Goal: Information Seeking & Learning: Learn about a topic

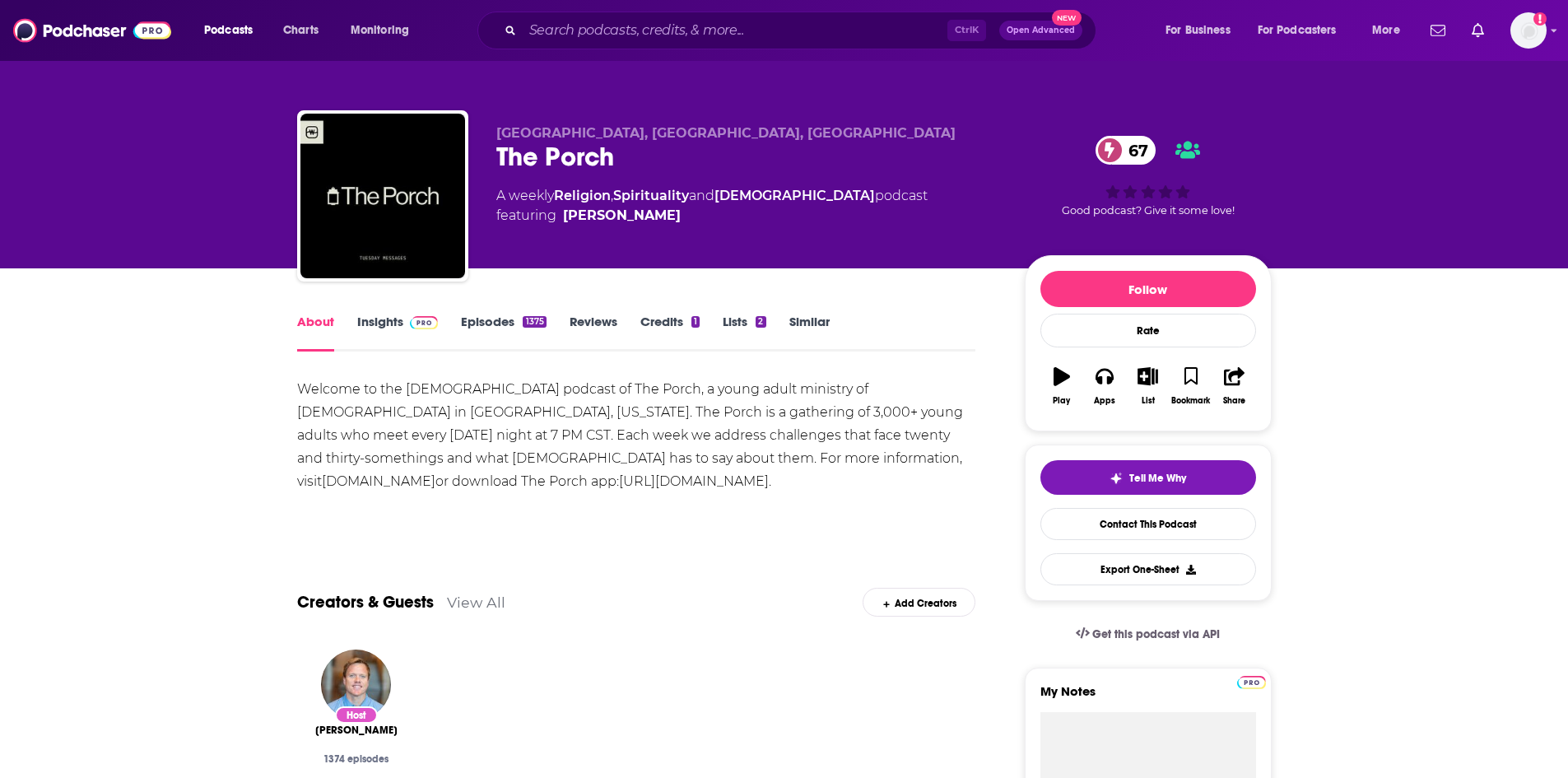
click at [375, 321] on link "Insights" at bounding box center [398, 332] width 81 height 38
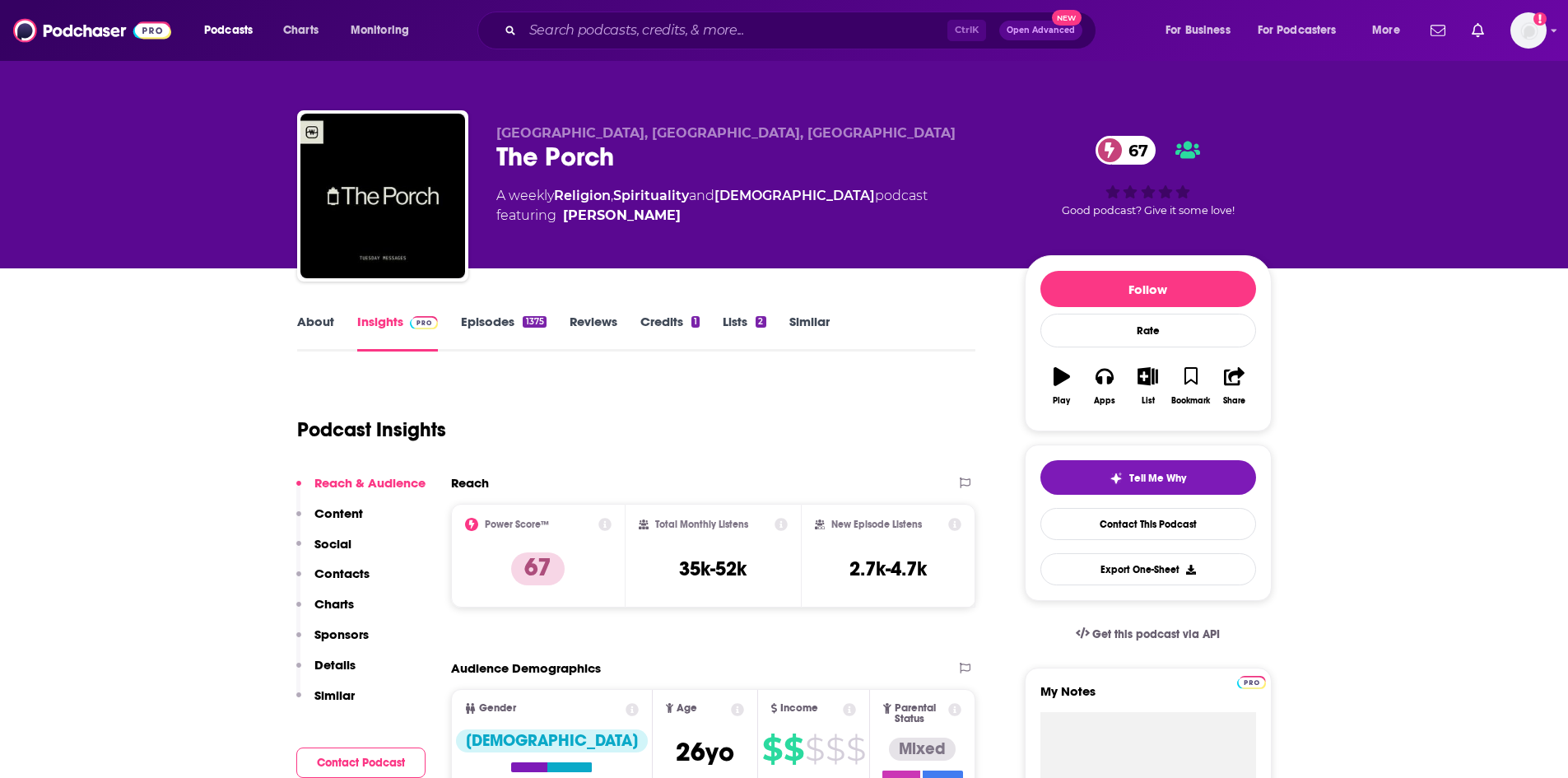
click at [316, 324] on link "About" at bounding box center [315, 332] width 37 height 38
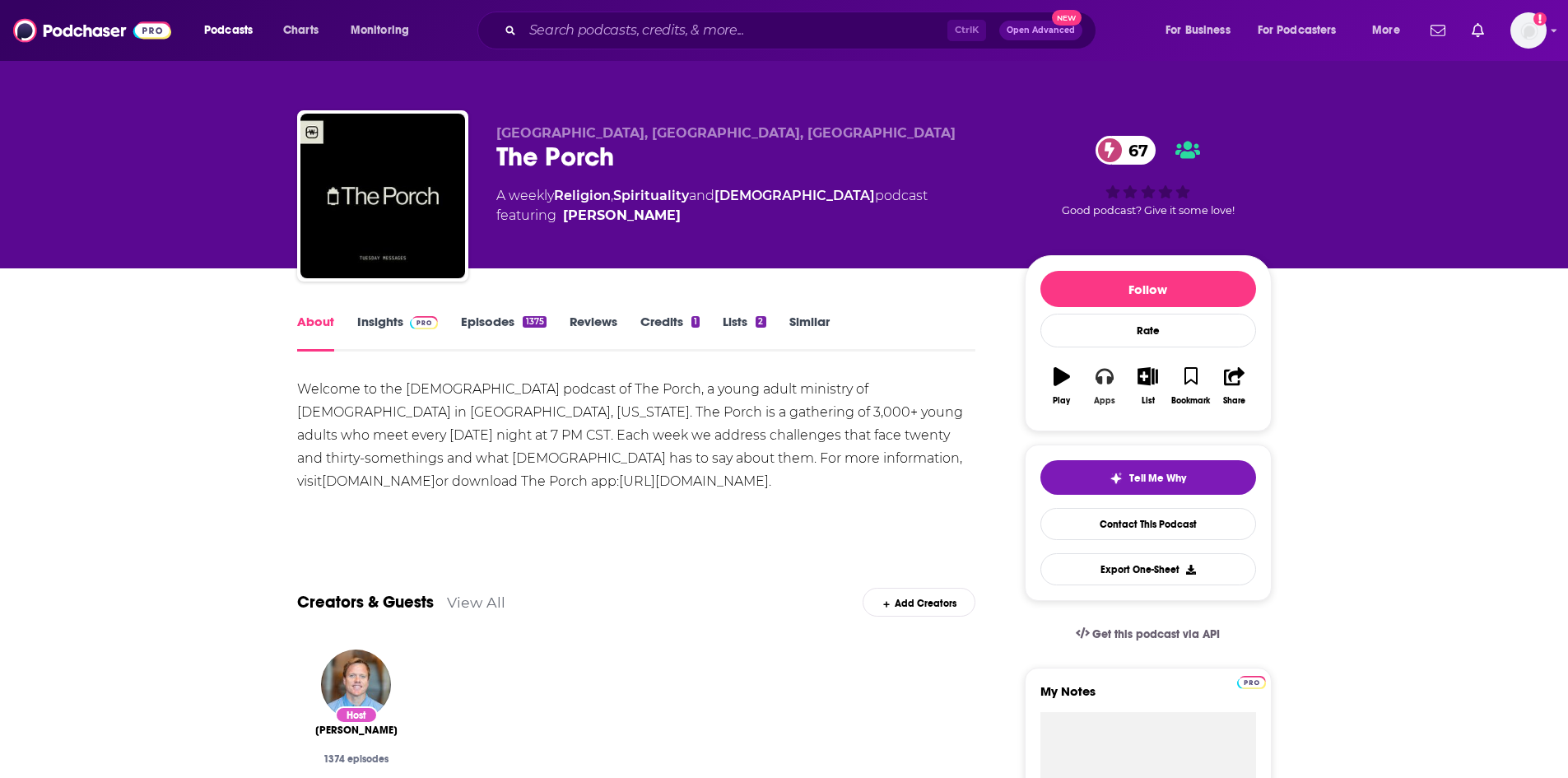
click at [1100, 374] on icon "button" at bounding box center [1104, 376] width 18 height 18
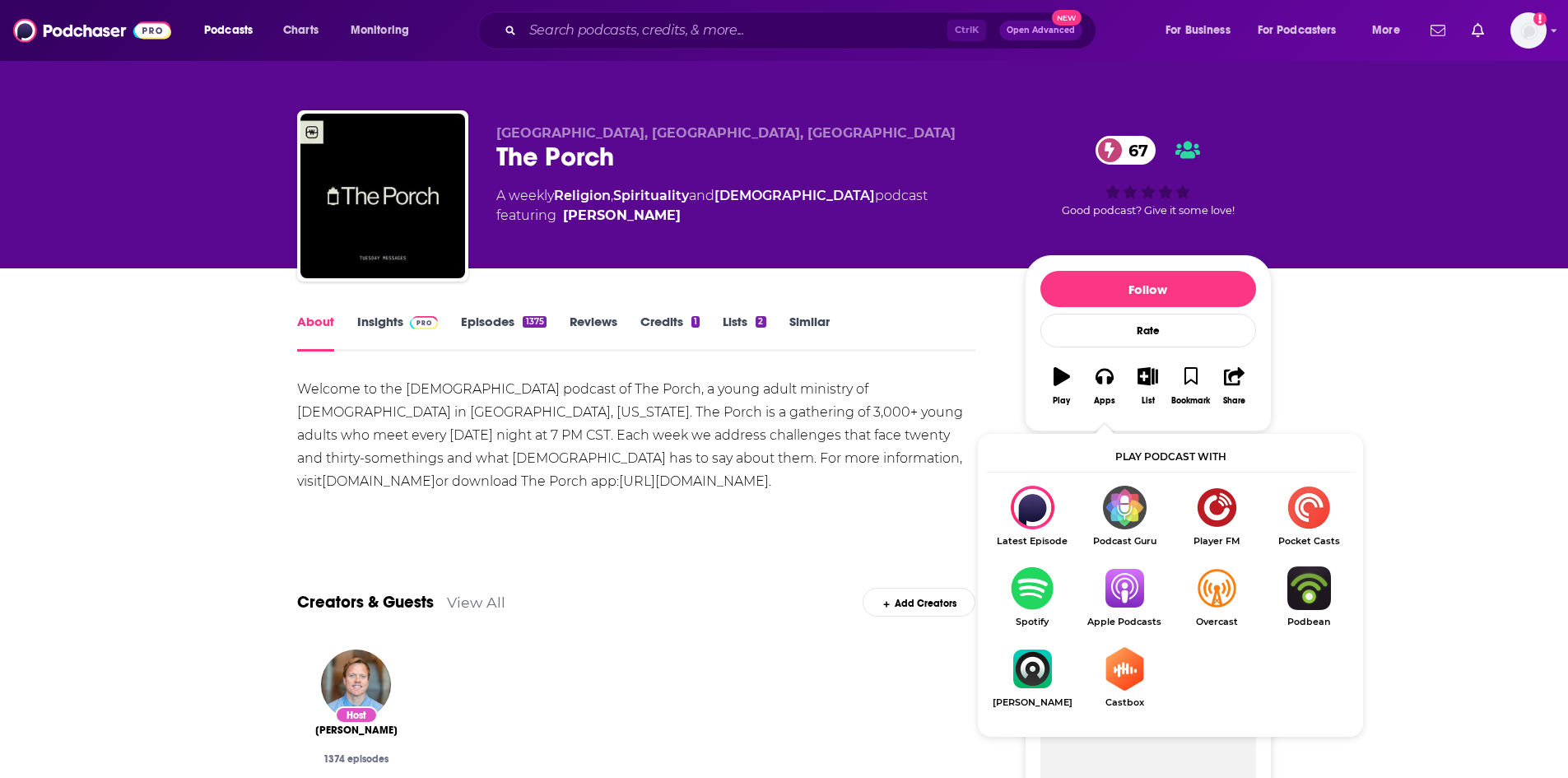
click at [1112, 574] on img "Show Listen On dropdown" at bounding box center [1124, 588] width 92 height 44
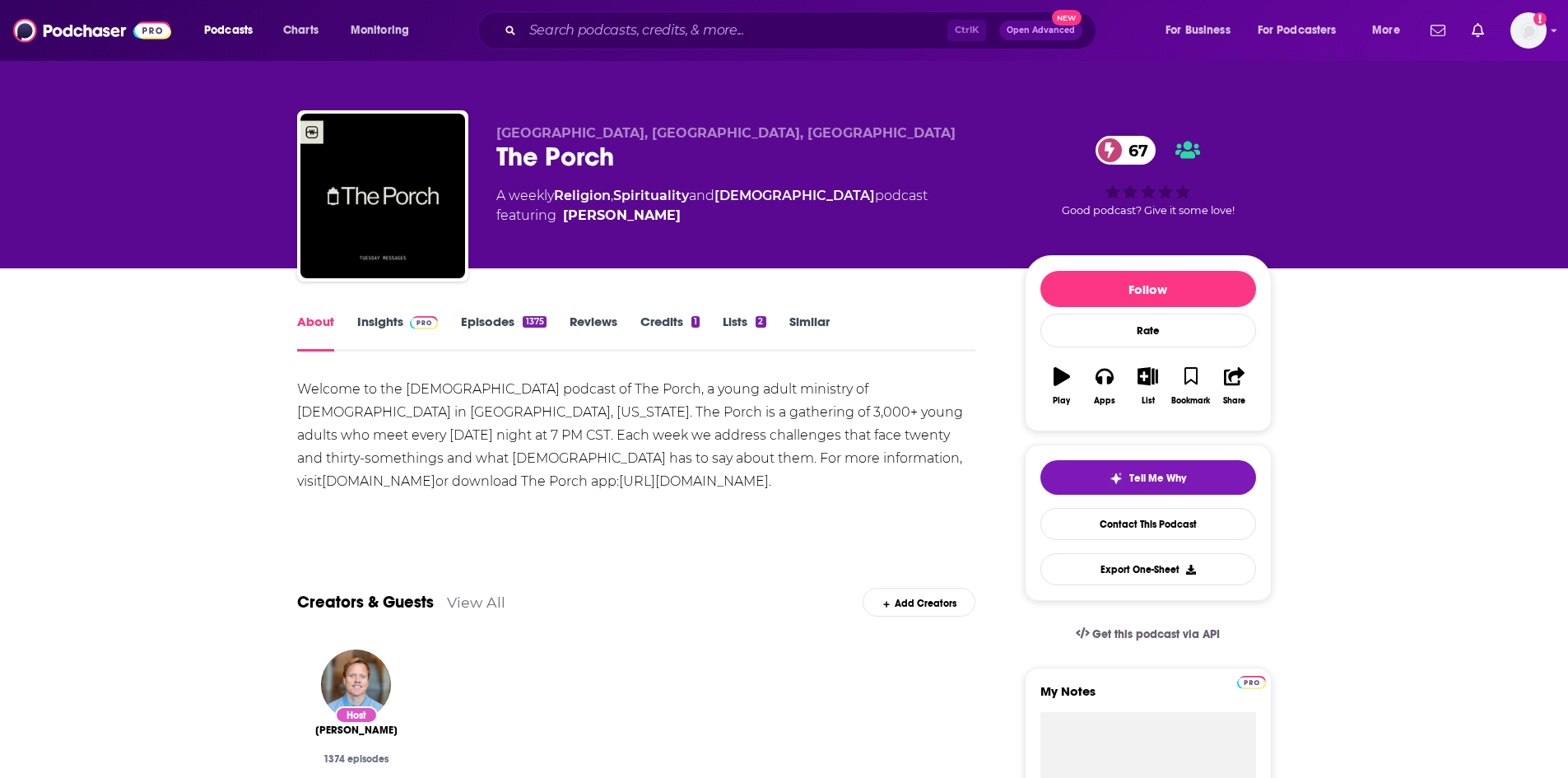
click at [381, 318] on link "Insights" at bounding box center [398, 332] width 81 height 38
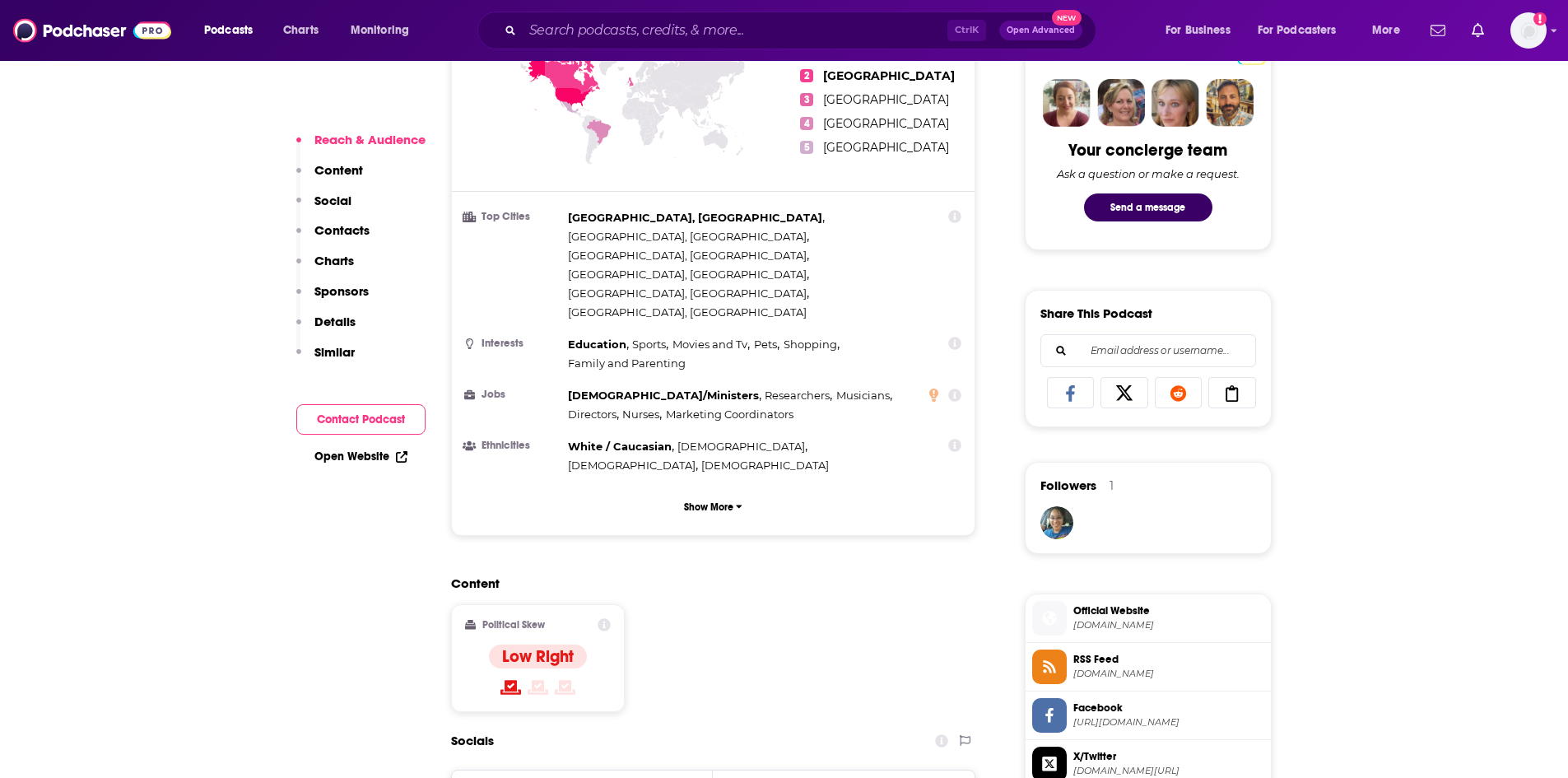
scroll to position [905, 0]
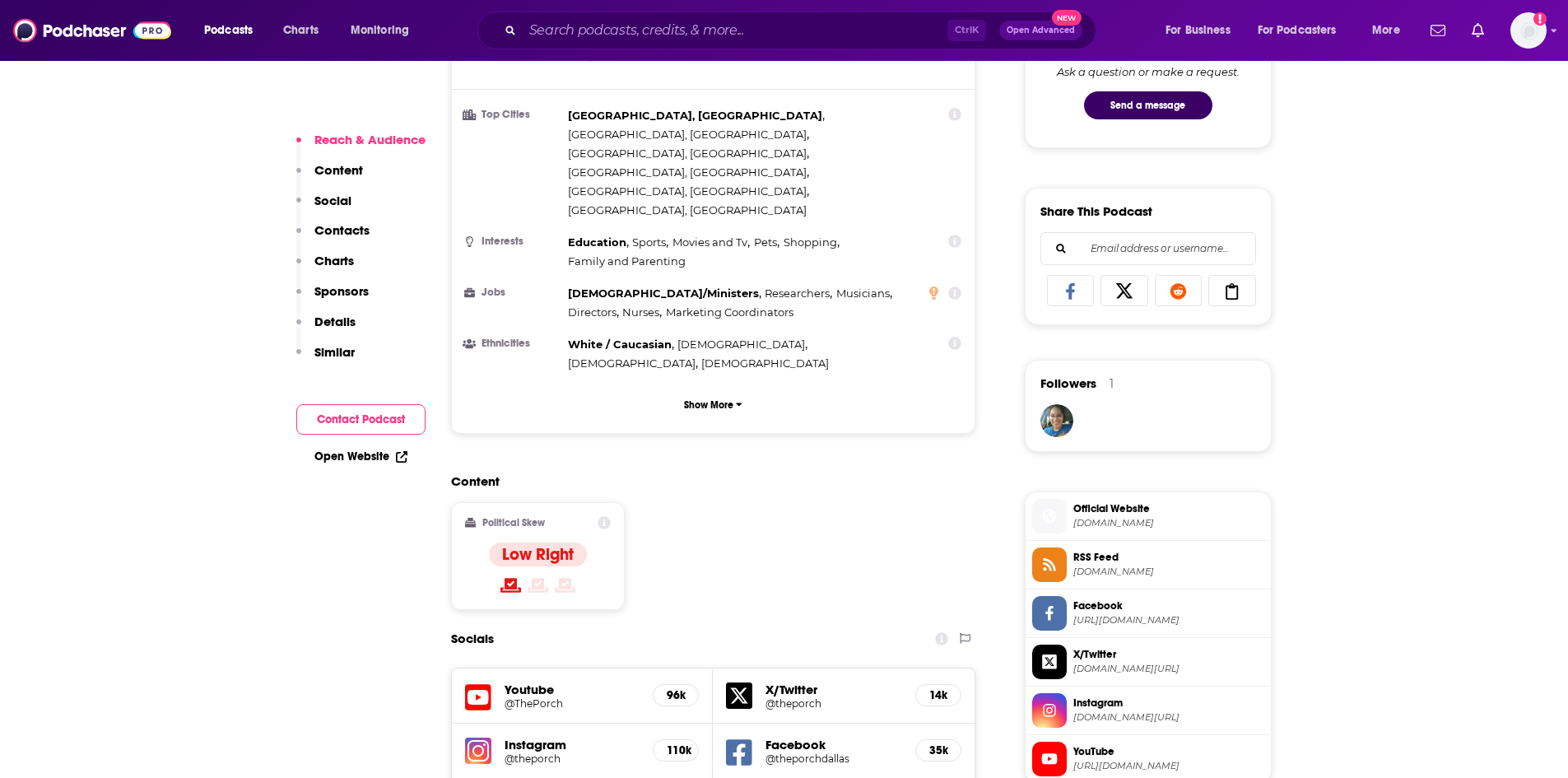
click at [370, 459] on link "Open Website" at bounding box center [360, 457] width 93 height 14
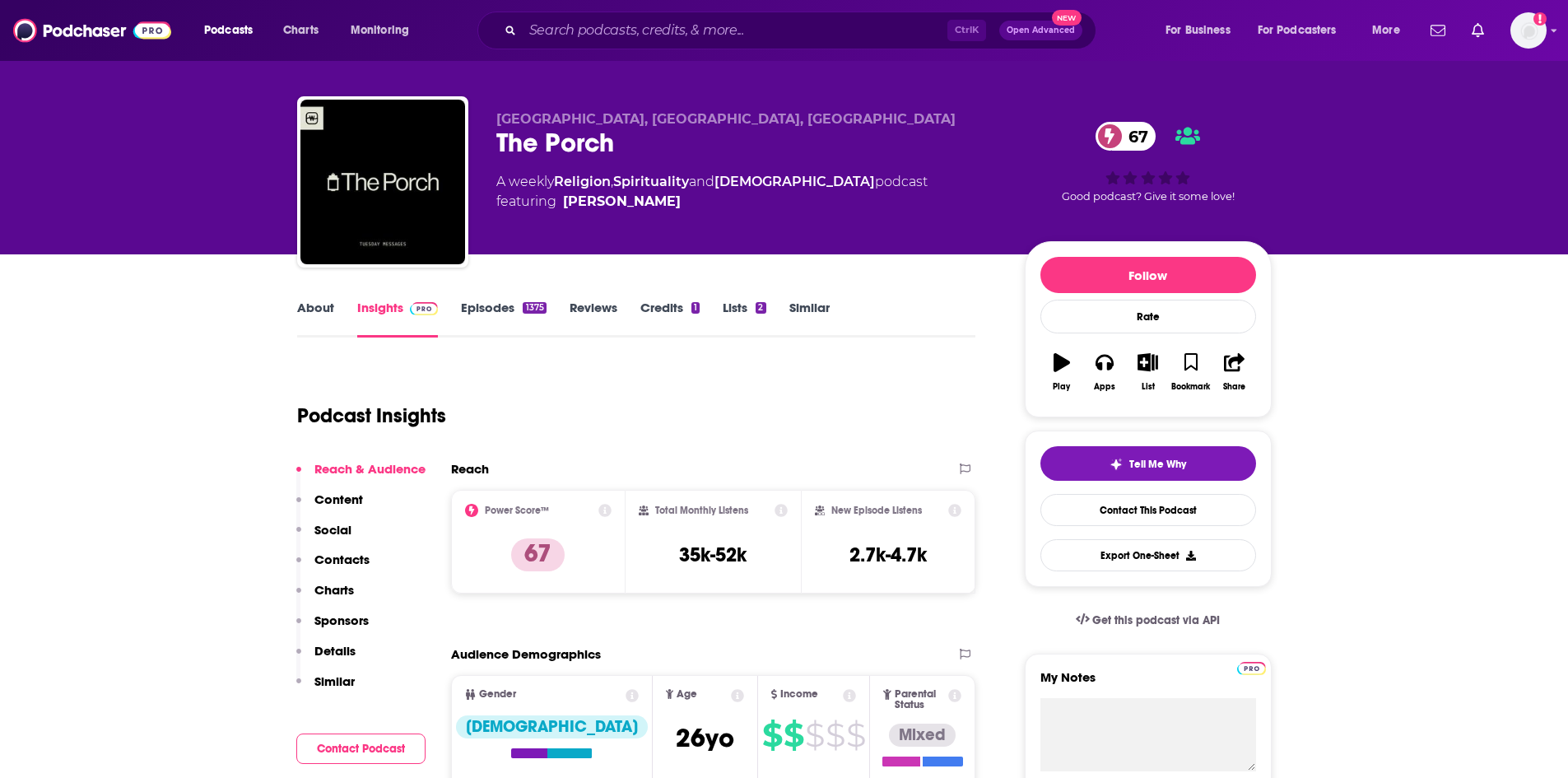
scroll to position [0, 0]
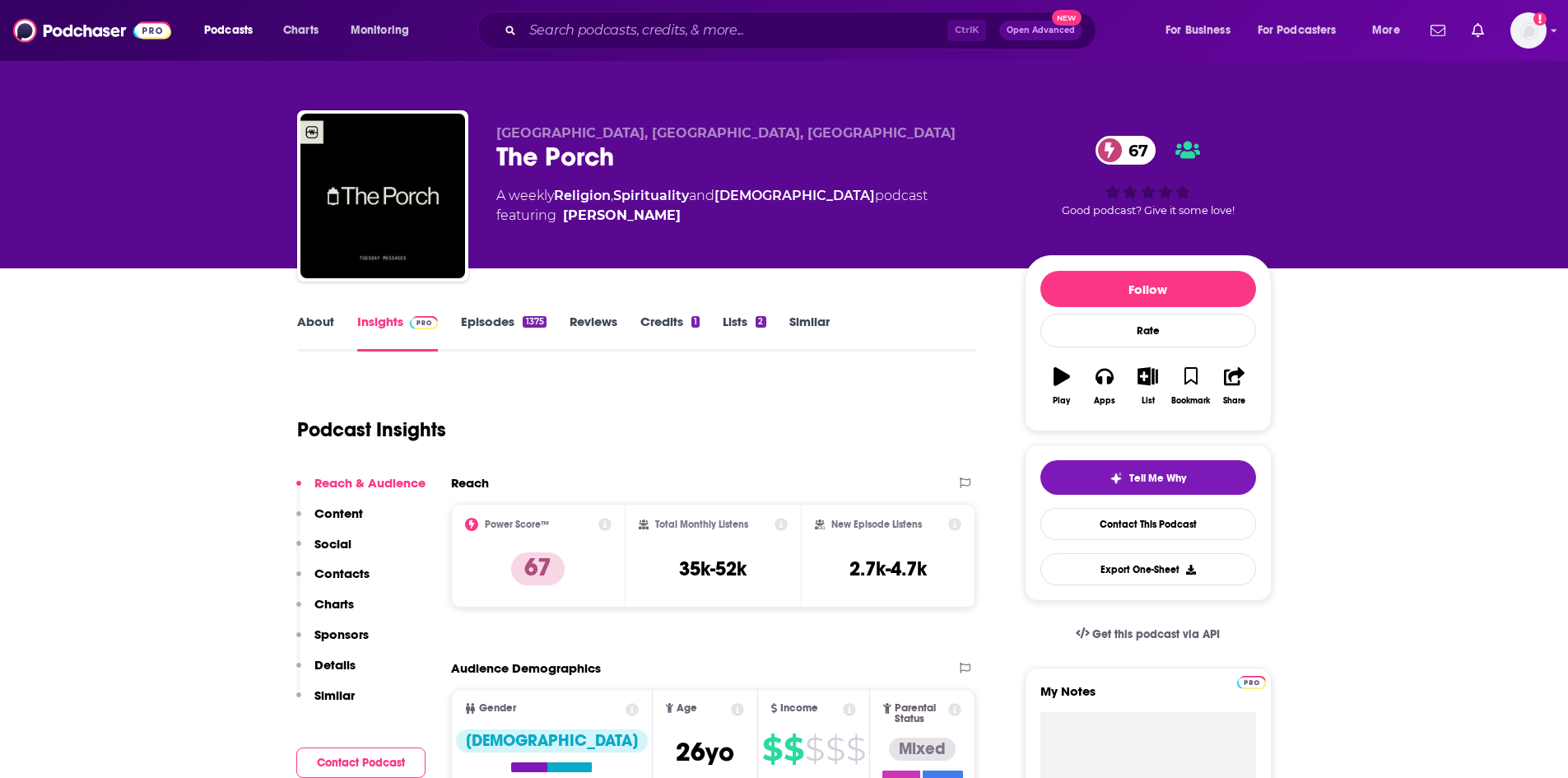
click at [313, 327] on link "About" at bounding box center [315, 332] width 37 height 38
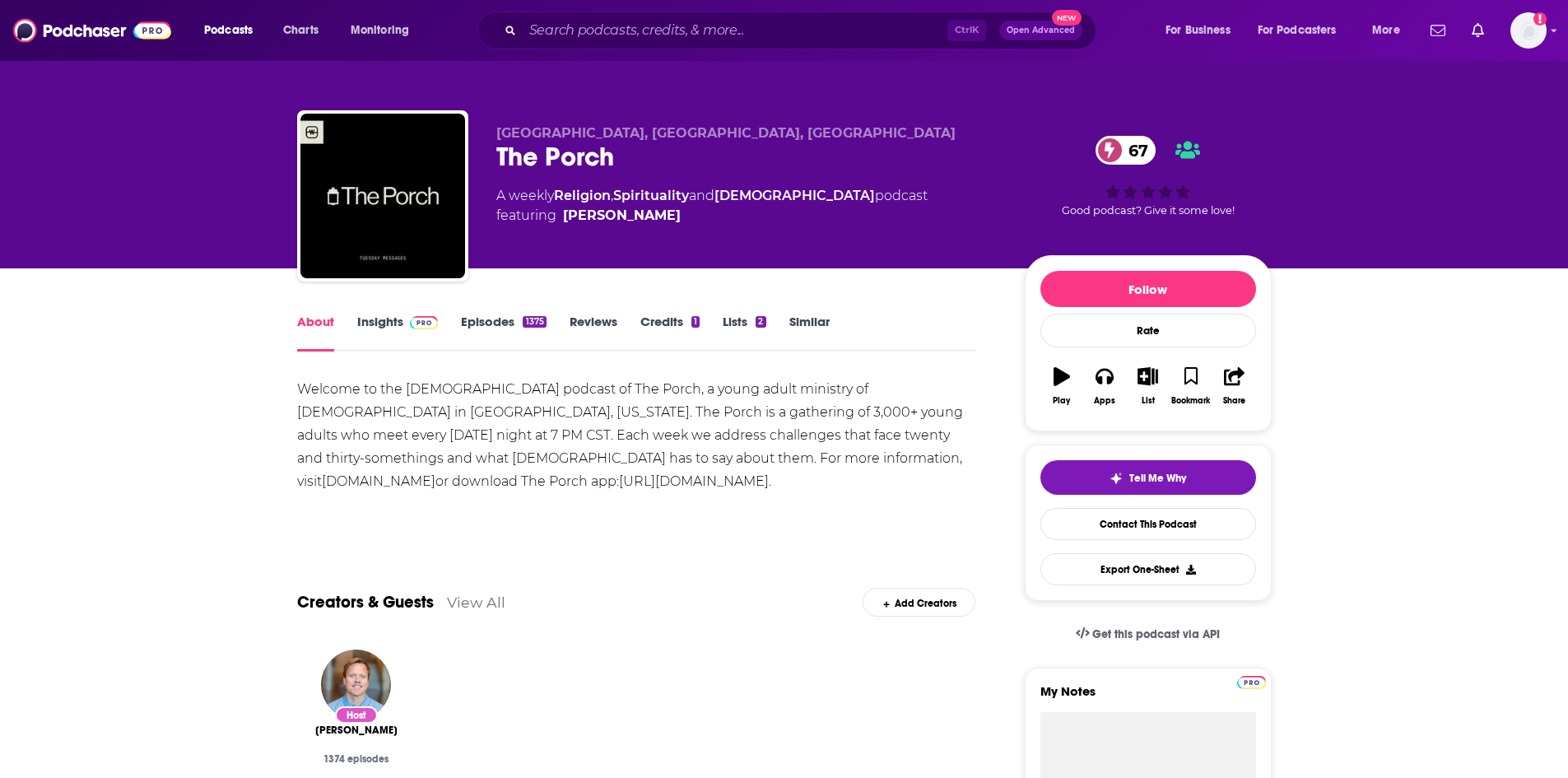
click at [377, 320] on link "Insights" at bounding box center [398, 332] width 81 height 38
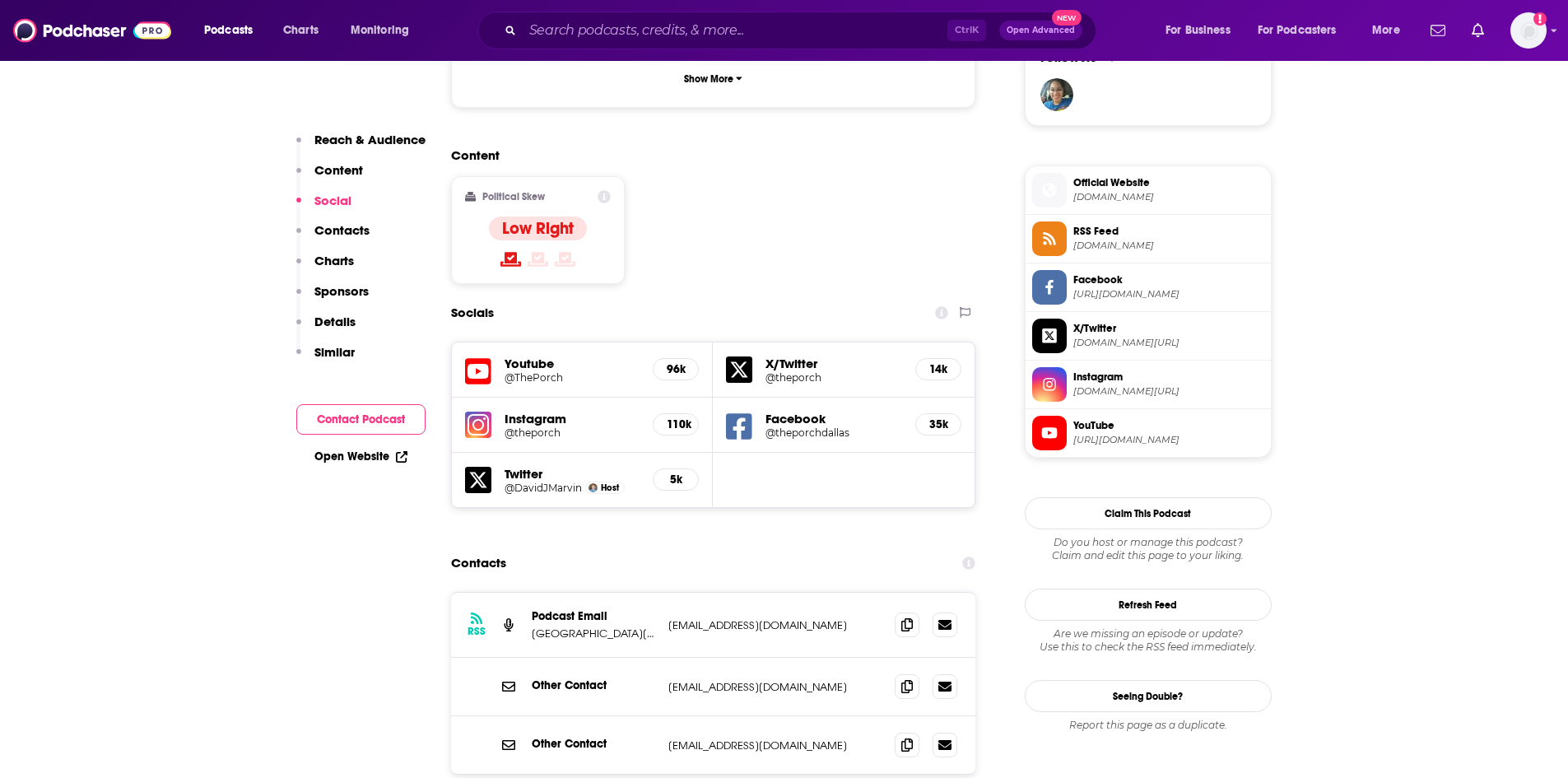
scroll to position [1235, 0]
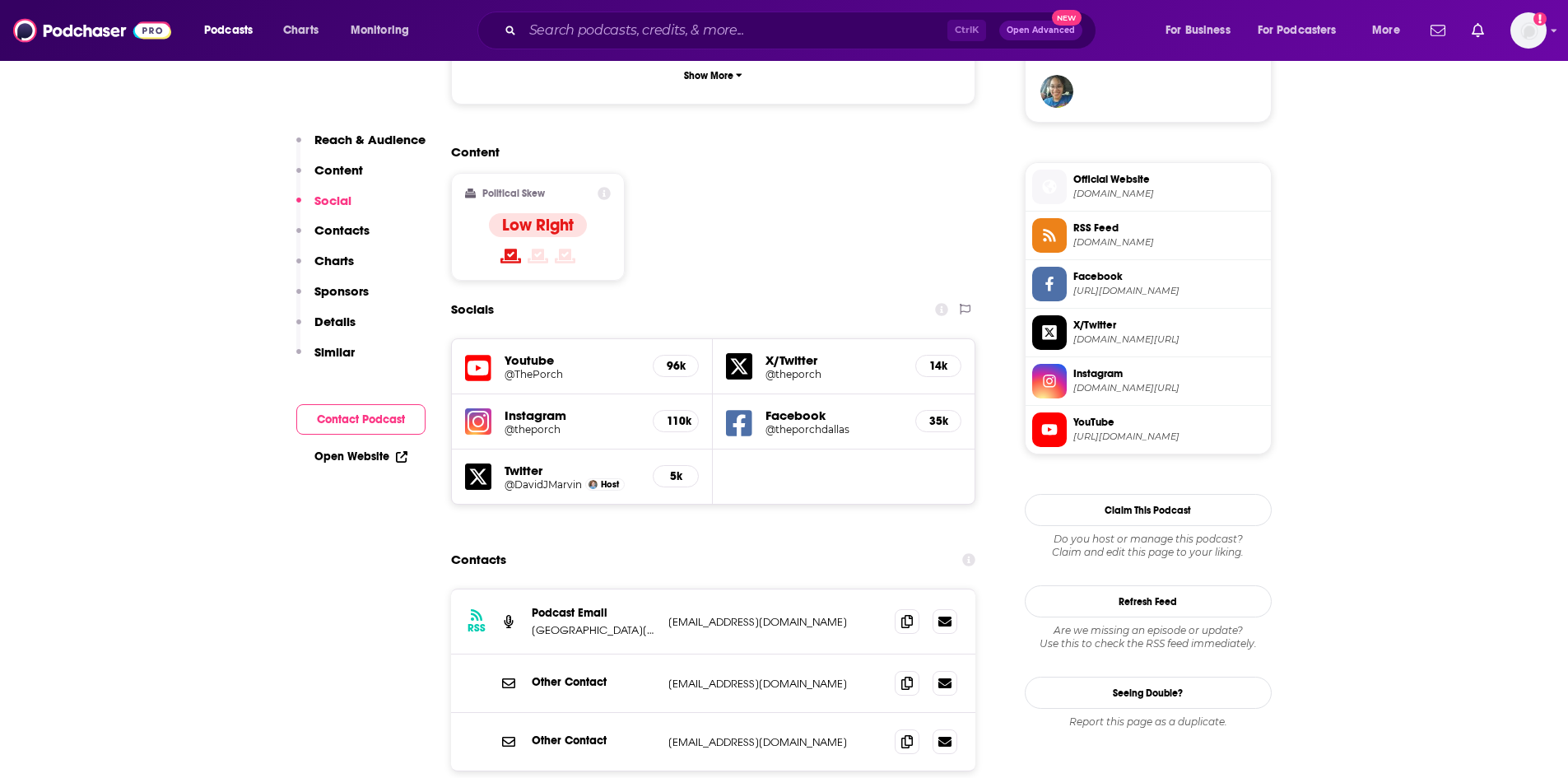
click at [352, 459] on link "Open Website" at bounding box center [360, 457] width 93 height 14
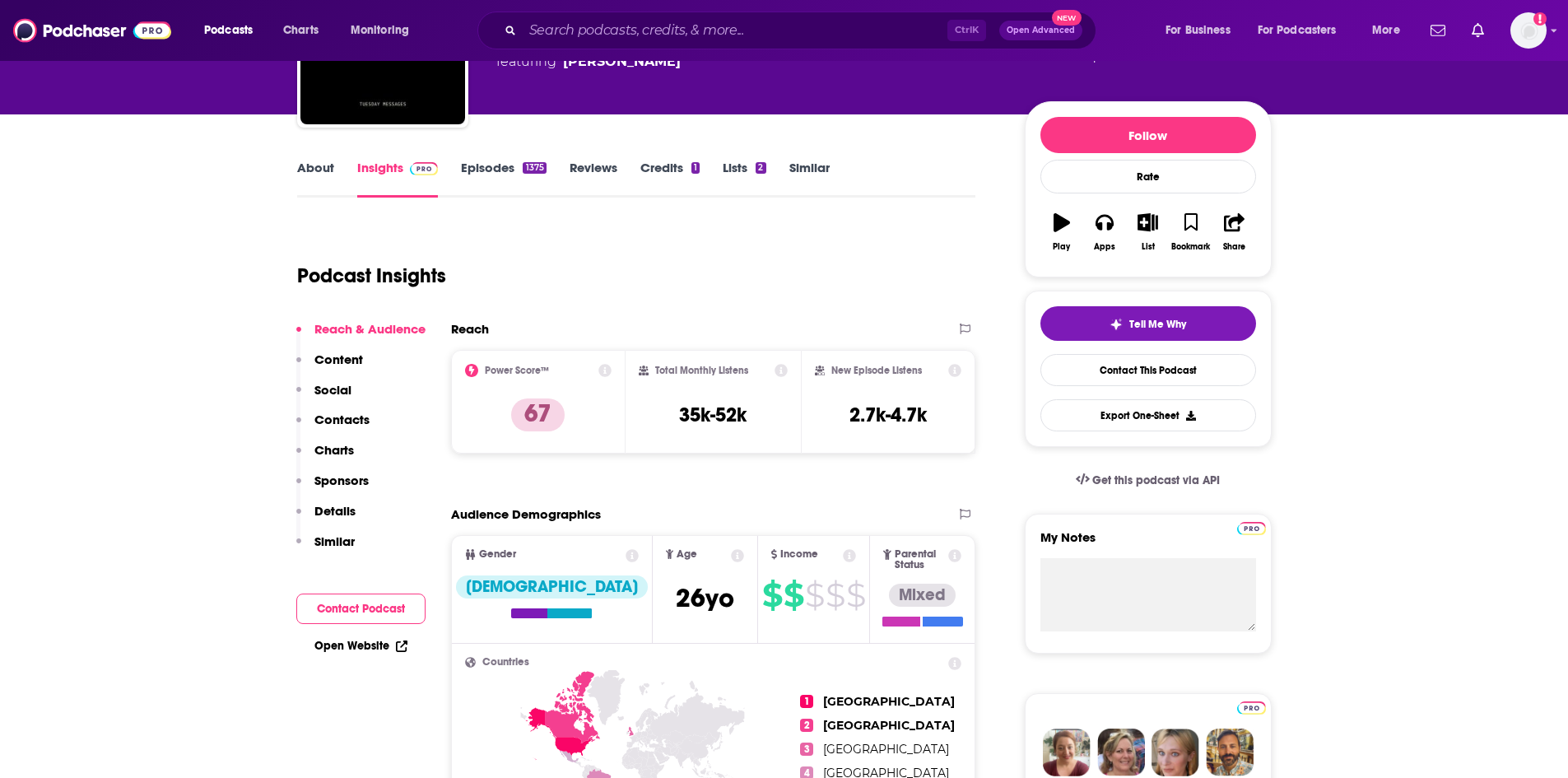
scroll to position [0, 0]
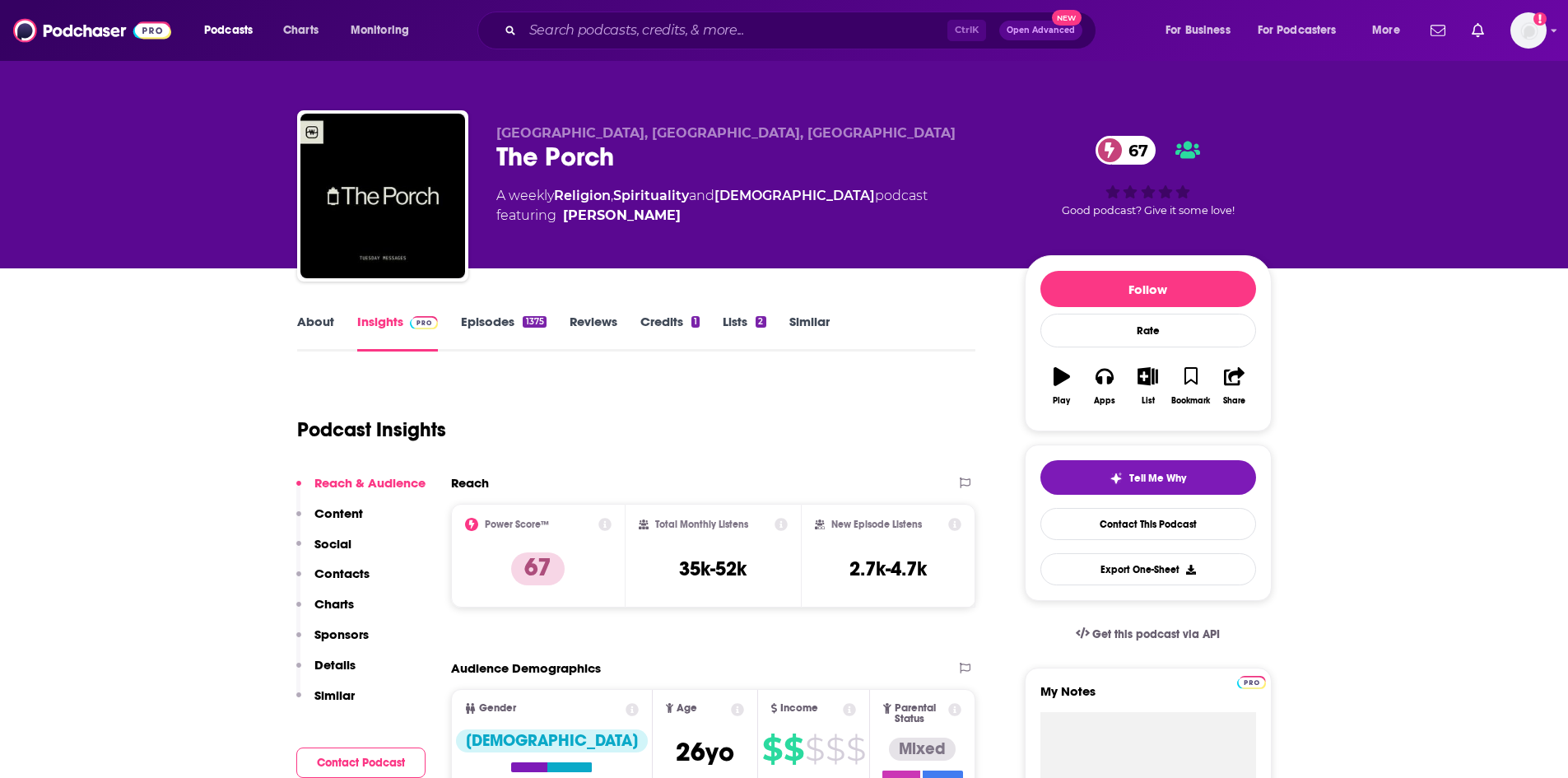
click at [326, 321] on link "About" at bounding box center [315, 332] width 37 height 38
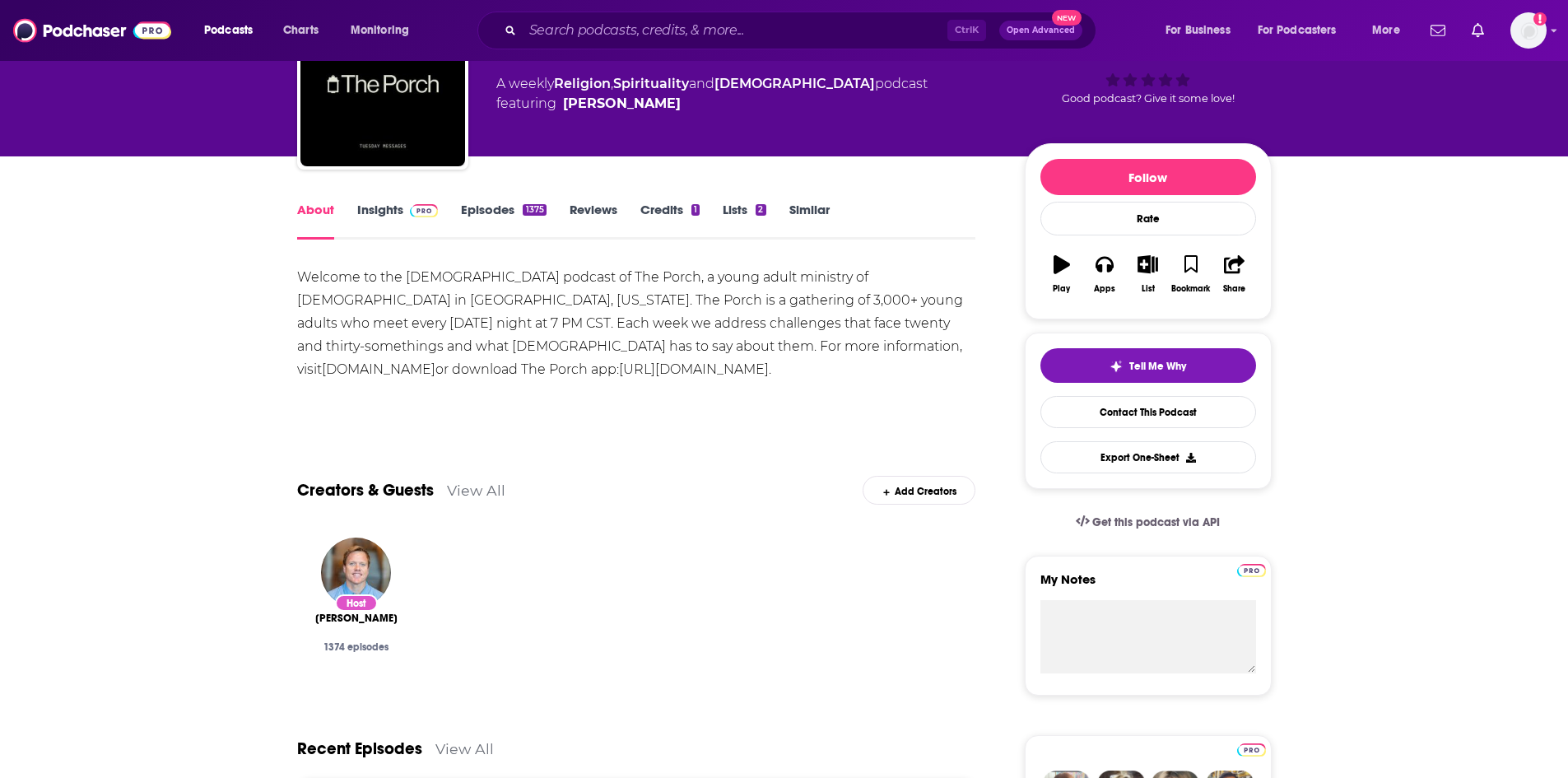
scroll to position [165, 0]
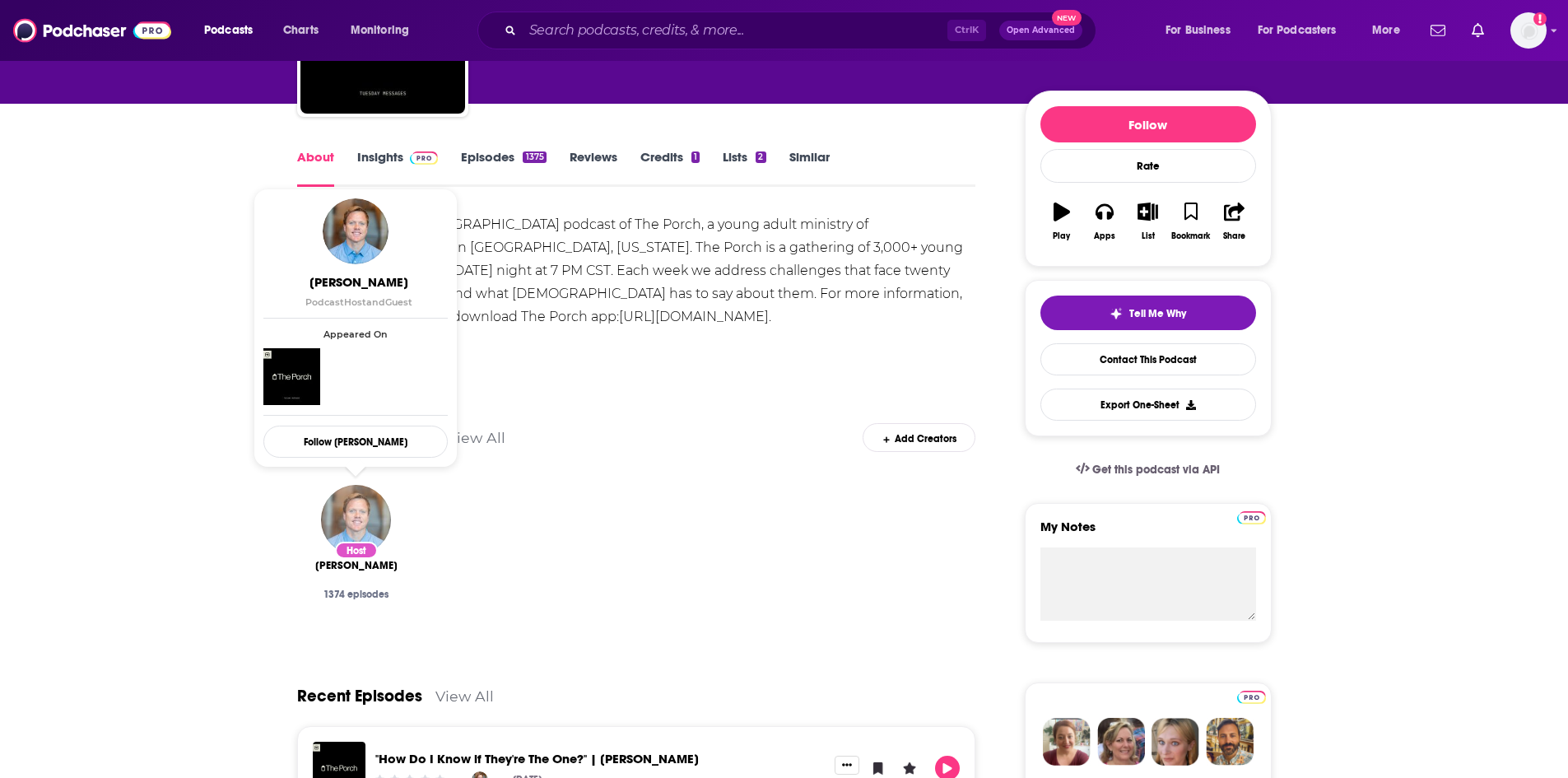
click at [367, 515] on img "David Marvin" at bounding box center [356, 519] width 70 height 70
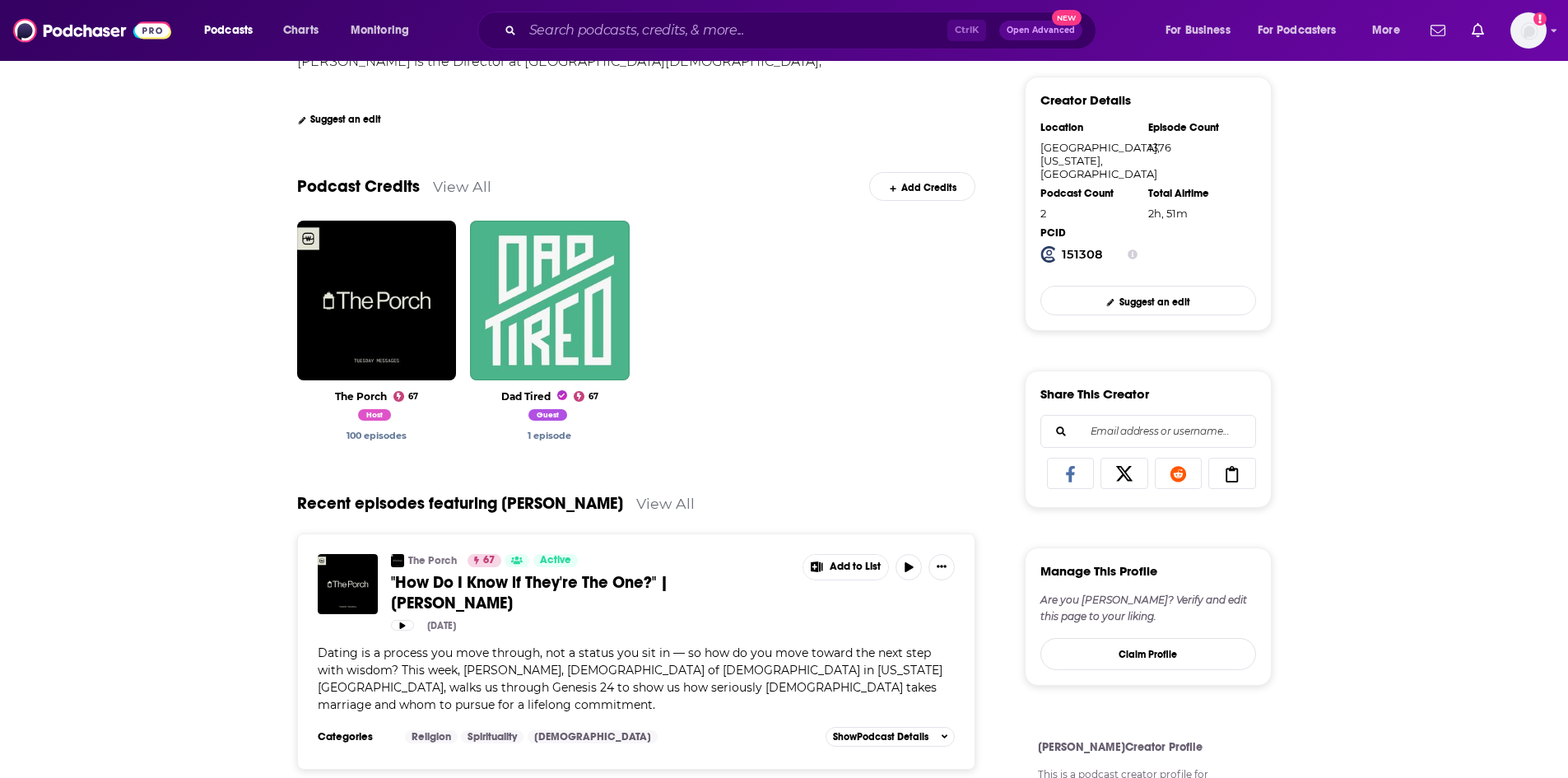
scroll to position [247, 0]
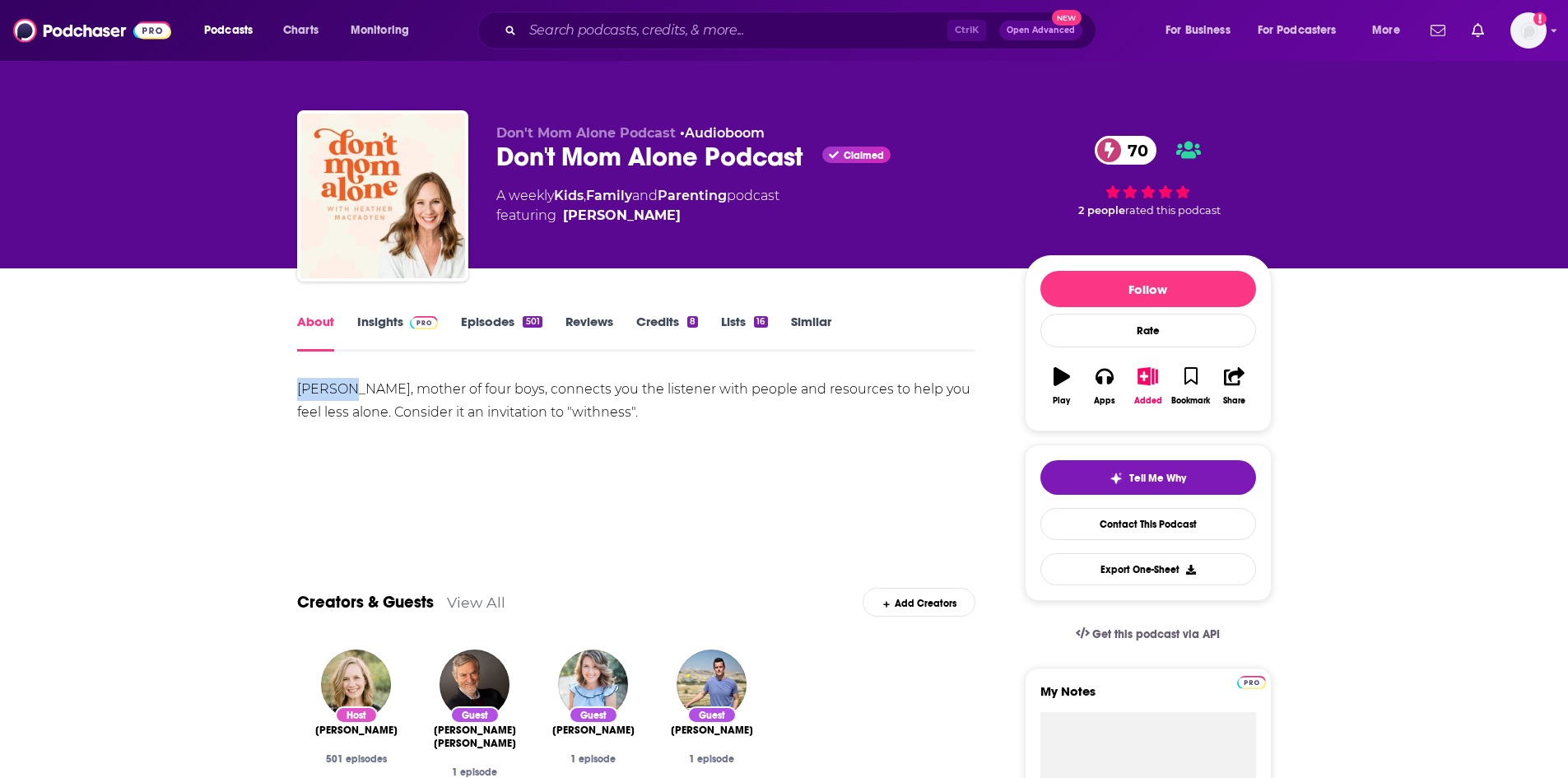
drag, startPoint x: 297, startPoint y: 389, endPoint x: 349, endPoint y: 395, distance: 52.3
click at [349, 395] on div "Heather MacFadyen, mother of four boys, connects you the listener with people a…" at bounding box center [636, 401] width 679 height 46
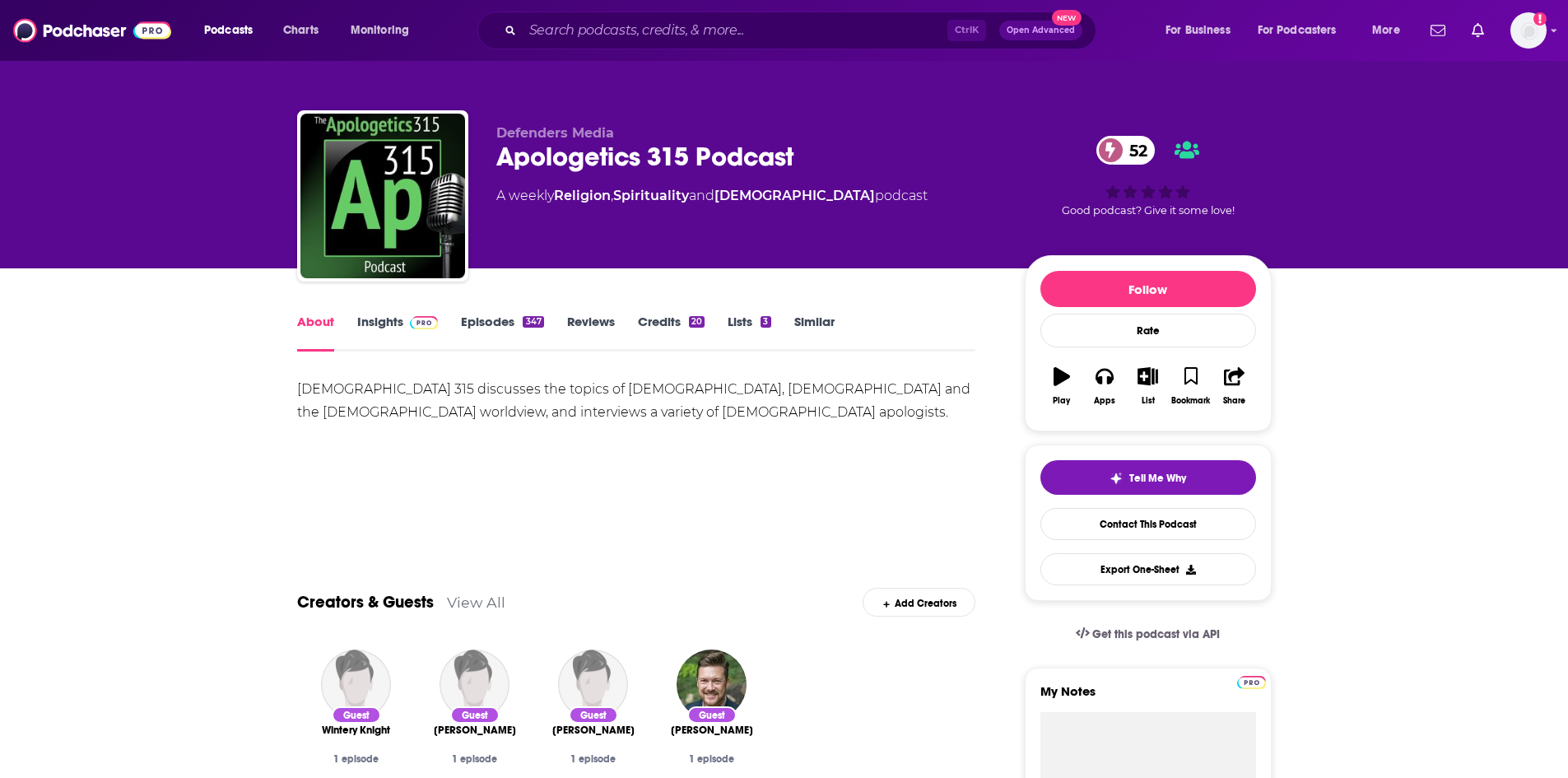
click at [380, 327] on link "Insights" at bounding box center [398, 332] width 81 height 38
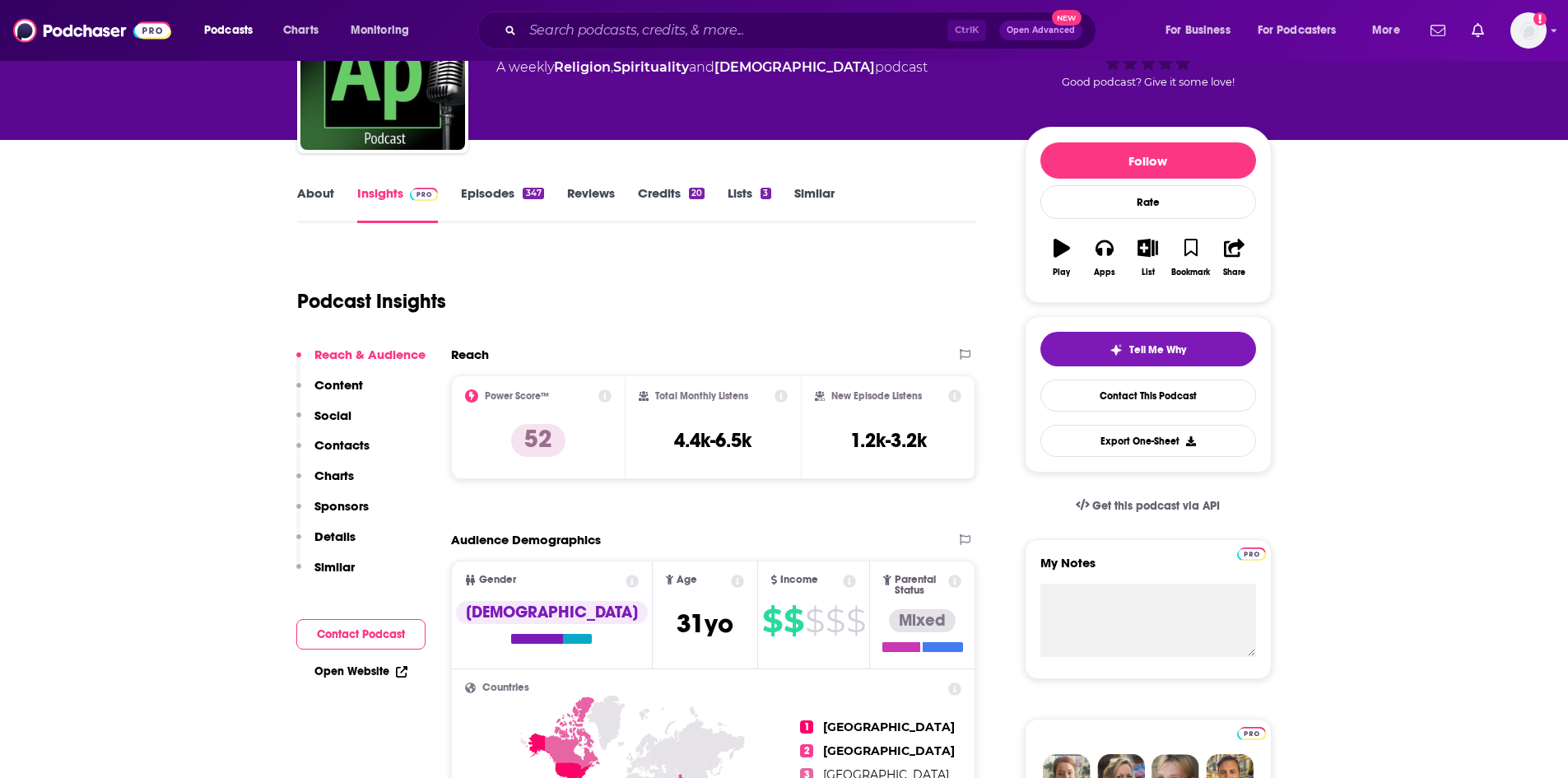
scroll to position [494, 0]
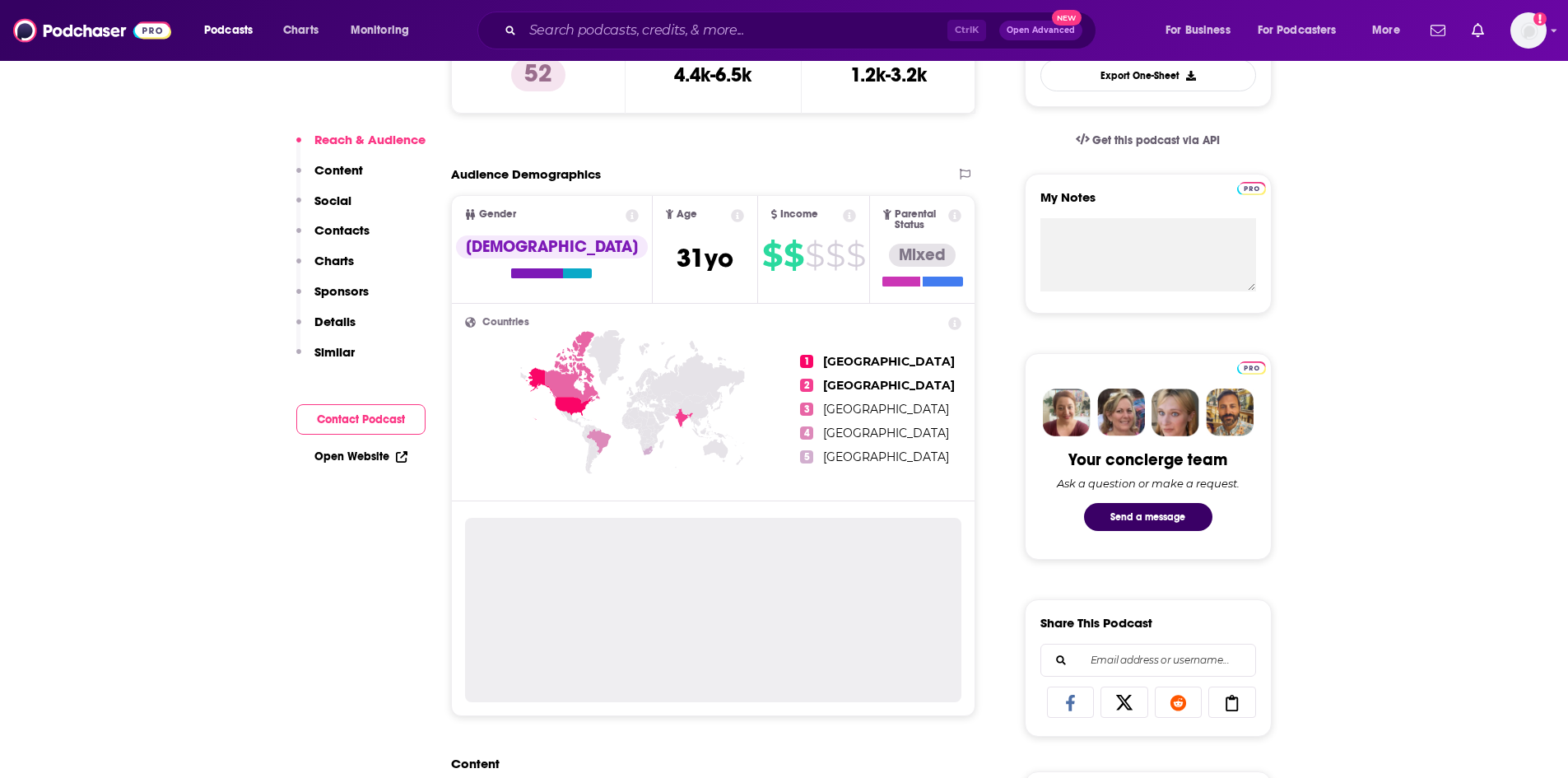
click at [372, 459] on link "Open Website" at bounding box center [360, 457] width 93 height 14
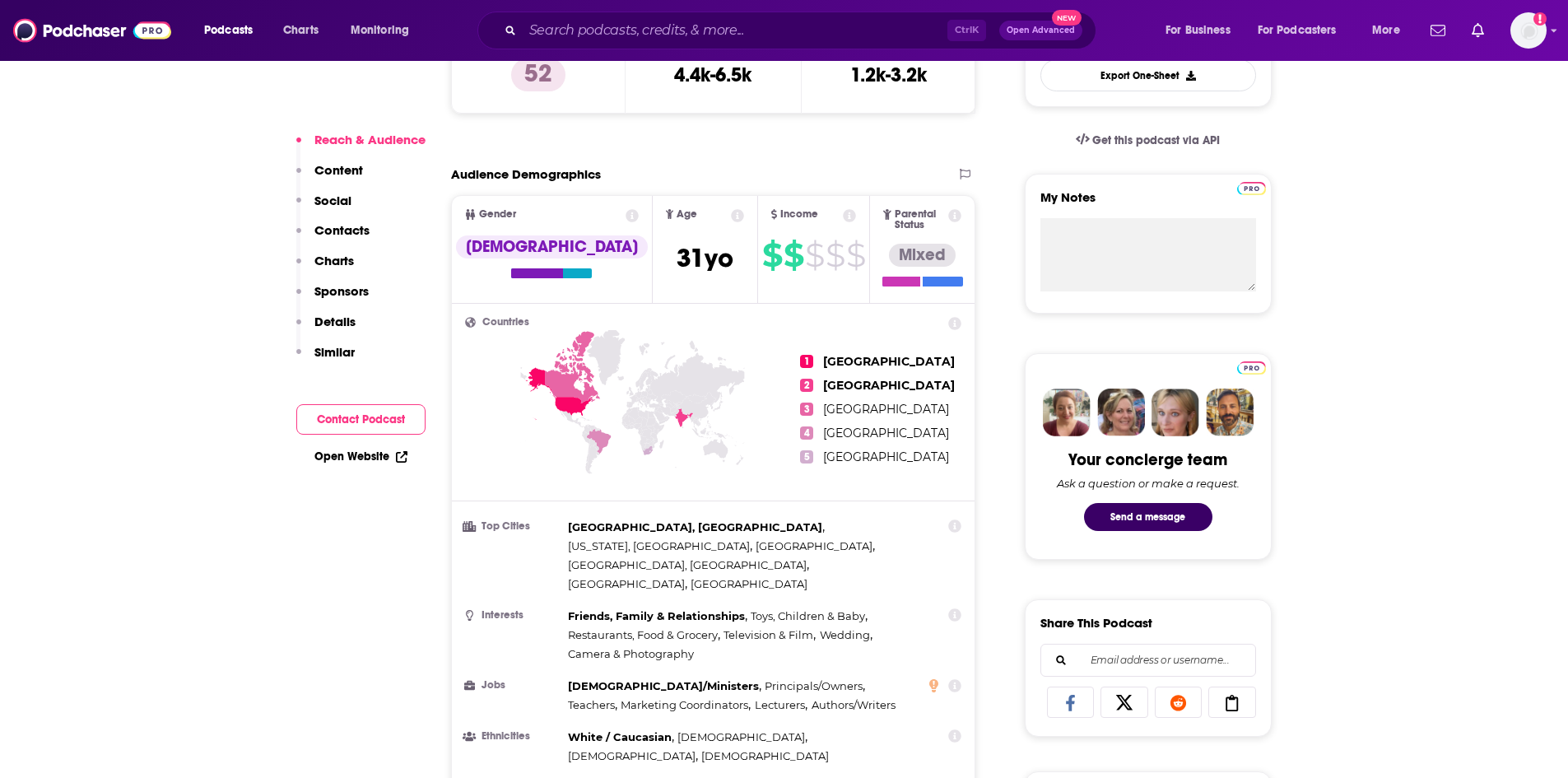
scroll to position [0, 0]
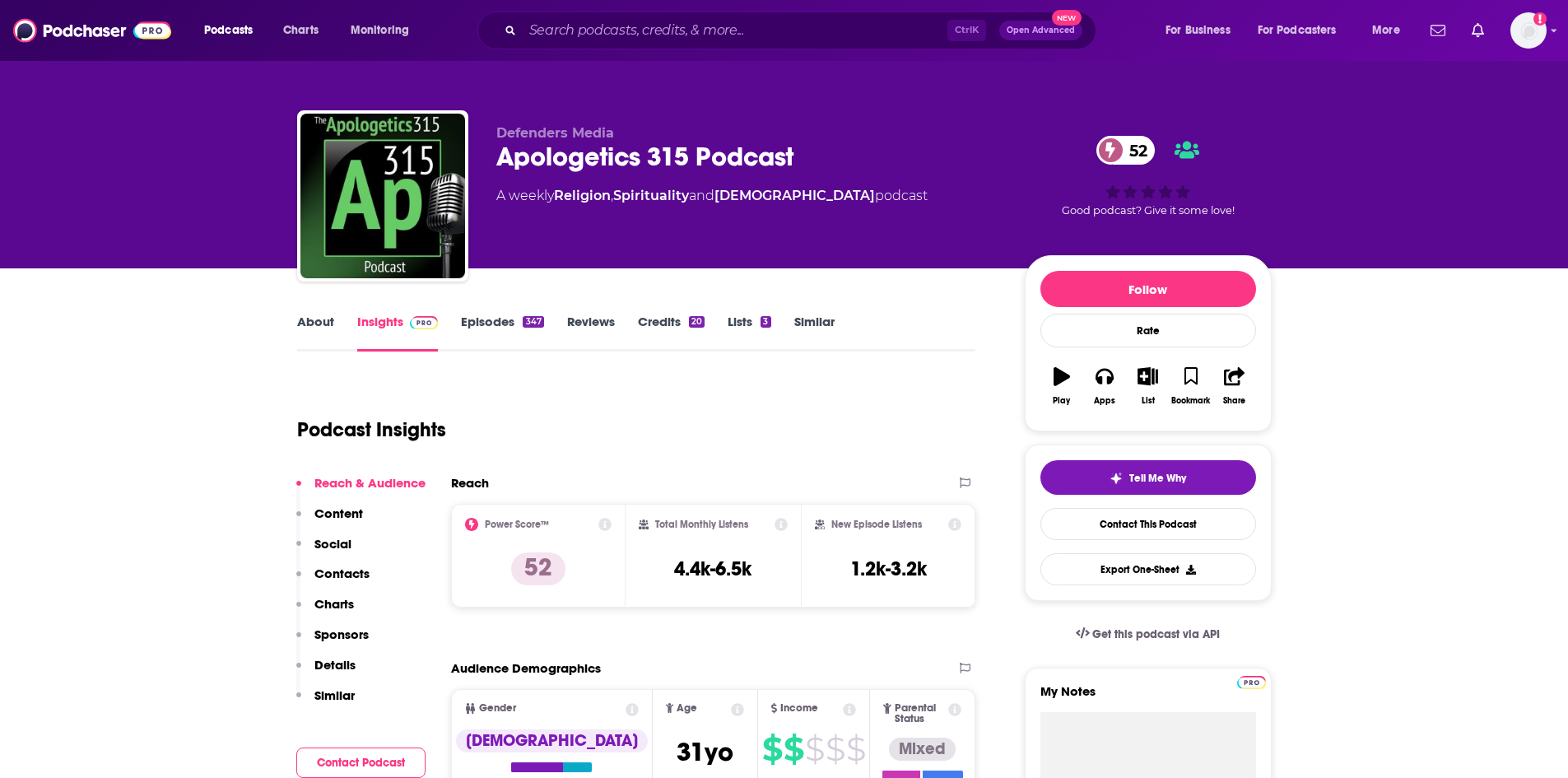
click at [322, 313] on div "About Insights Episodes 347 Reviews Credits 20 Lists 3 Similar" at bounding box center [636, 331] width 679 height 40
click at [302, 326] on link "About" at bounding box center [315, 332] width 37 height 38
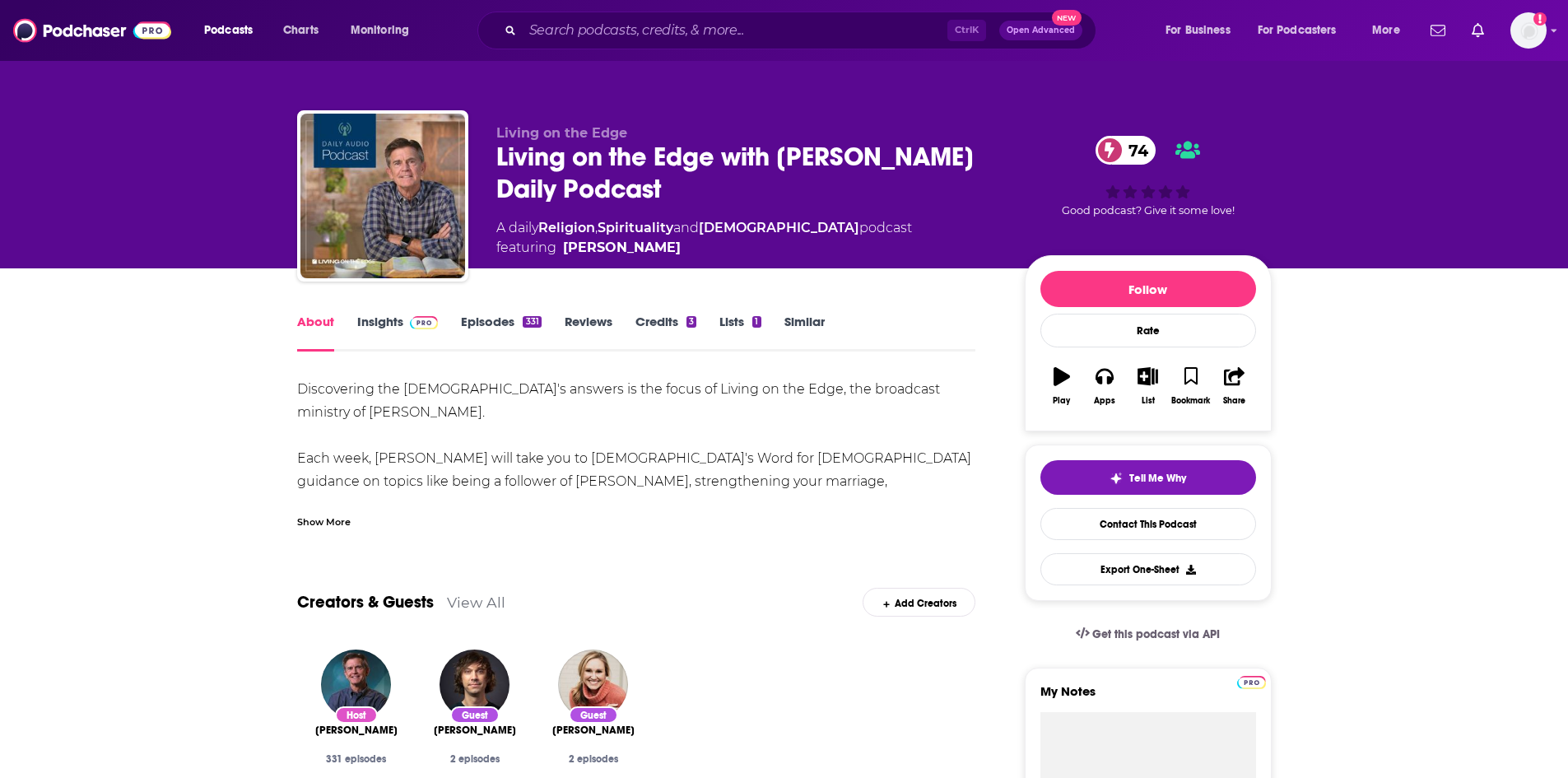
click at [341, 525] on div "Show More" at bounding box center [323, 521] width 54 height 16
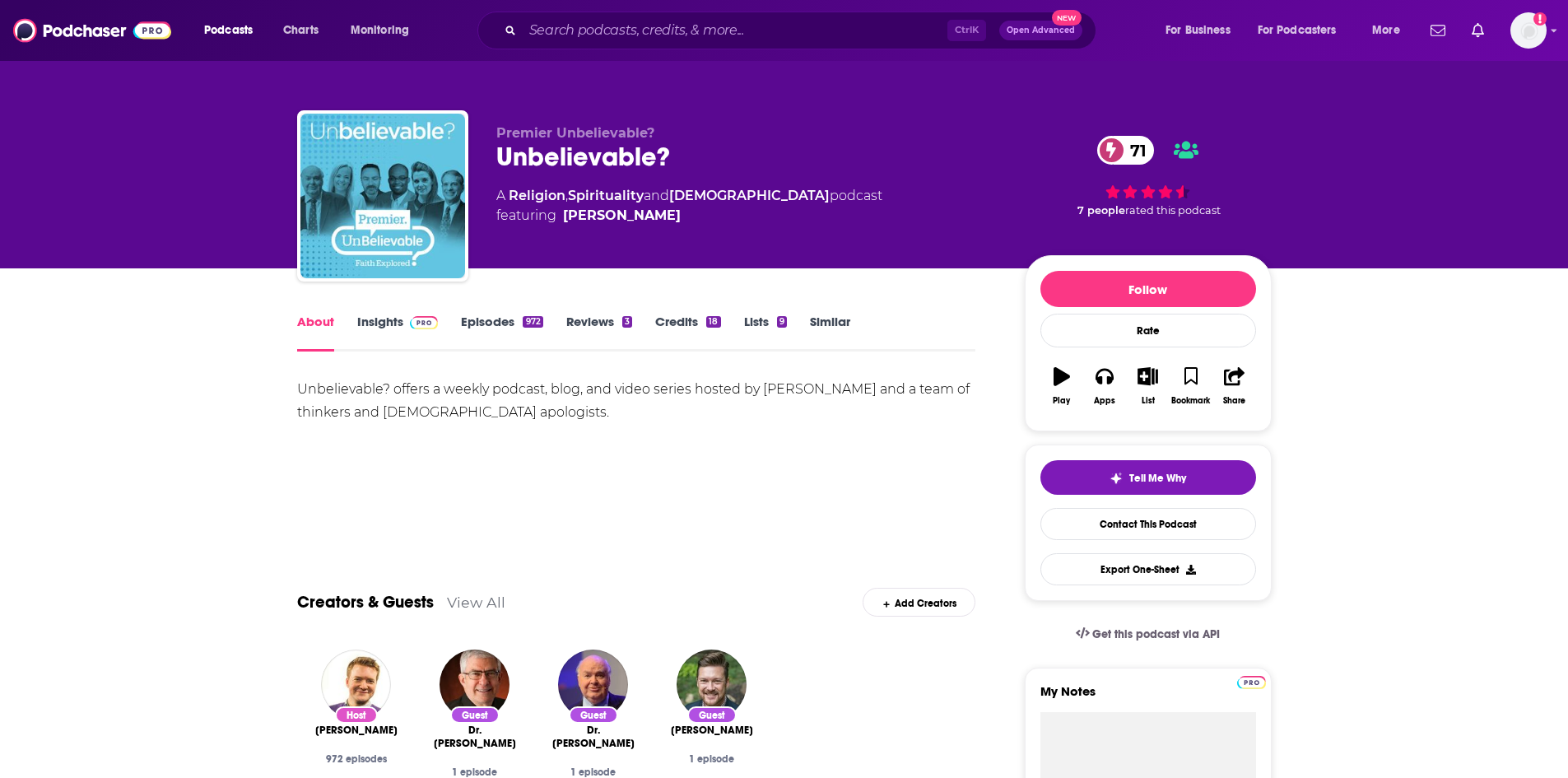
click at [404, 313] on div "About Insights Episodes 972 Reviews 3 Credits 18 Lists 9 Similar" at bounding box center [636, 331] width 679 height 40
click at [387, 327] on link "Insights" at bounding box center [398, 332] width 81 height 38
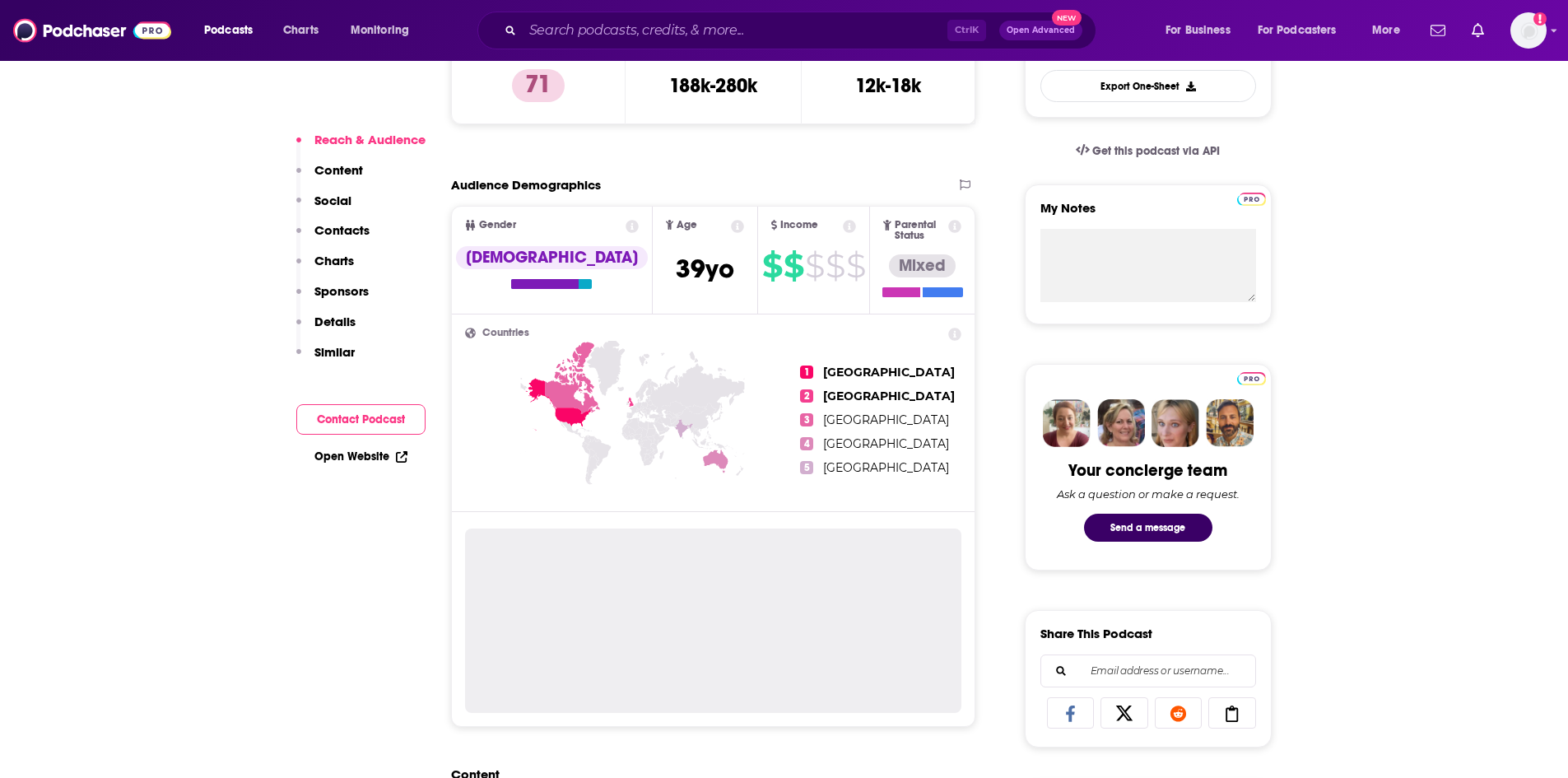
scroll to position [494, 0]
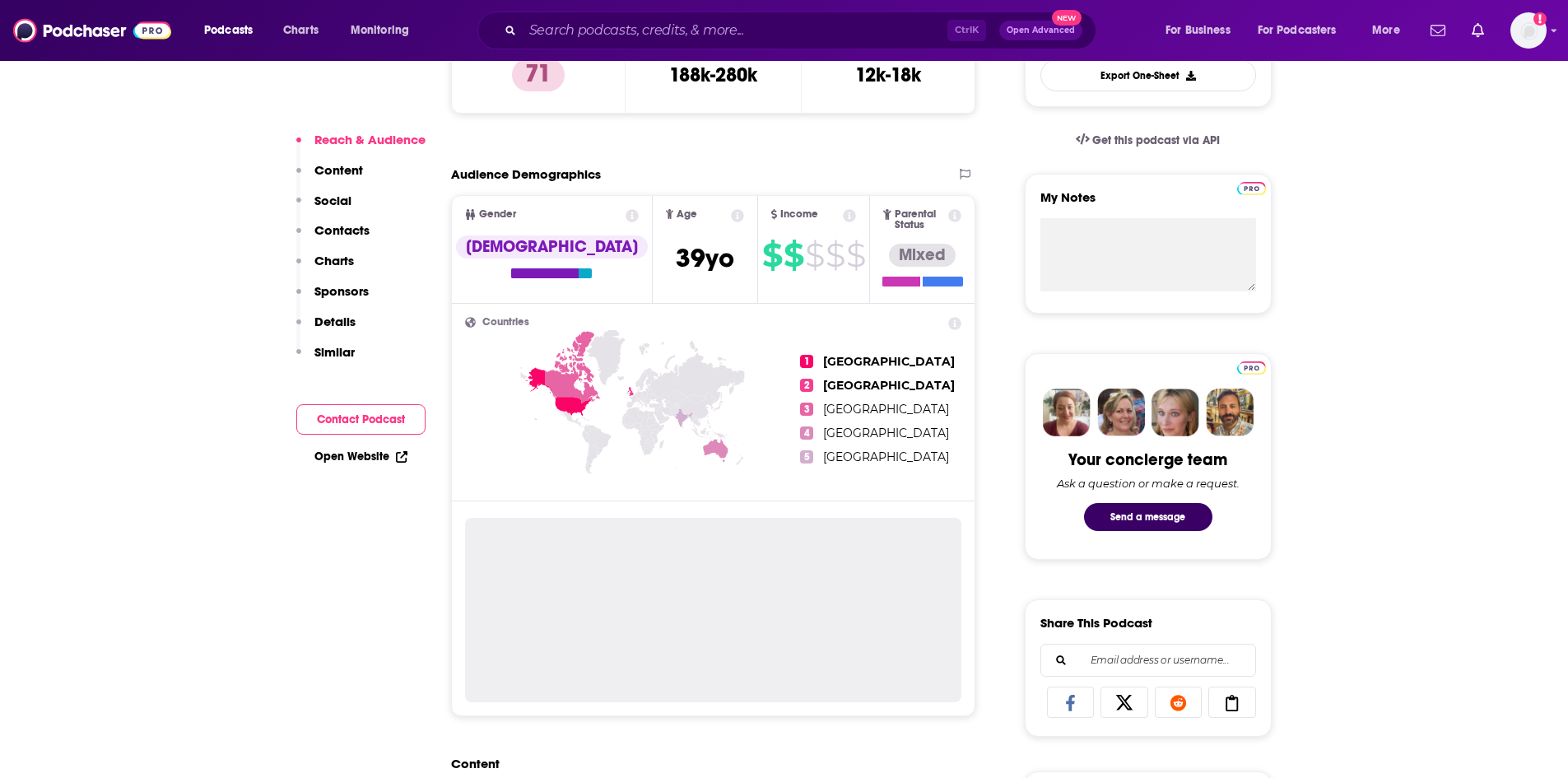
click at [368, 457] on link "Open Website" at bounding box center [360, 457] width 93 height 14
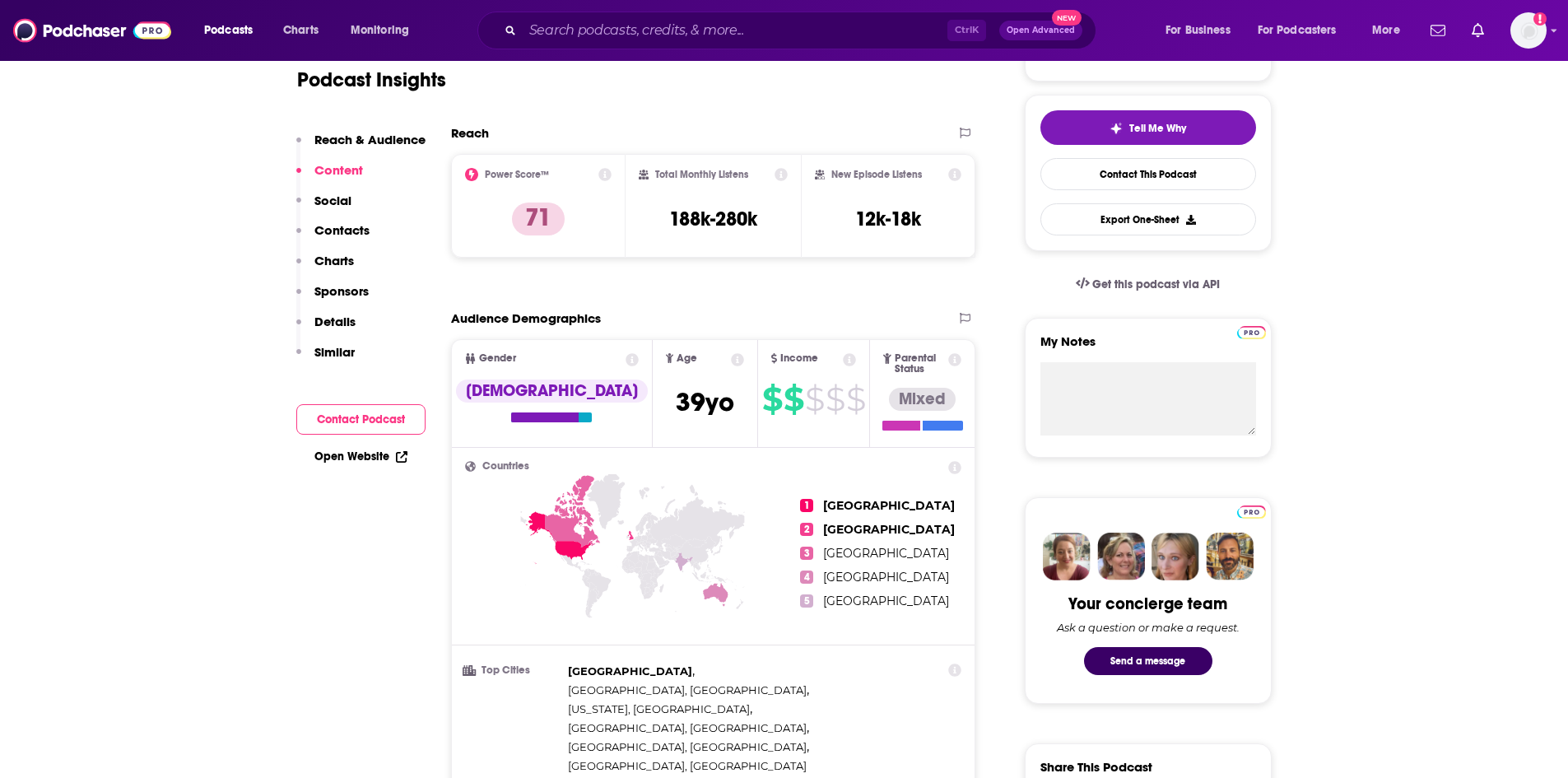
scroll to position [0, 0]
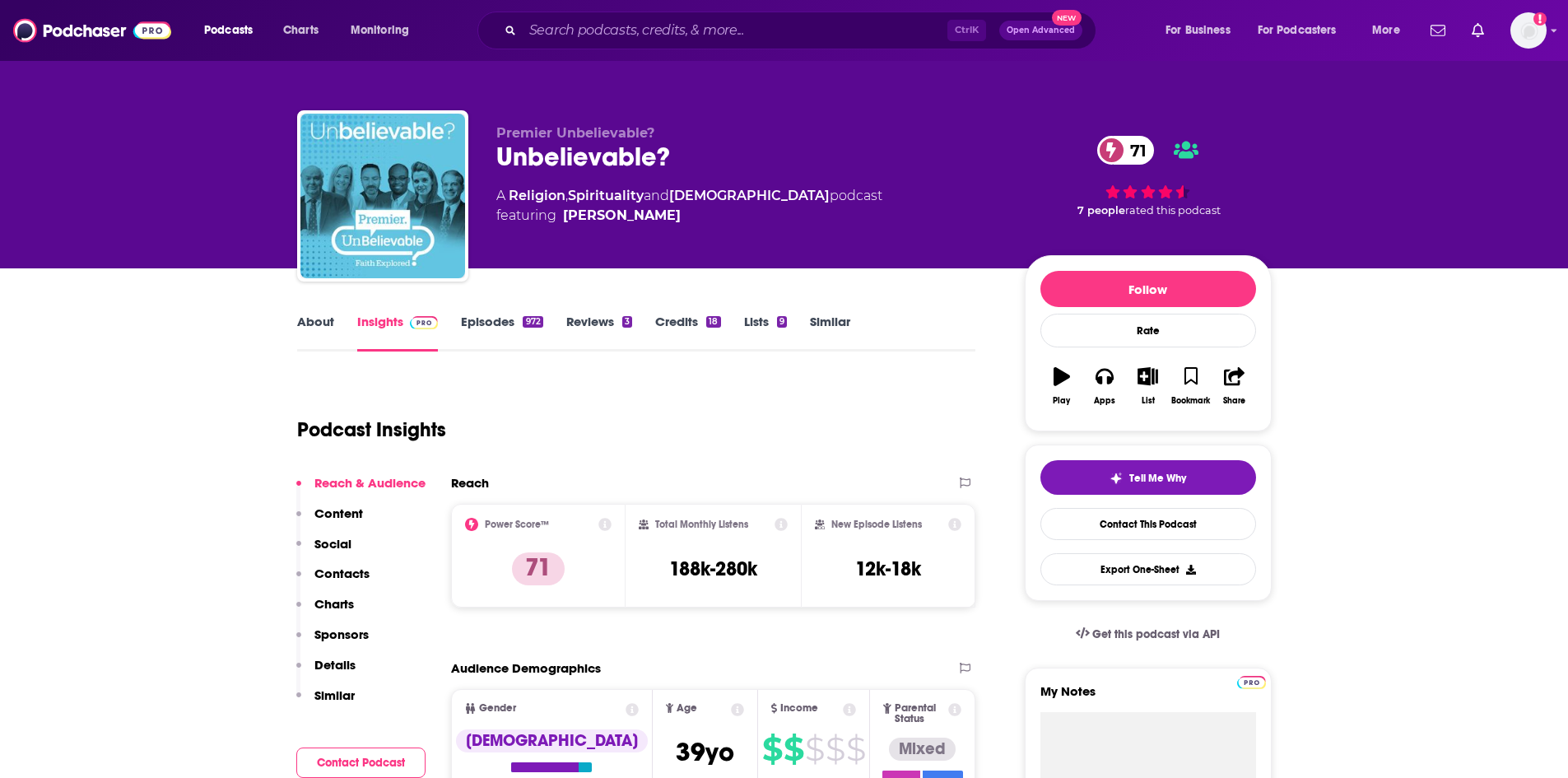
click at [305, 327] on link "About" at bounding box center [315, 332] width 37 height 38
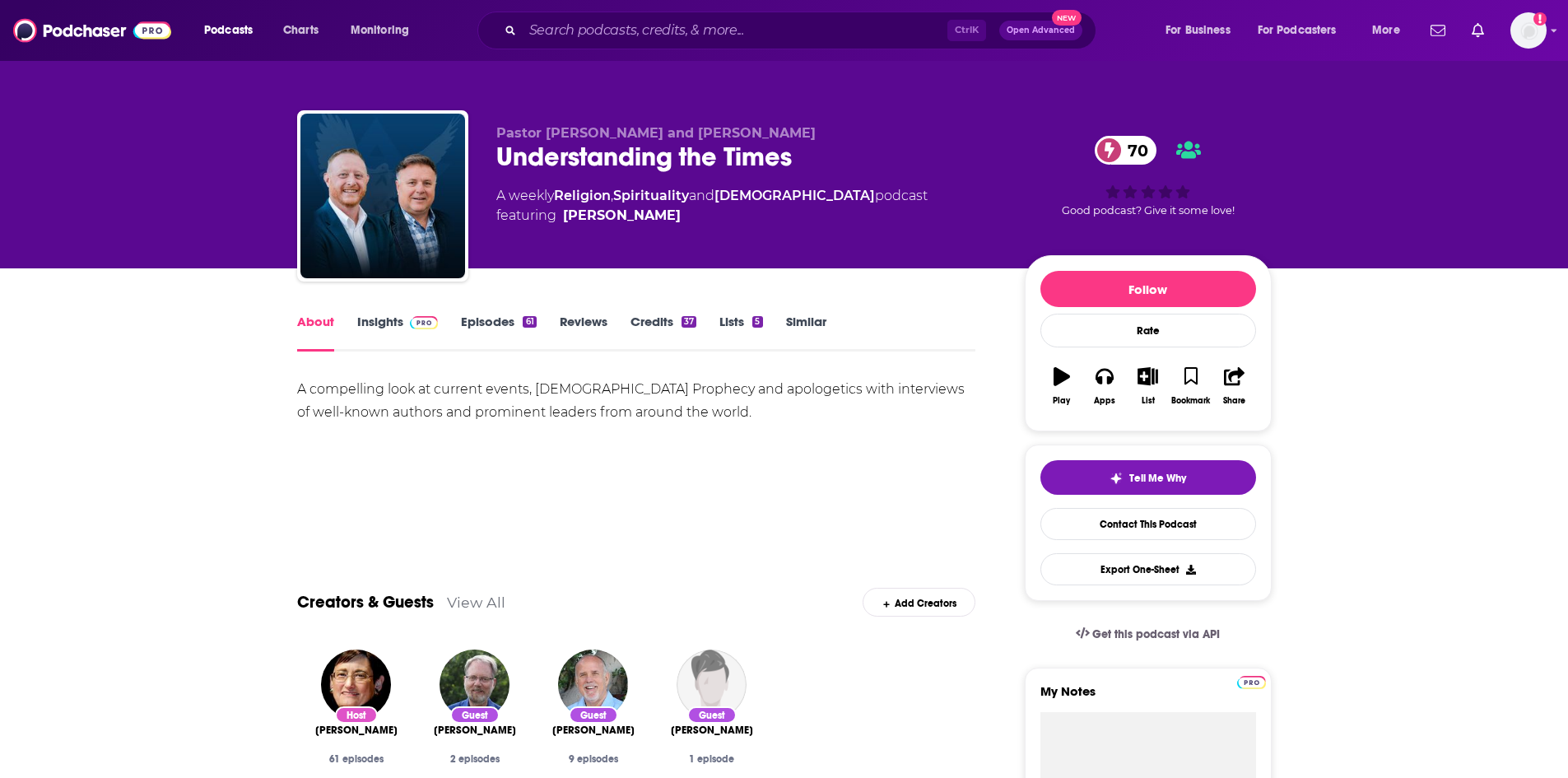
click at [386, 316] on link "Insights" at bounding box center [398, 332] width 81 height 38
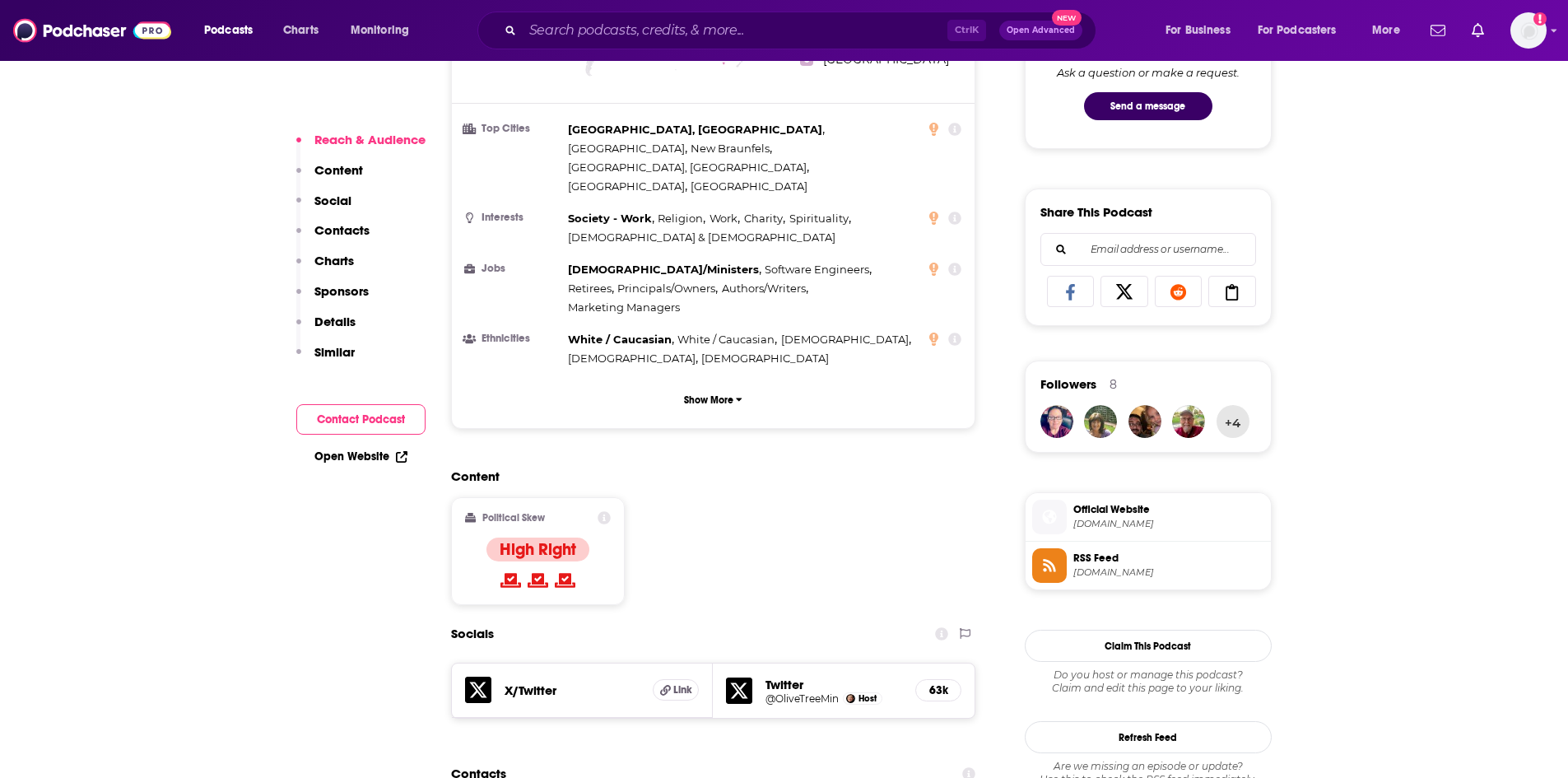
scroll to position [905, 0]
click at [384, 462] on link "Open Website" at bounding box center [360, 457] width 93 height 14
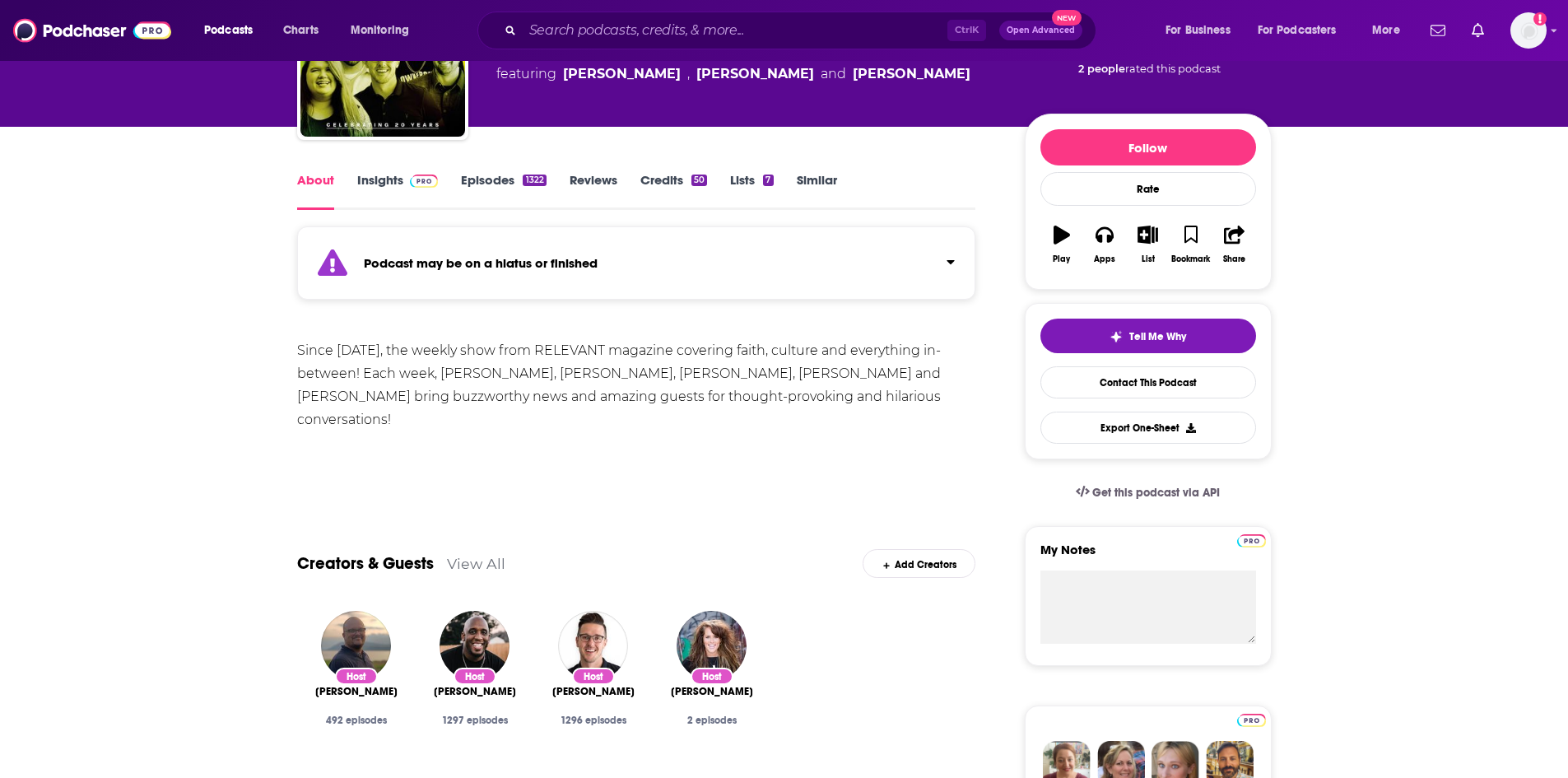
scroll to position [82, 0]
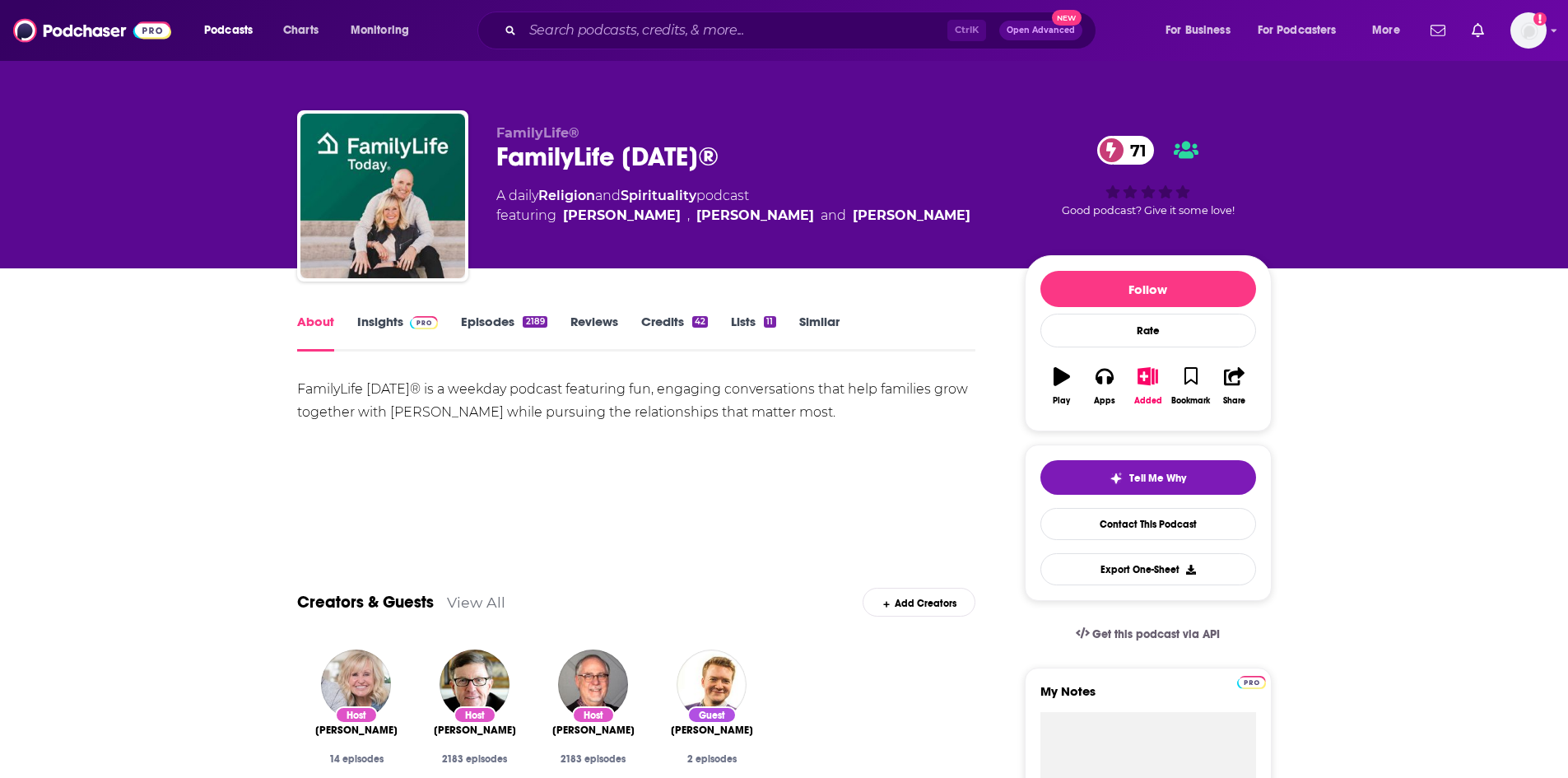
click at [377, 332] on link "Insights" at bounding box center [398, 332] width 81 height 38
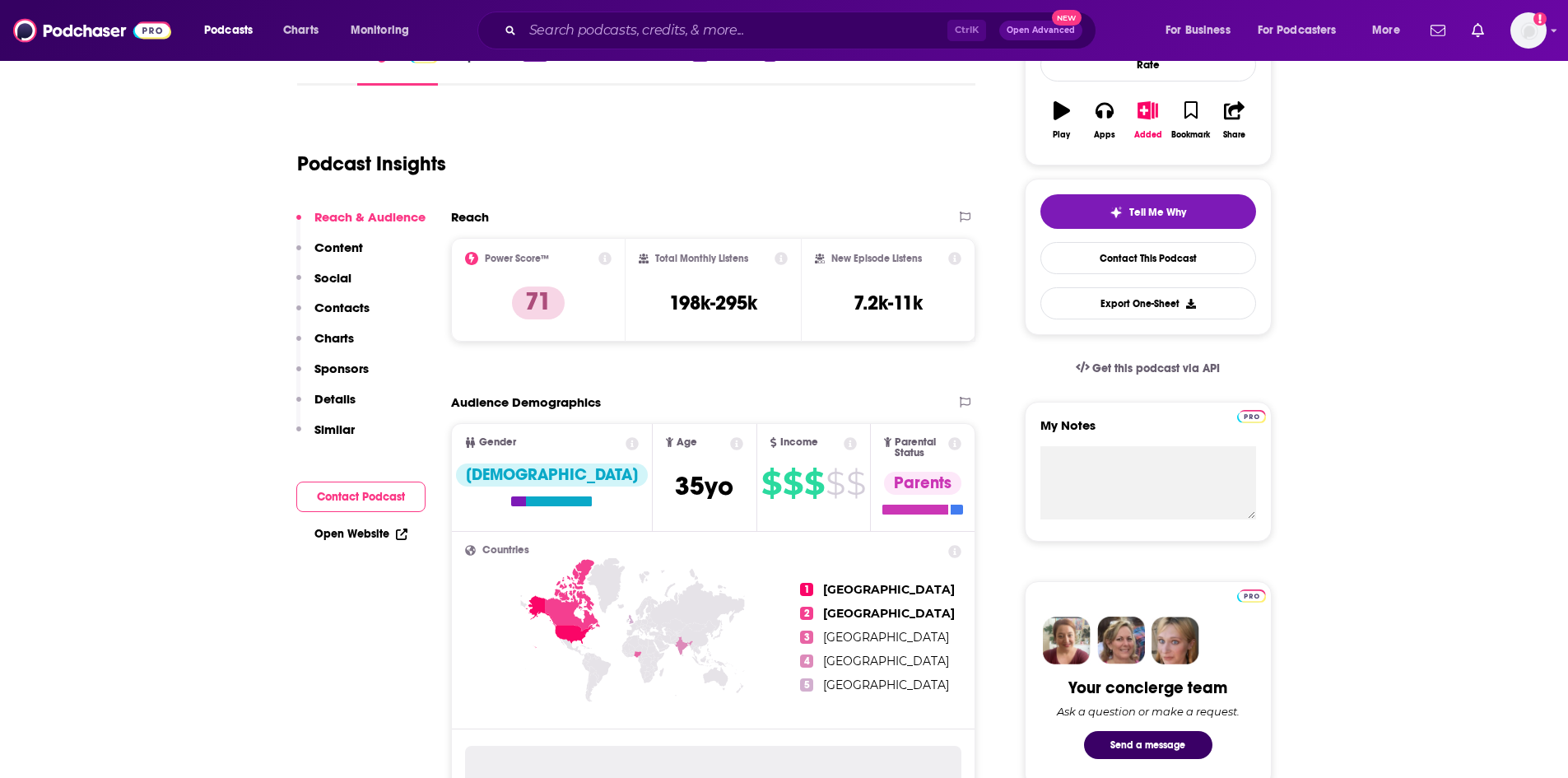
scroll to position [494, 0]
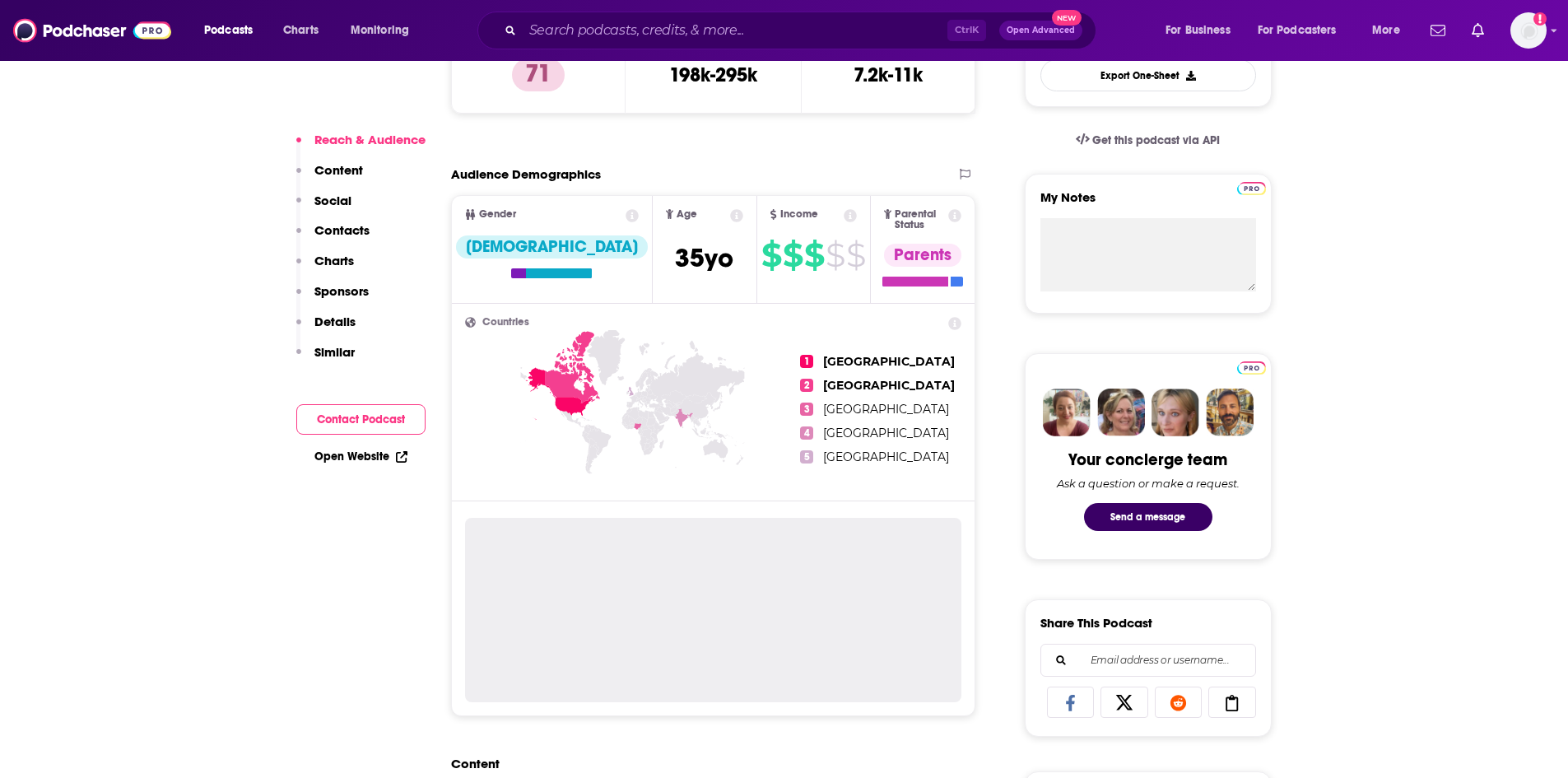
click at [344, 455] on link "Open Website" at bounding box center [360, 457] width 93 height 14
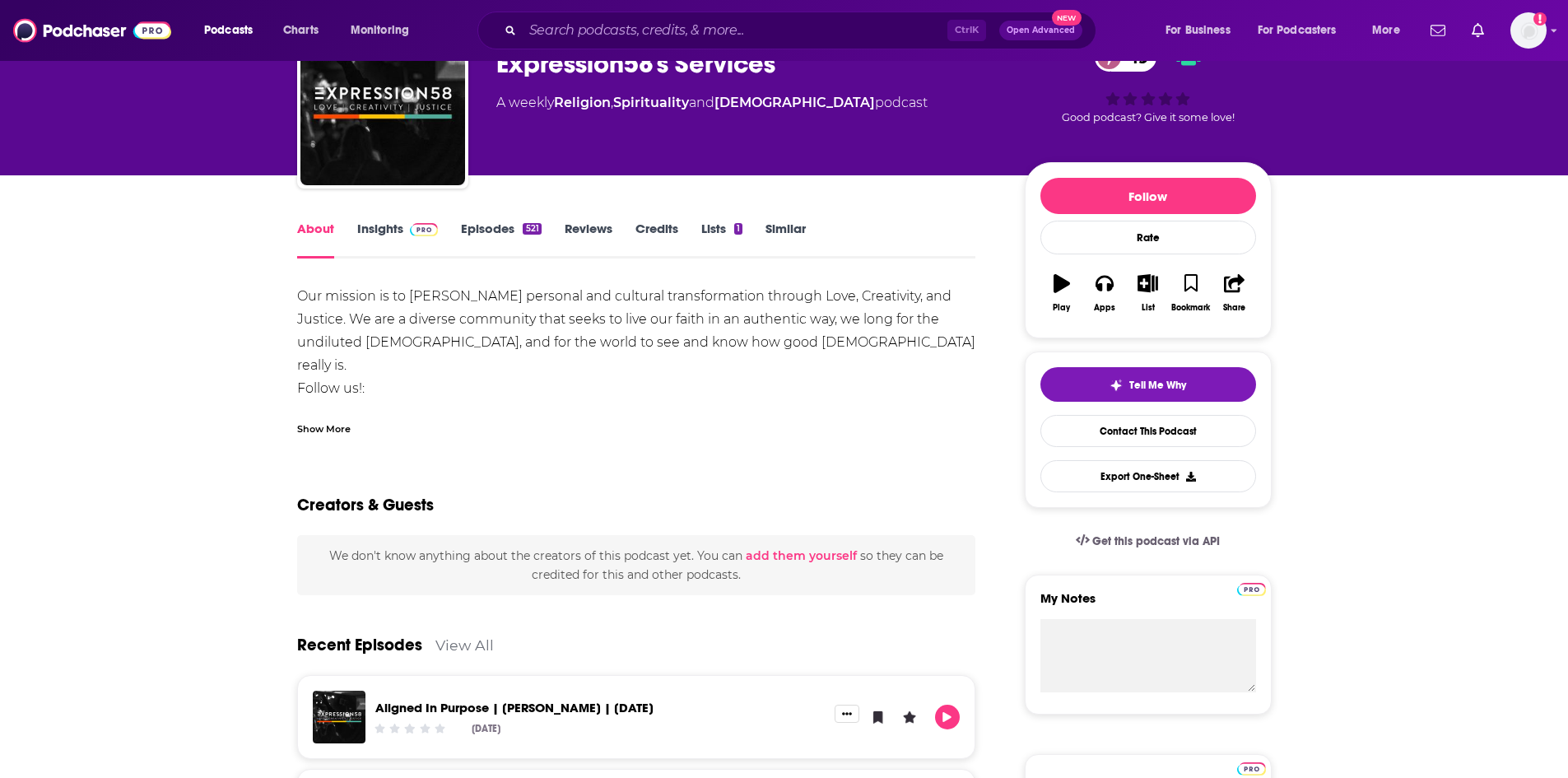
scroll to position [82, 0]
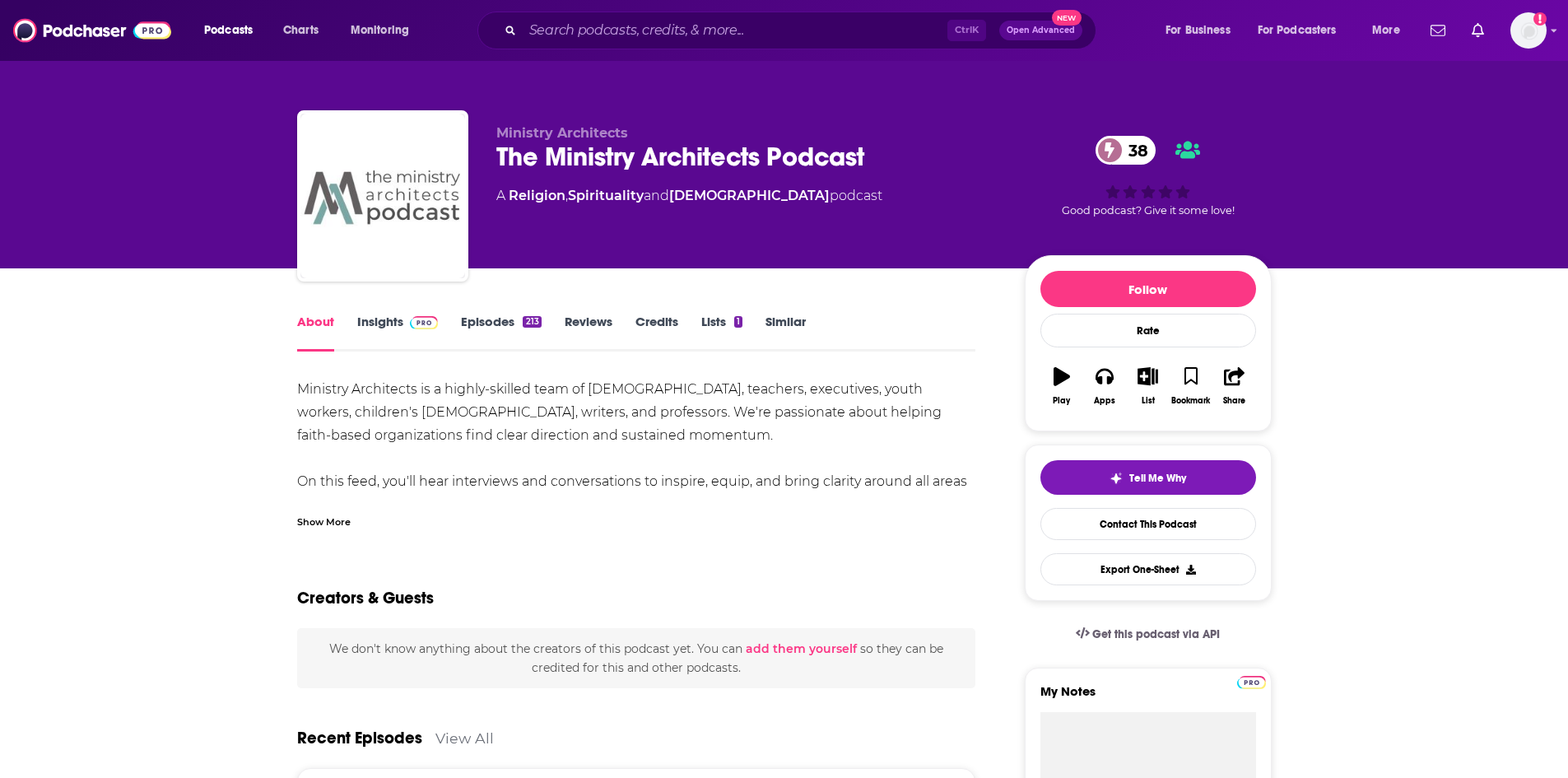
click at [315, 511] on div "Show More" at bounding box center [636, 515] width 679 height 28
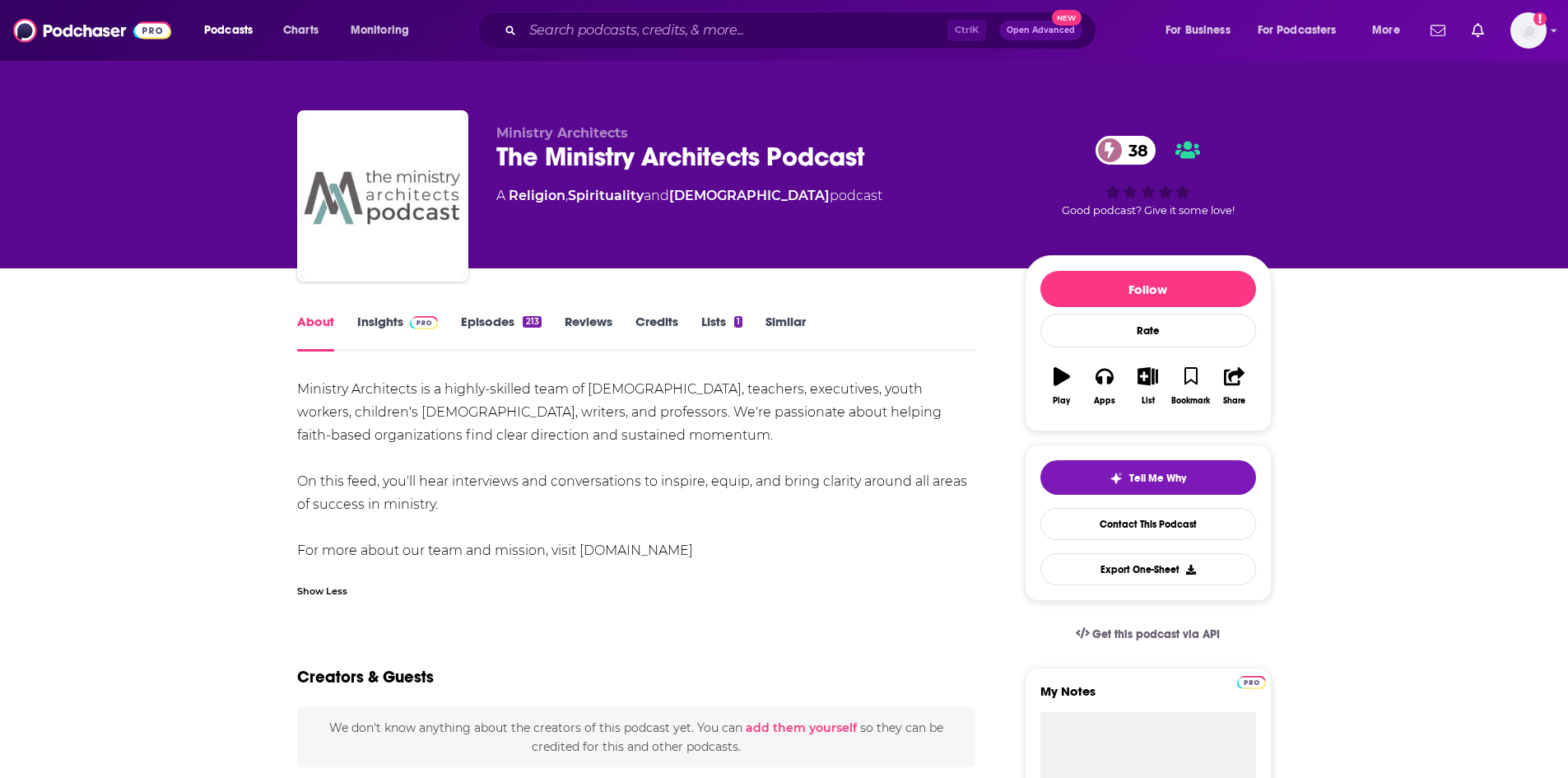
click at [400, 330] on link "Insights" at bounding box center [398, 332] width 81 height 38
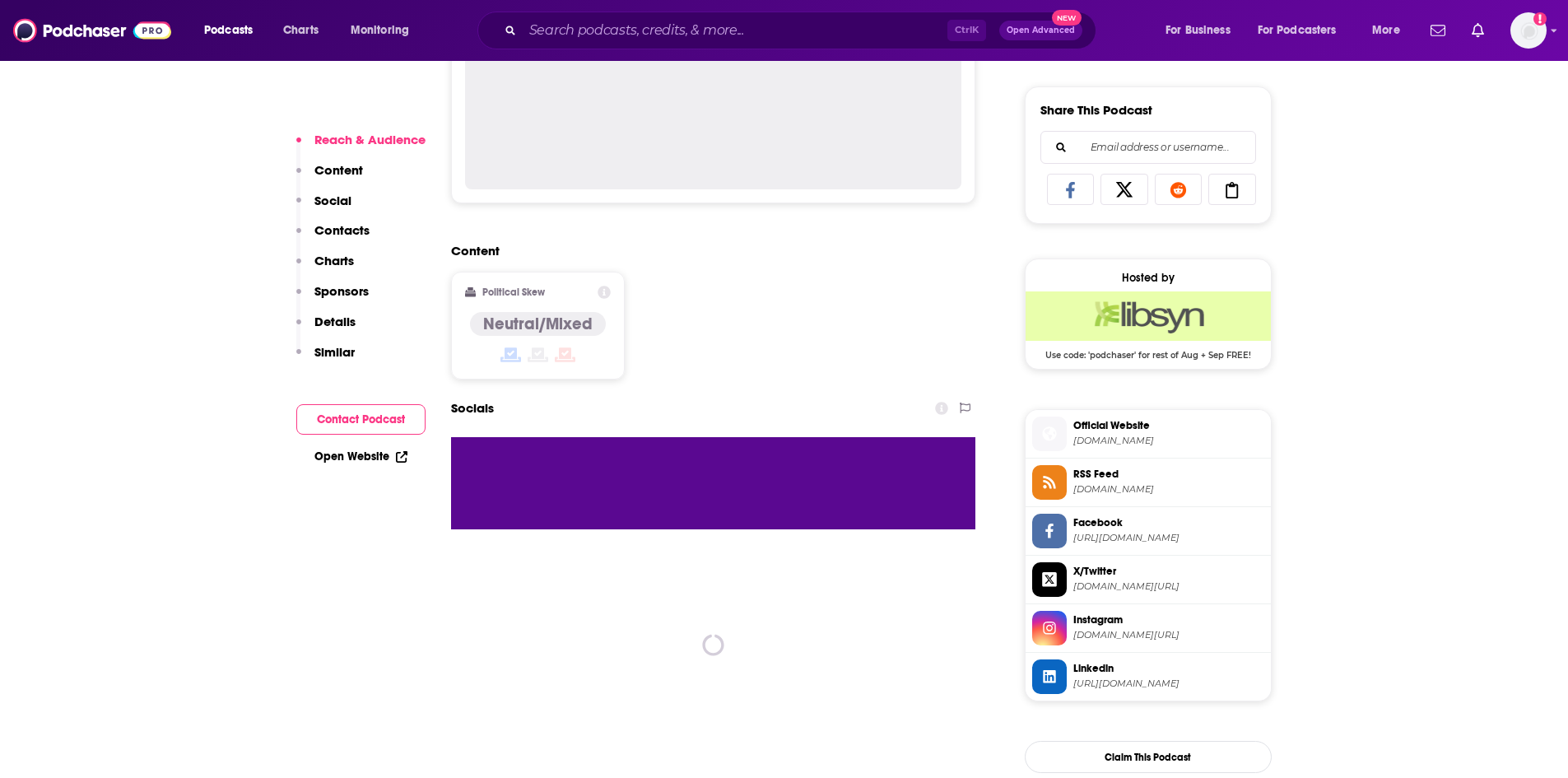
scroll to position [1070, 0]
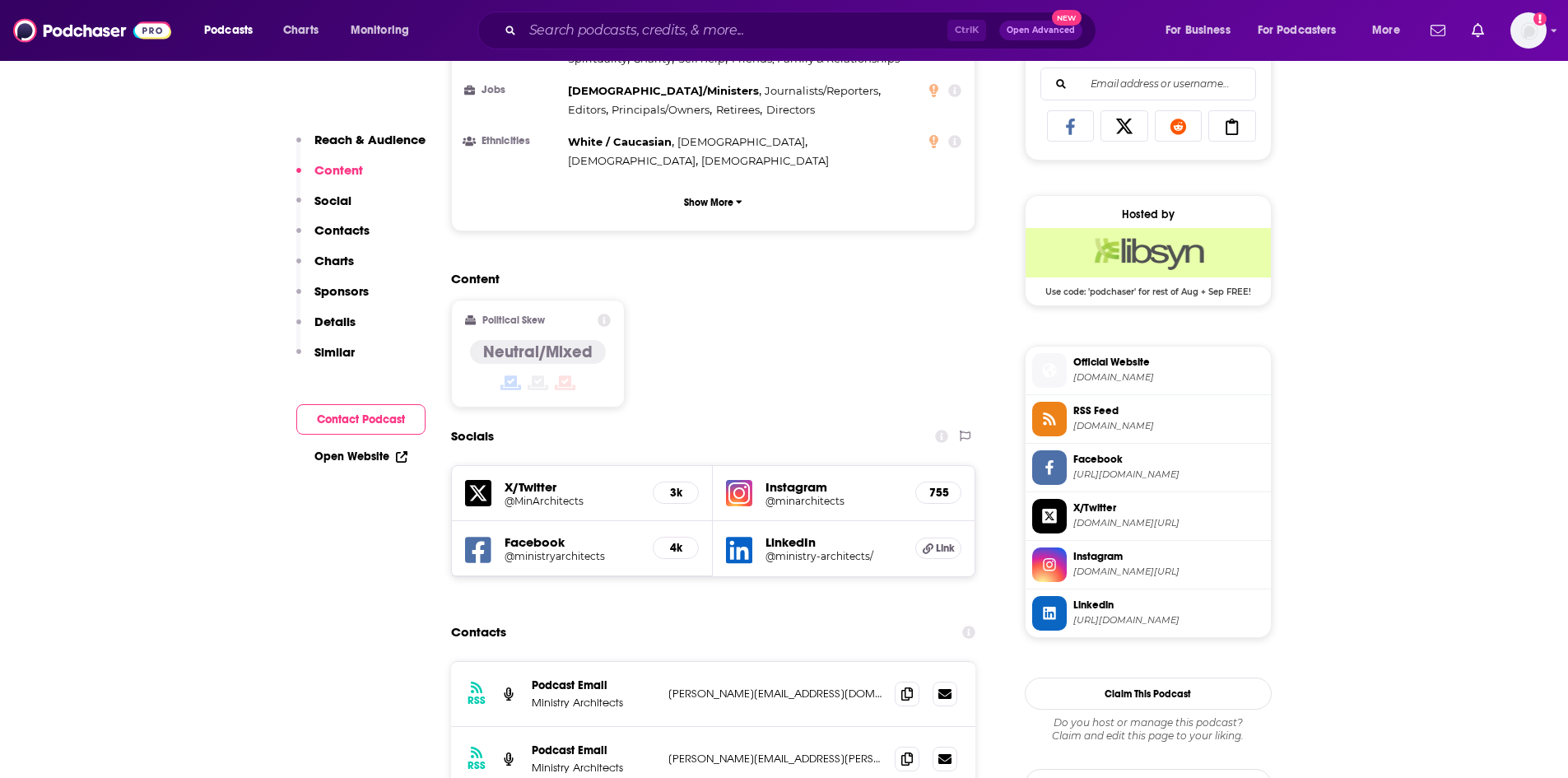
click at [363, 456] on link "Open Website" at bounding box center [360, 457] width 93 height 14
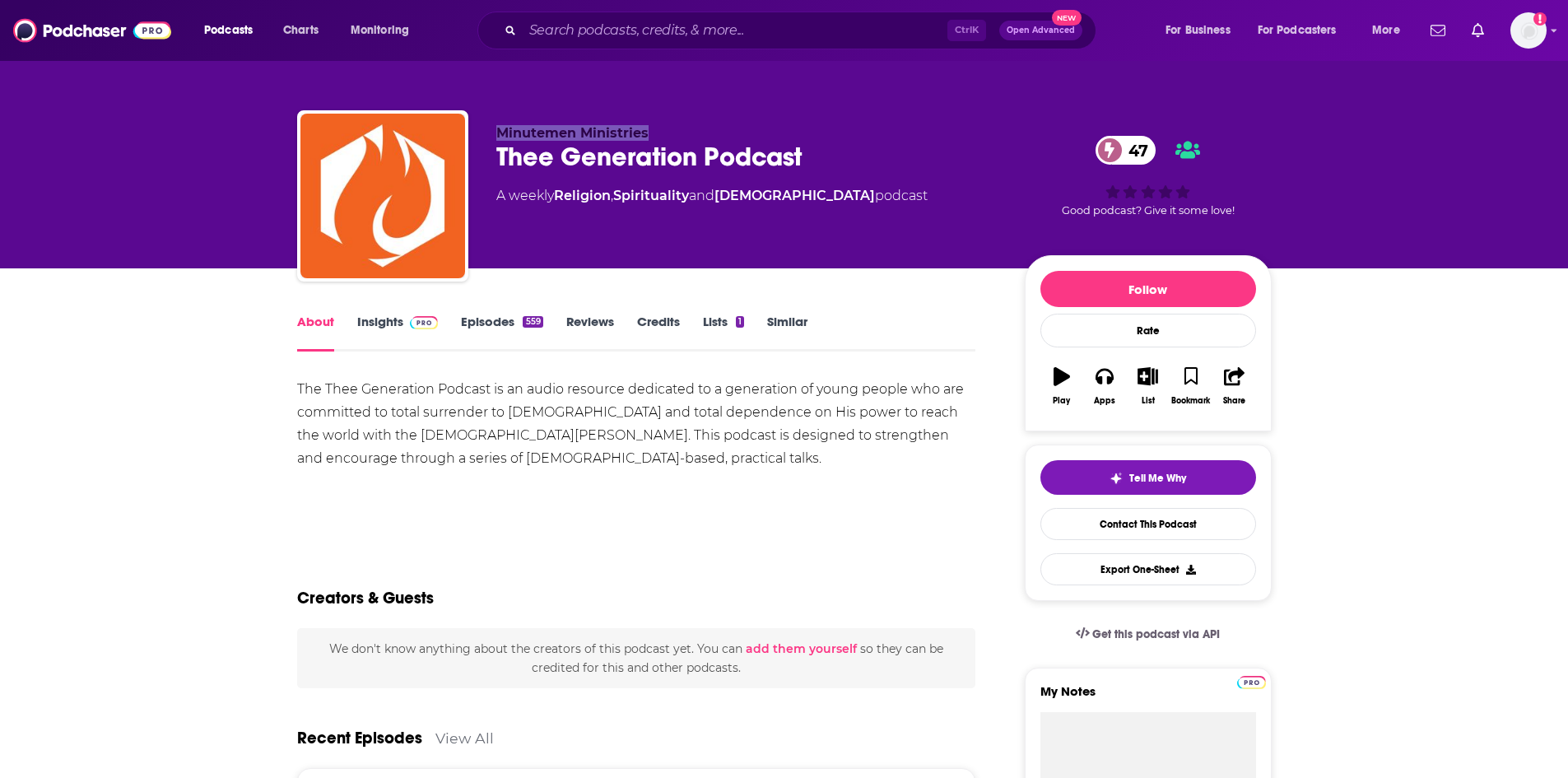
drag, startPoint x: 494, startPoint y: 131, endPoint x: 644, endPoint y: 138, distance: 150.2
click at [644, 138] on div "Minutemen Ministries Thee Generation Podcast 47 A weekly Religion , Spiritualit…" at bounding box center [784, 200] width 974 height 178
copy span "Minutemen Ministries"
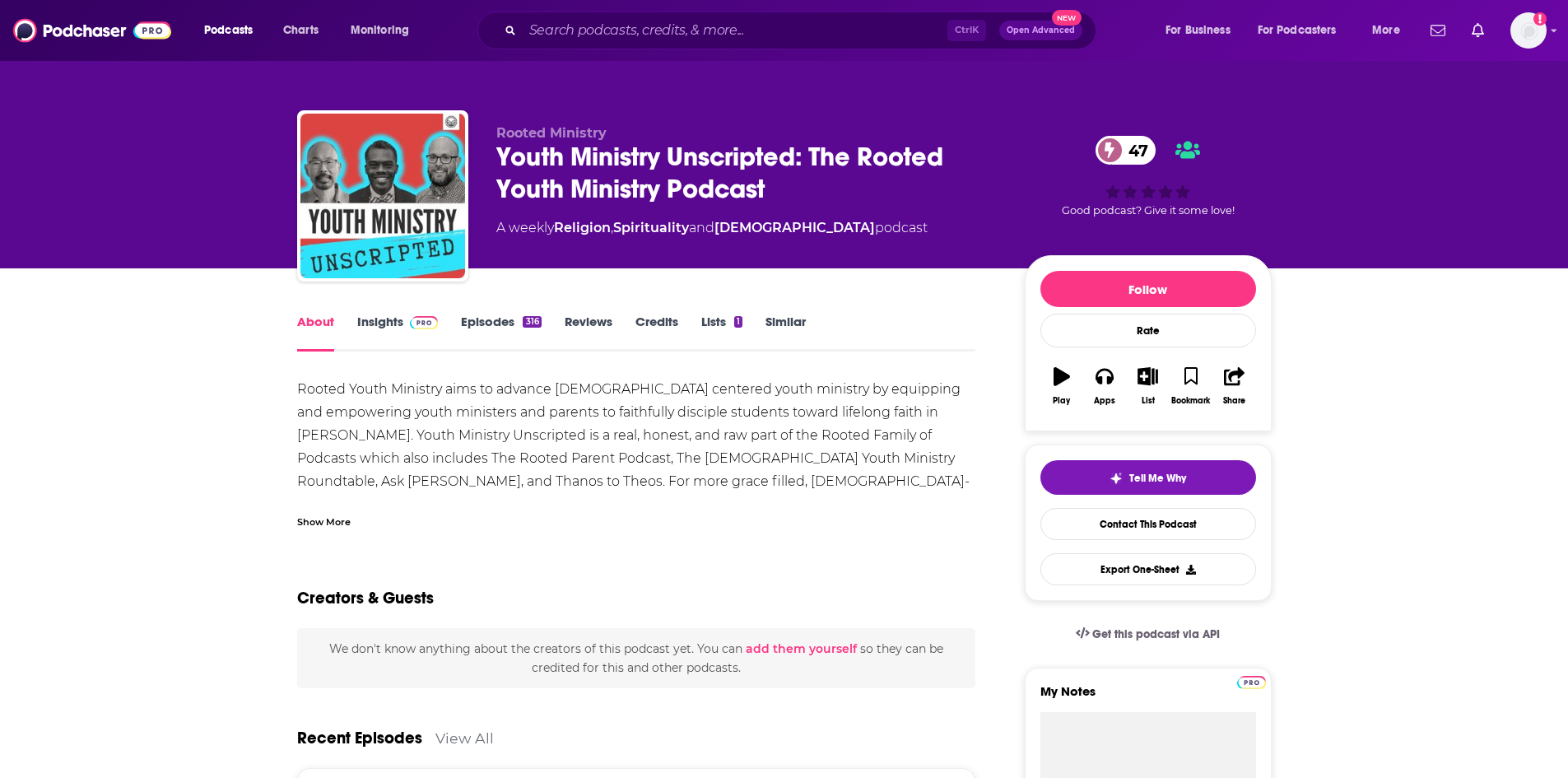
click at [335, 513] on div "Show More" at bounding box center [323, 521] width 54 height 16
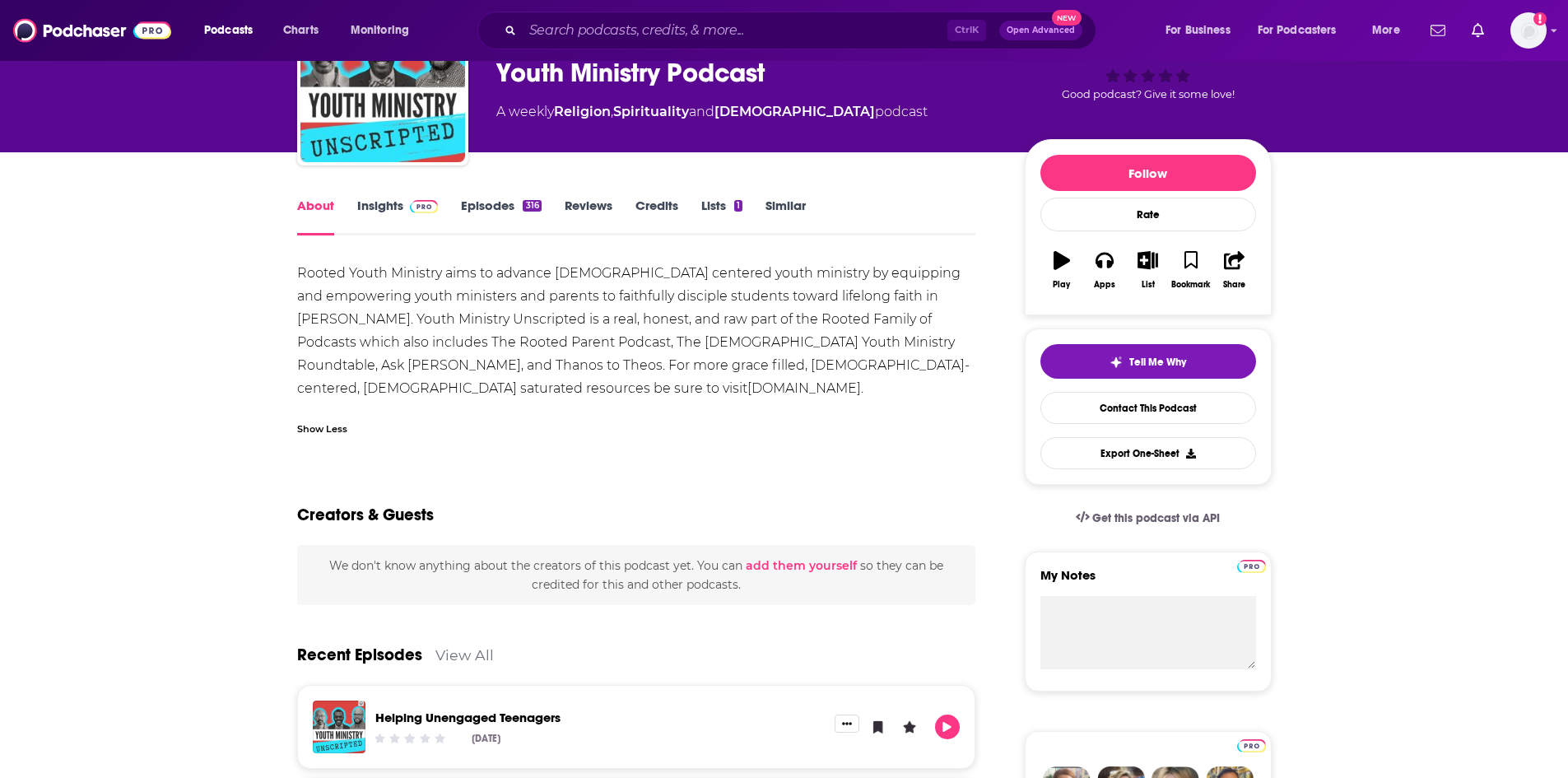
scroll to position [82, 0]
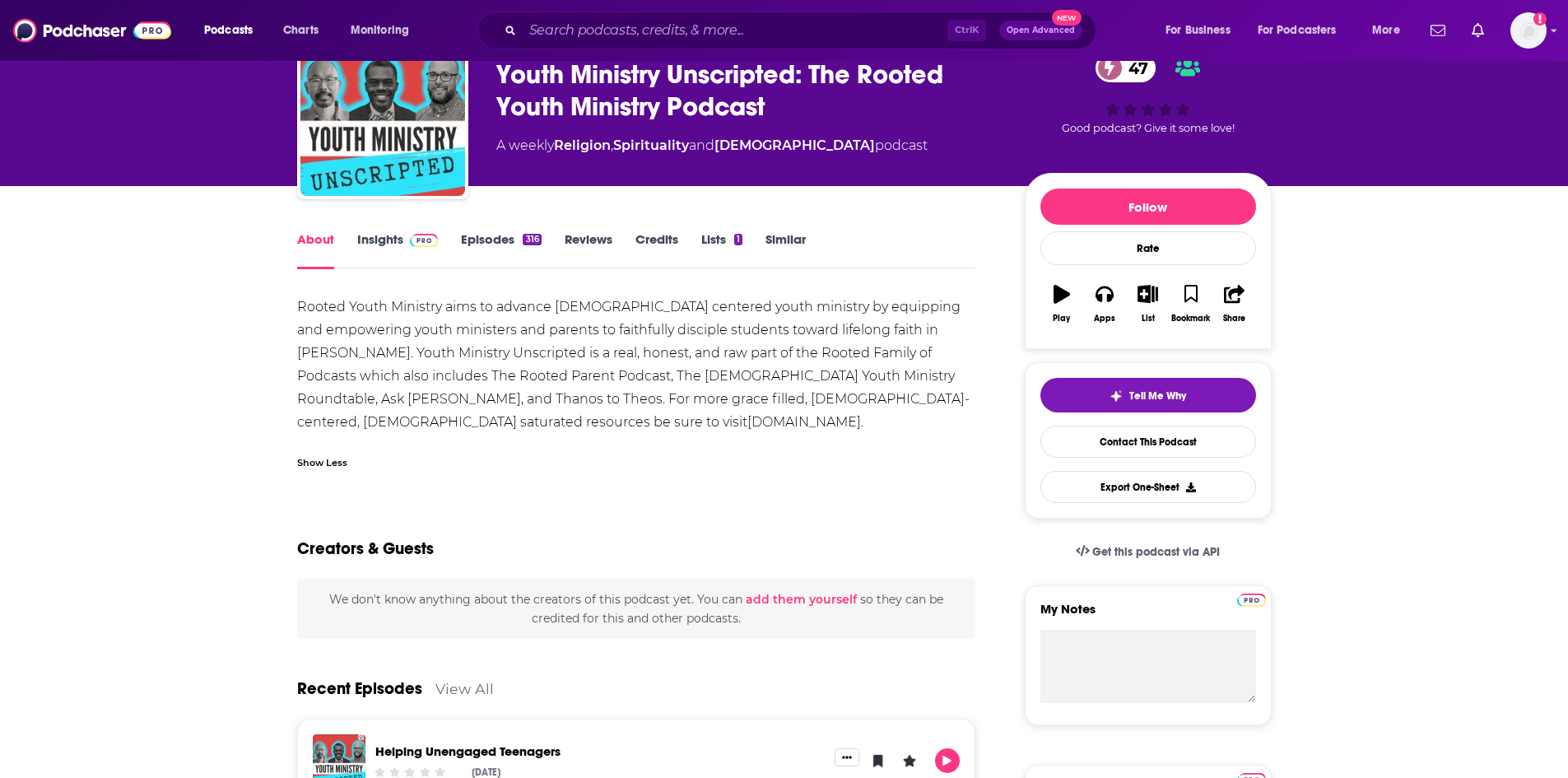
click at [379, 240] on link "Insights" at bounding box center [398, 250] width 81 height 38
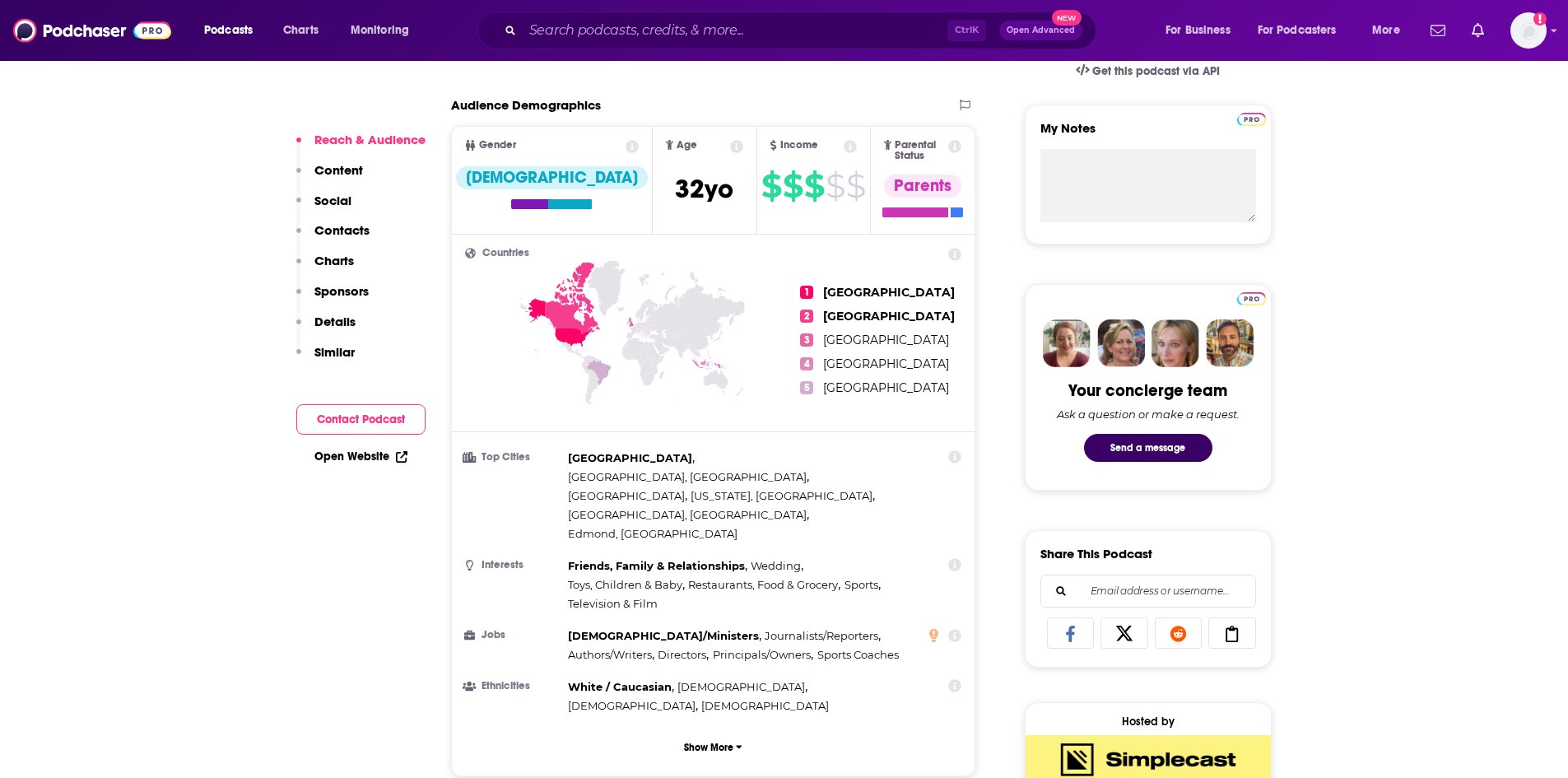
scroll to position [576, 0]
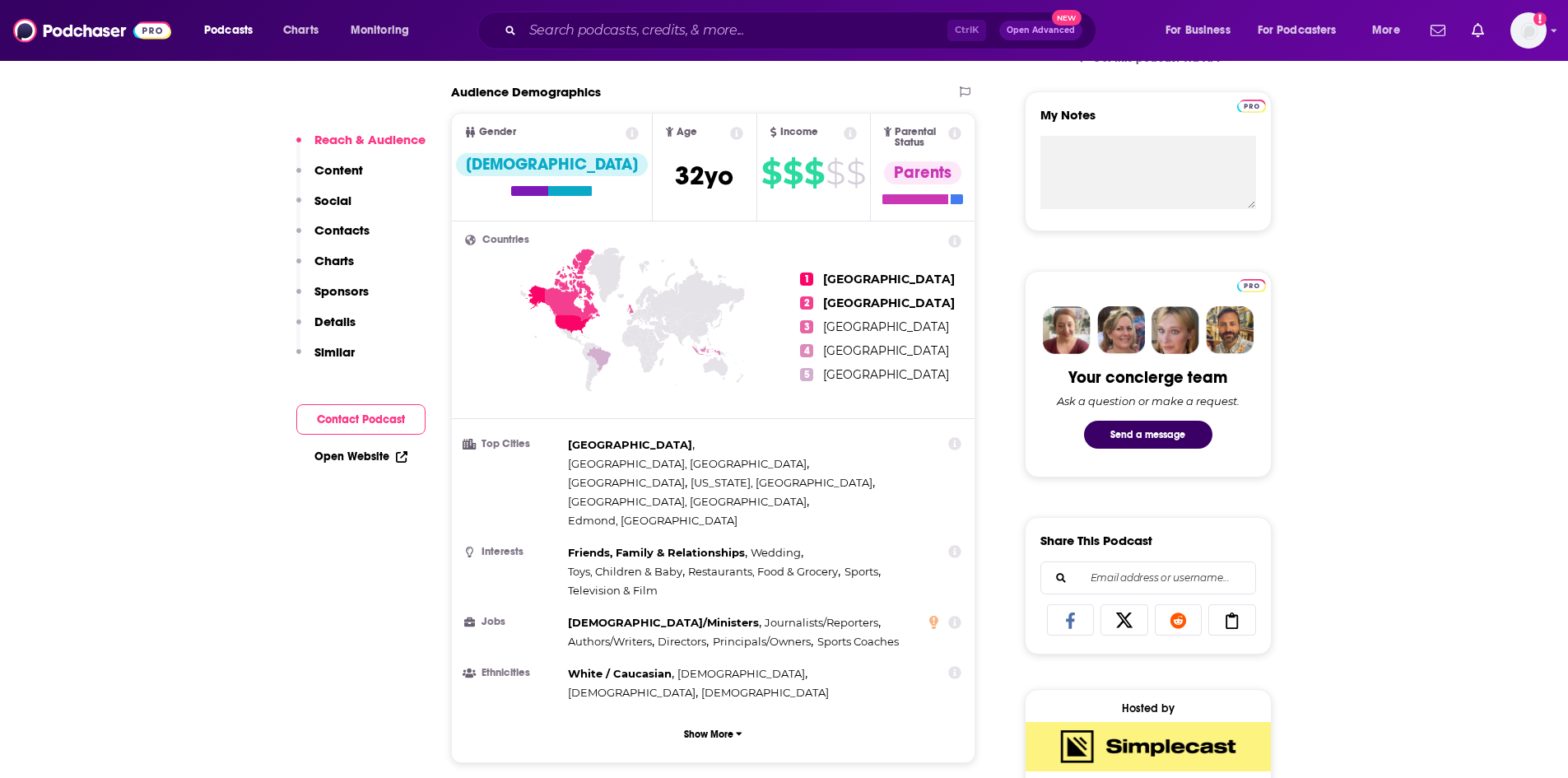
click at [354, 457] on link "Open Website" at bounding box center [360, 457] width 93 height 14
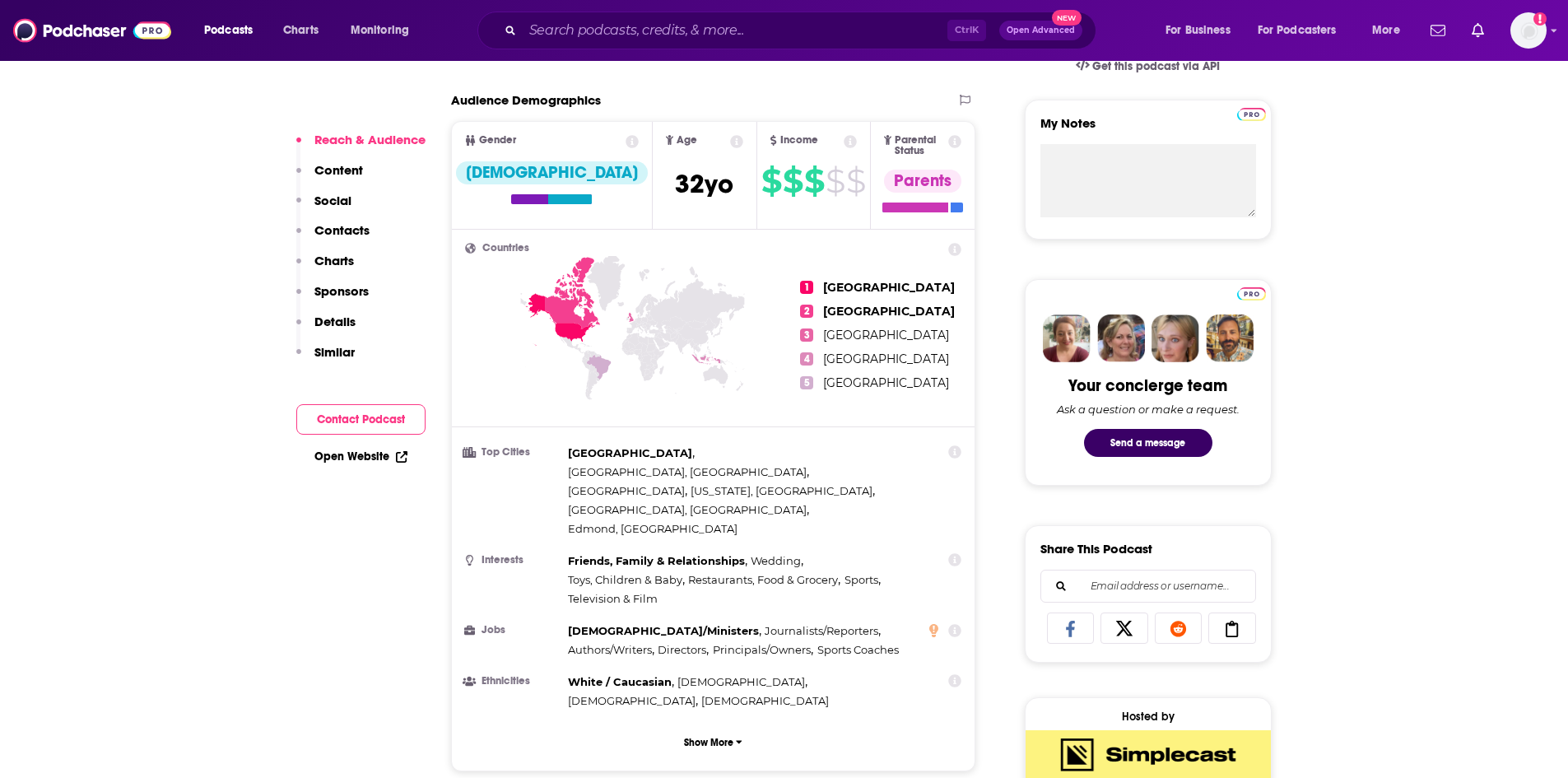
scroll to position [0, 0]
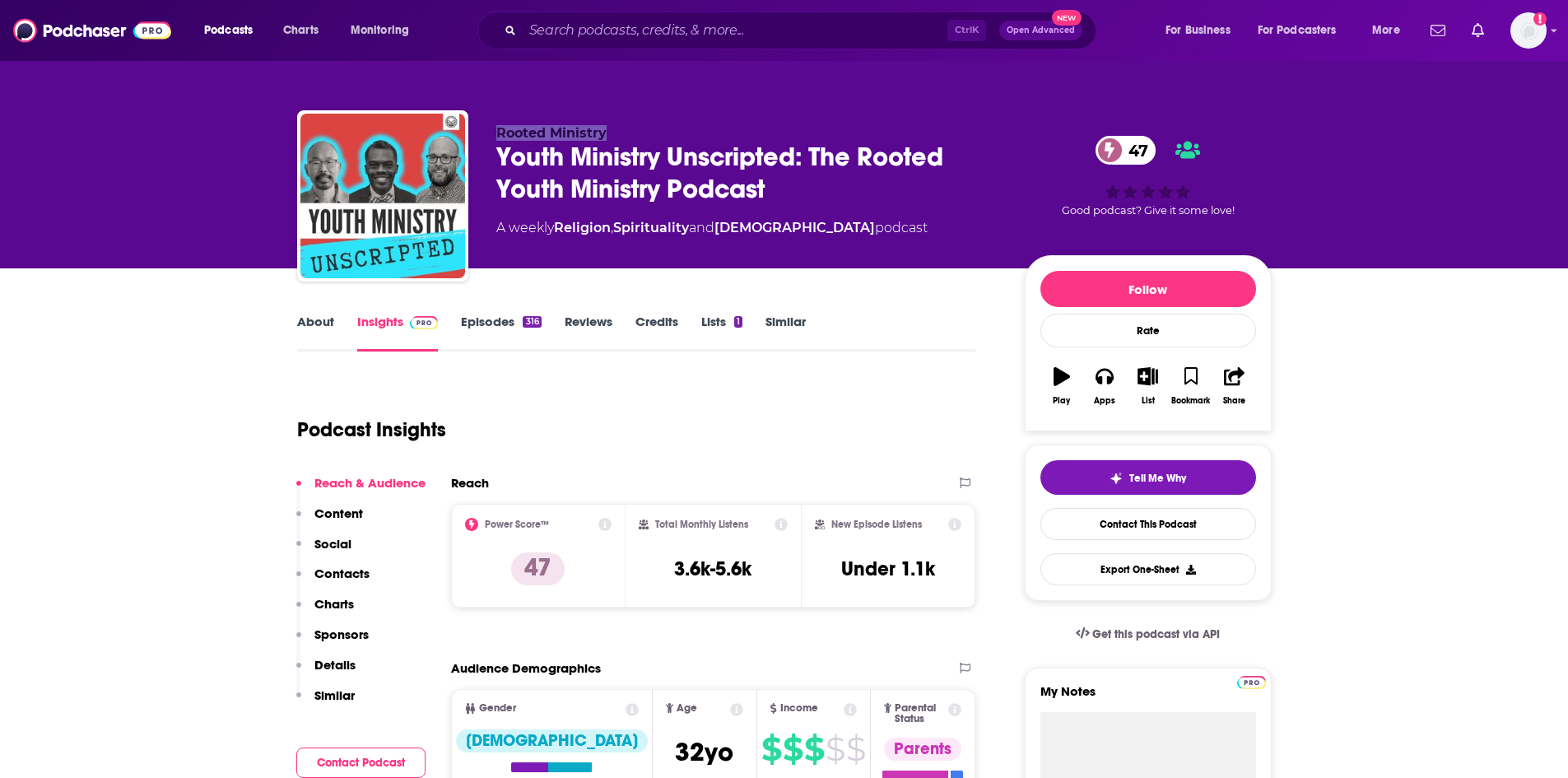
drag, startPoint x: 495, startPoint y: 125, endPoint x: 611, endPoint y: 119, distance: 116.2
click at [611, 119] on div "Rooted Ministry Youth Ministry Unscripted: The Rooted Youth Ministry Podcast 47…" at bounding box center [784, 200] width 974 height 178
copy span "Rooted Ministry"
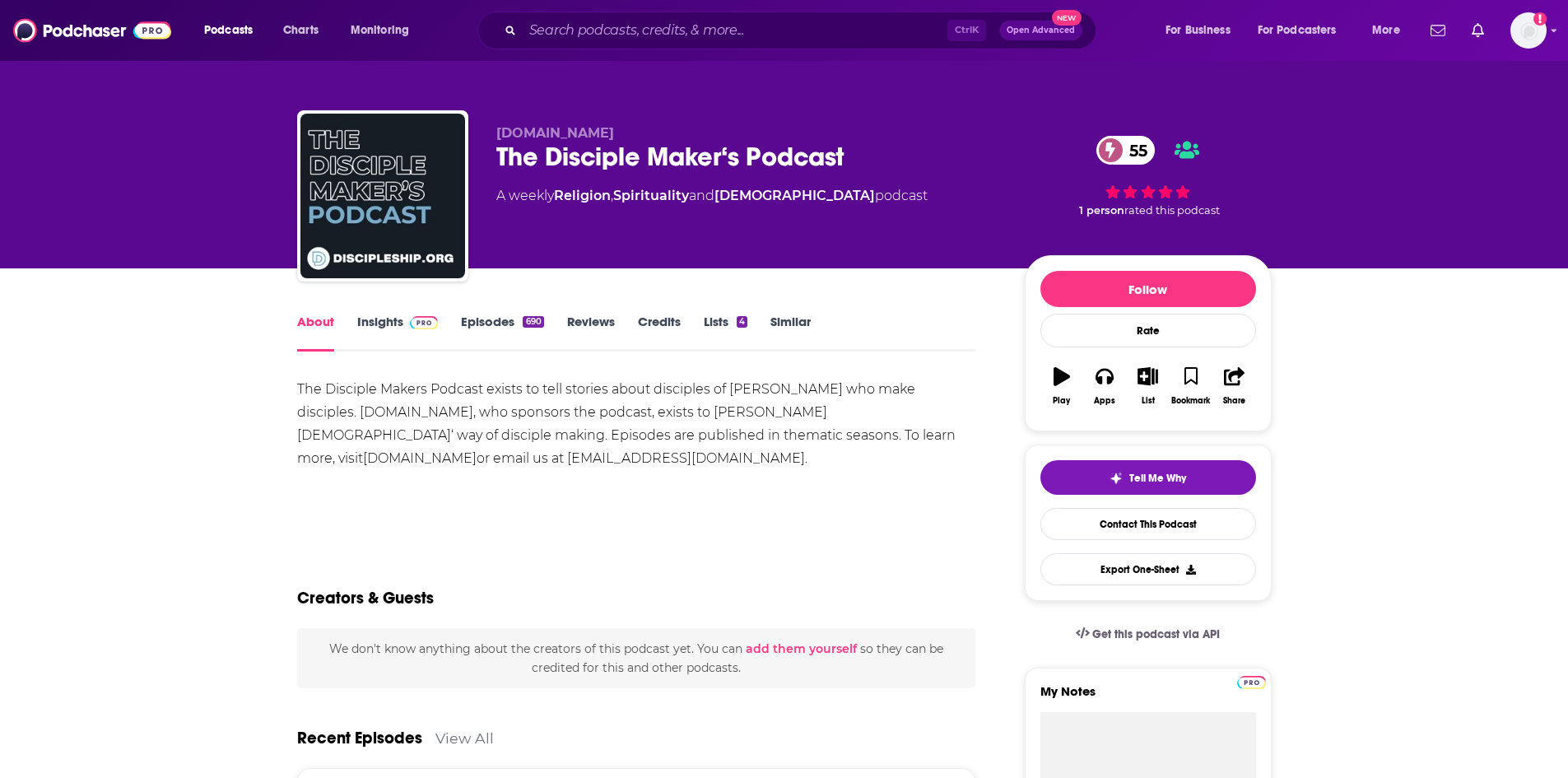
click at [383, 318] on link "Insights" at bounding box center [398, 332] width 81 height 38
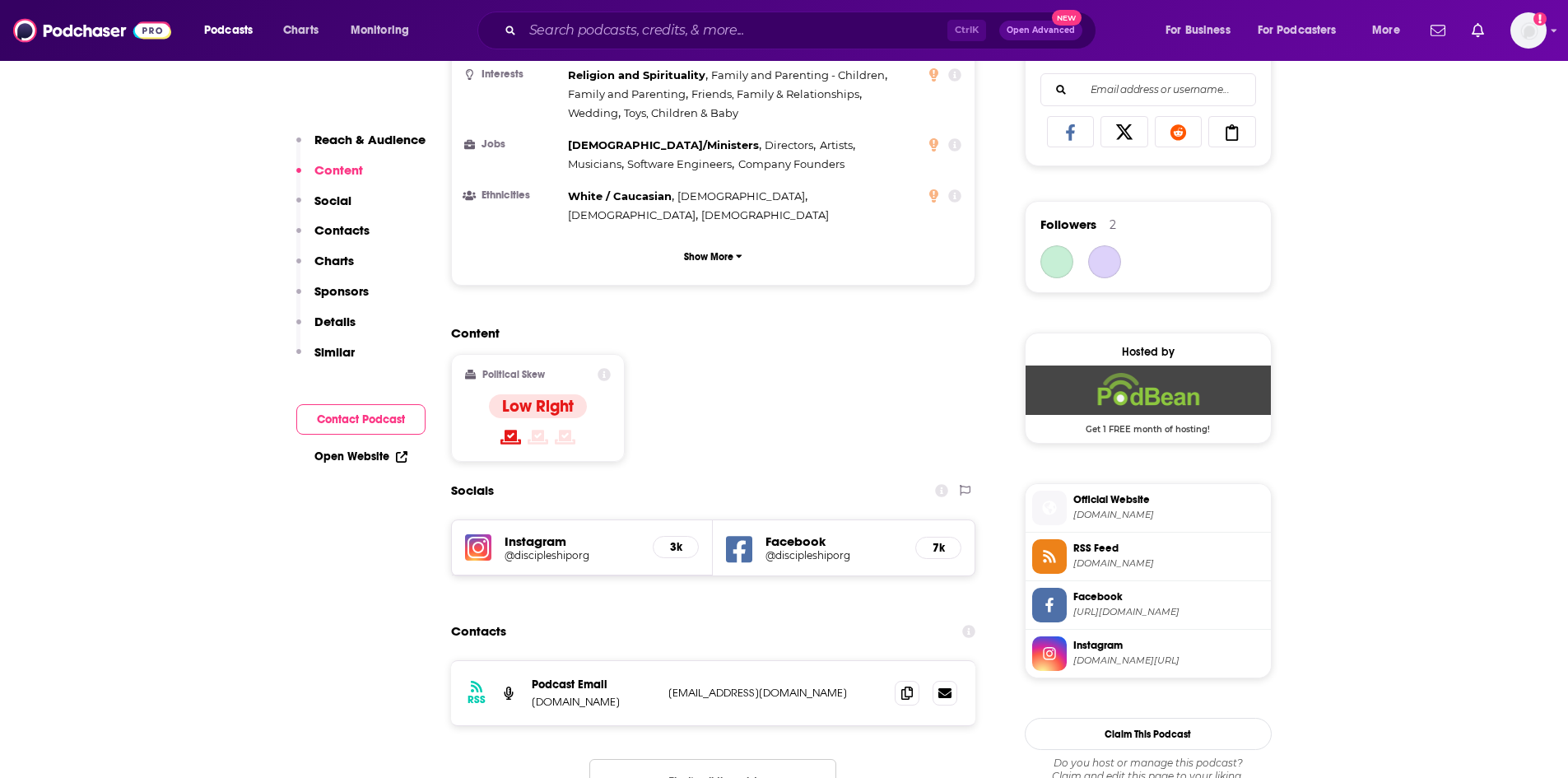
scroll to position [1070, 0]
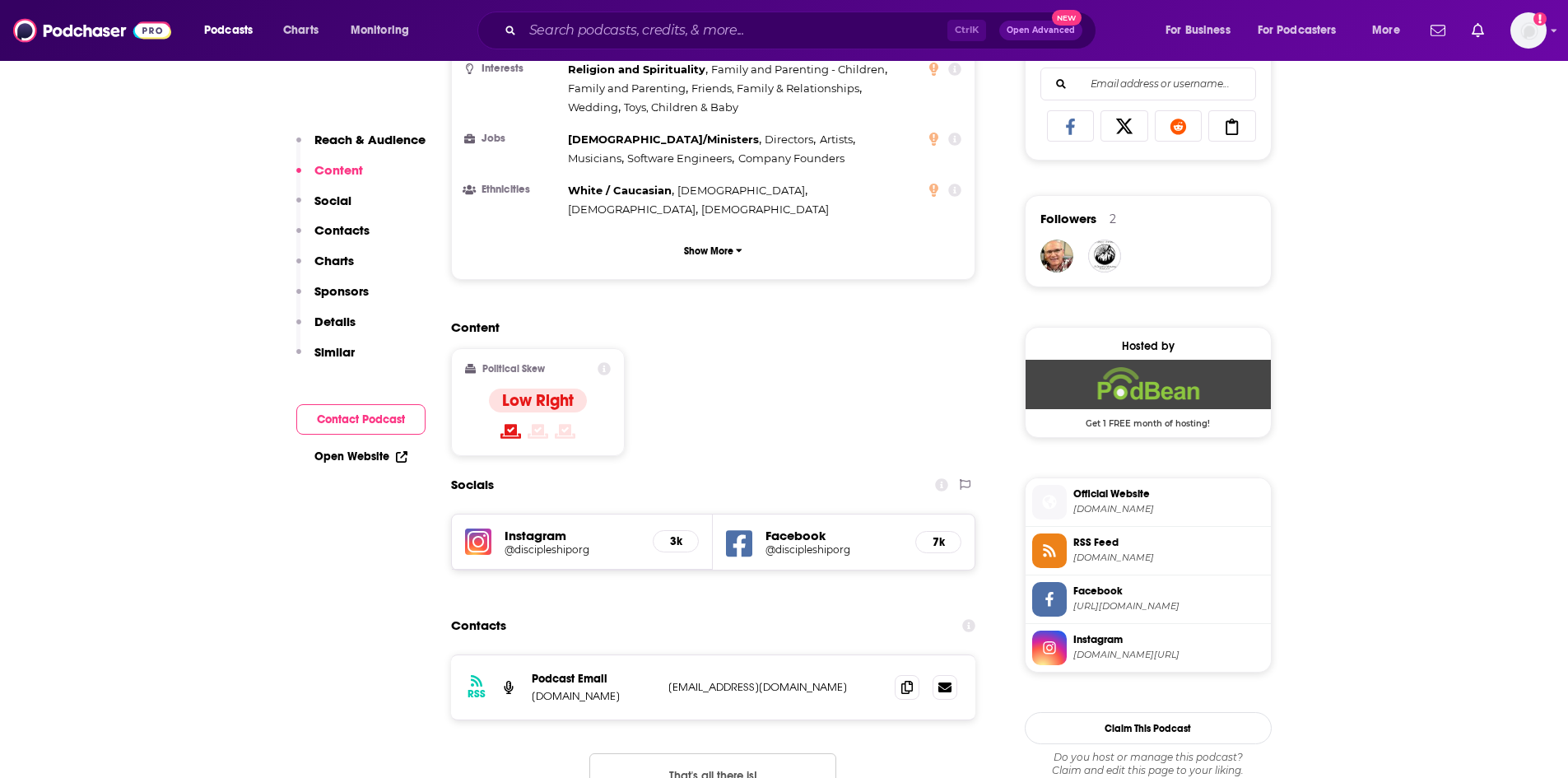
click at [358, 458] on link "Open Website" at bounding box center [360, 457] width 93 height 14
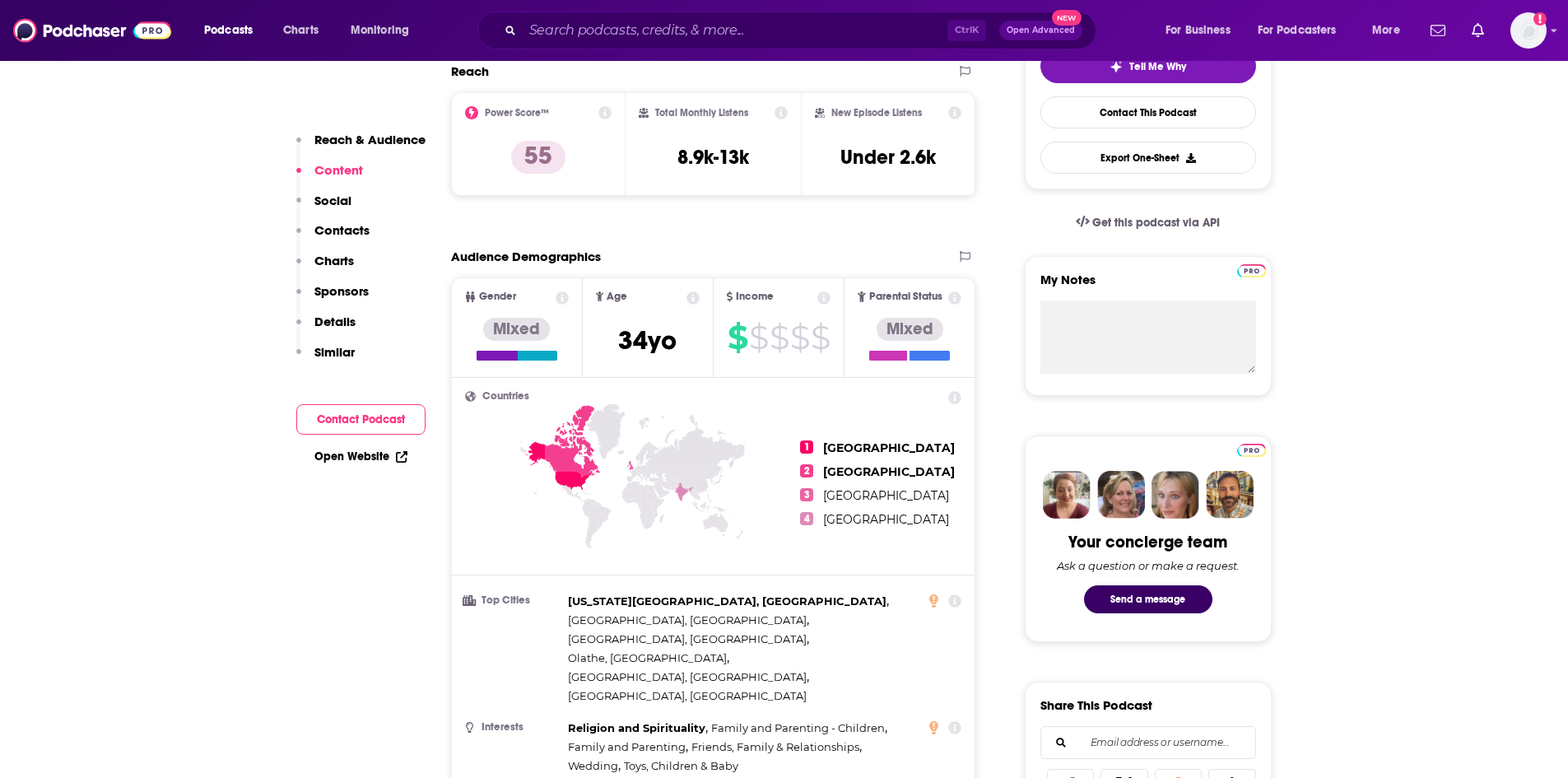
scroll to position [0, 0]
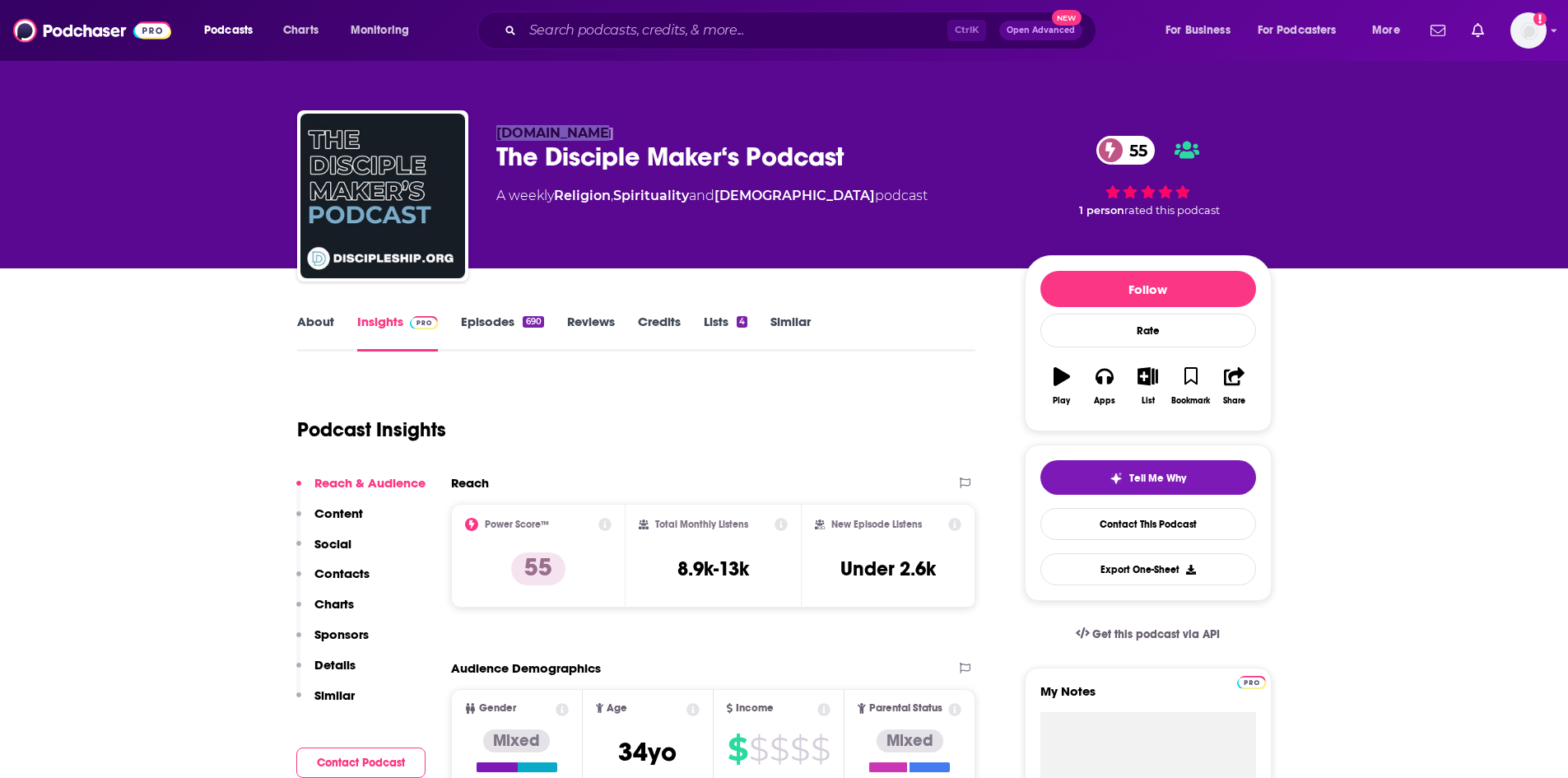
drag, startPoint x: 496, startPoint y: 128, endPoint x: 579, endPoint y: 135, distance: 83.3
click at [579, 135] on p "Discipleship.org" at bounding box center [747, 133] width 502 height 16
click at [503, 151] on div "The Disciple Maker‘s Podcast 55" at bounding box center [747, 157] width 502 height 32
drag, startPoint x: 499, startPoint y: 154, endPoint x: 844, endPoint y: 152, distance: 345.0
click at [844, 152] on div "The Disciple Maker‘s Podcast 55" at bounding box center [747, 157] width 502 height 32
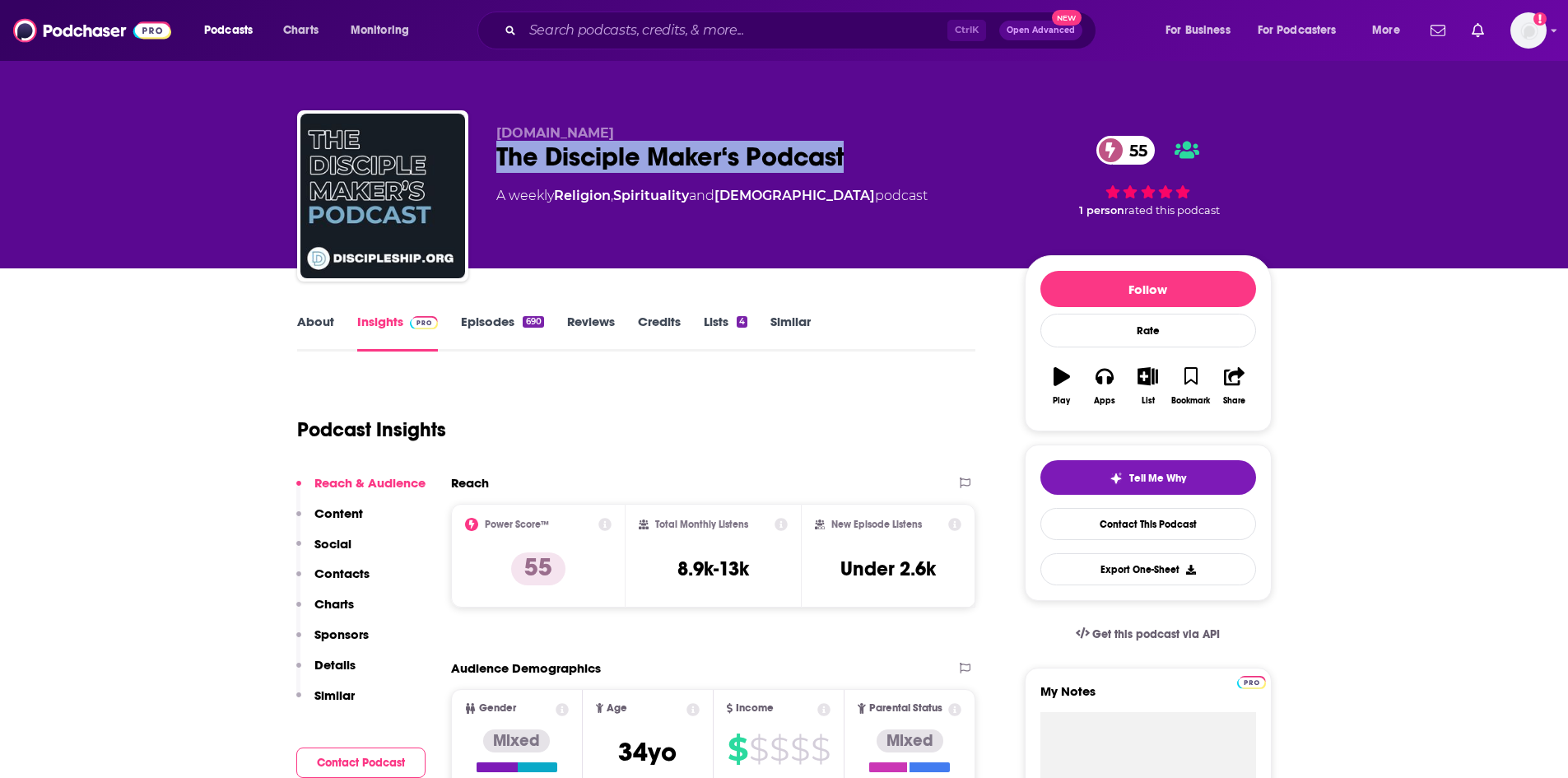
copy h2 "The Disciple Maker‘s Podcast"
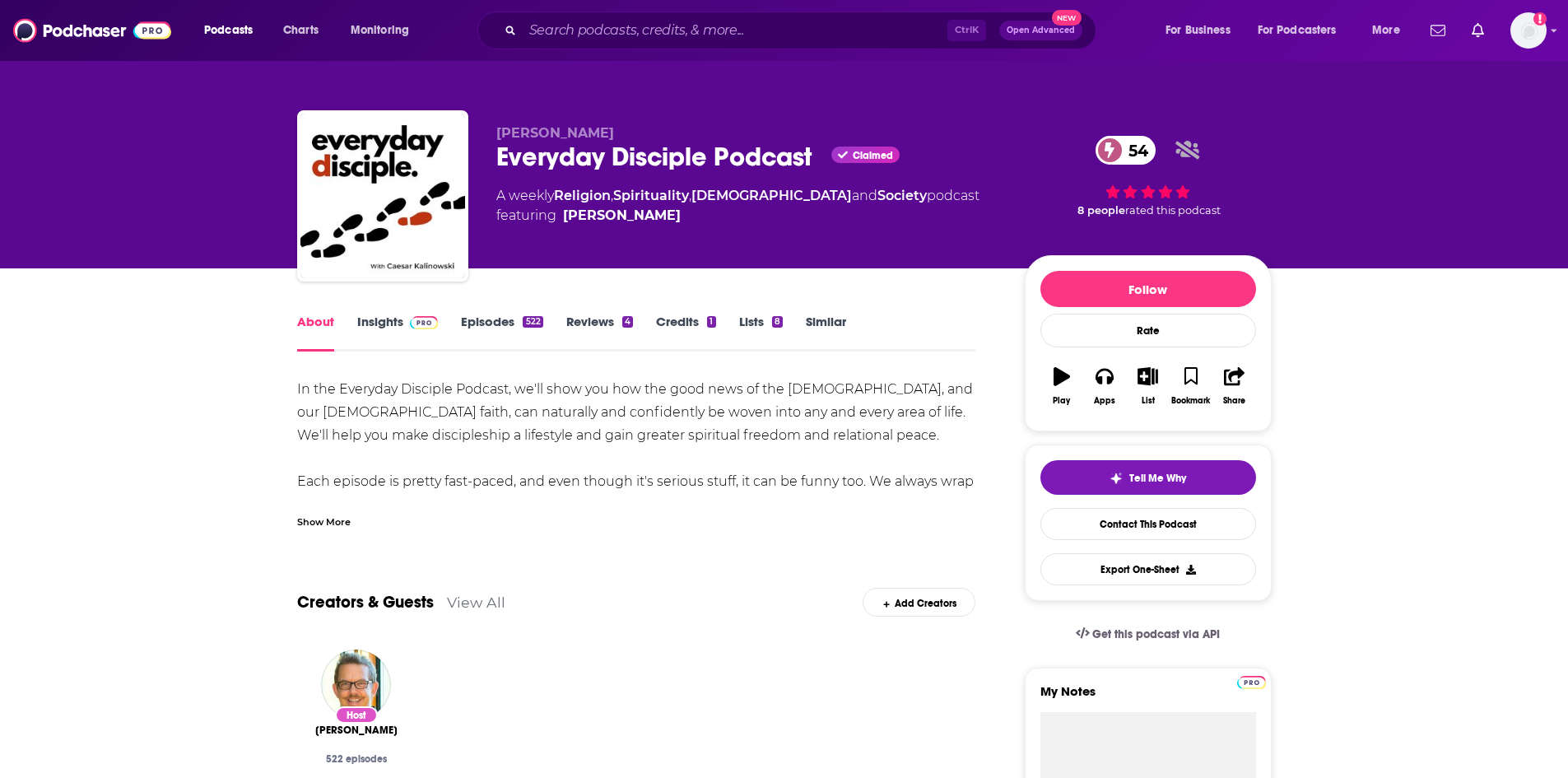
click at [309, 516] on div "Show More" at bounding box center [323, 521] width 54 height 16
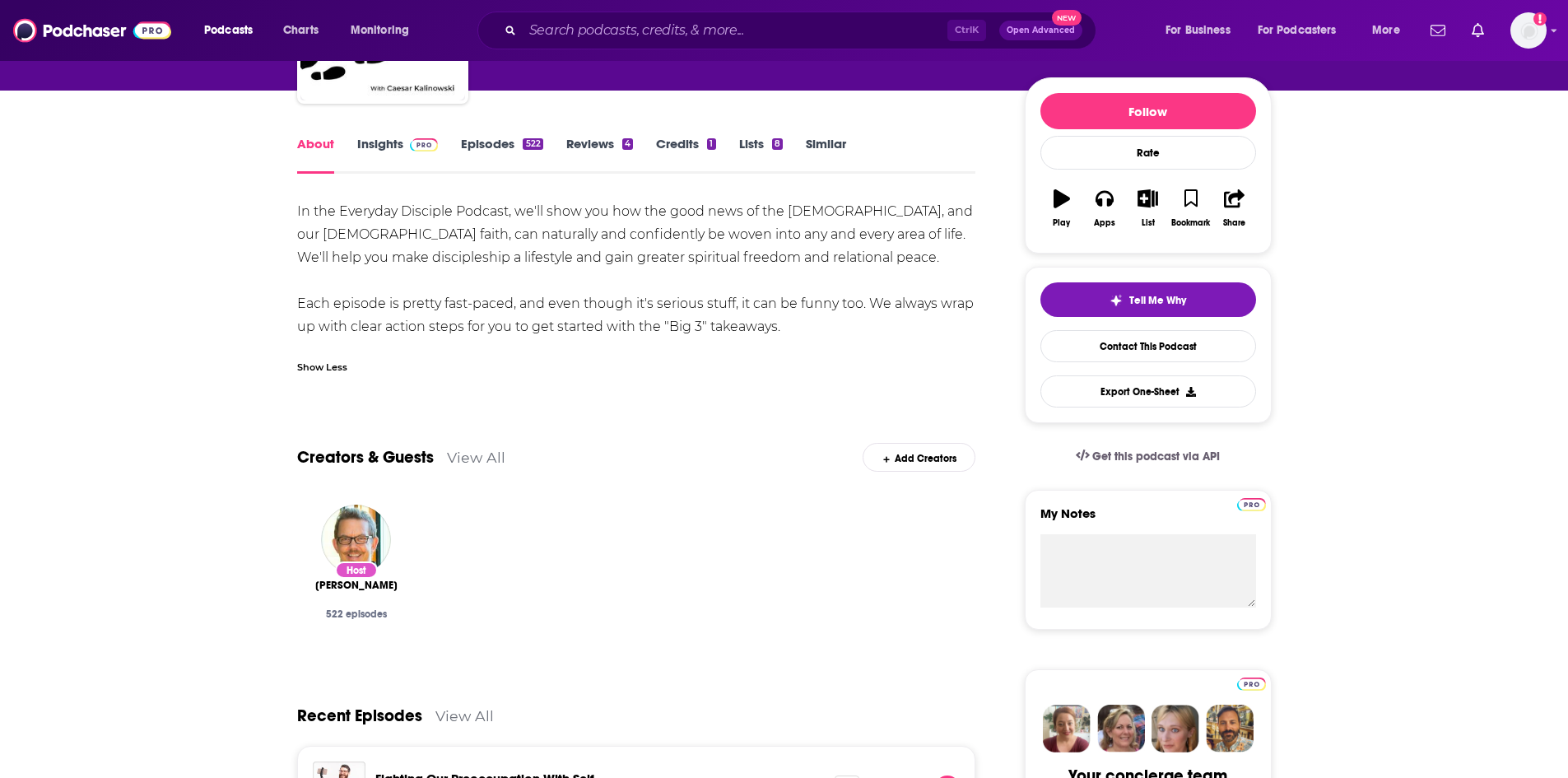
scroll to position [165, 0]
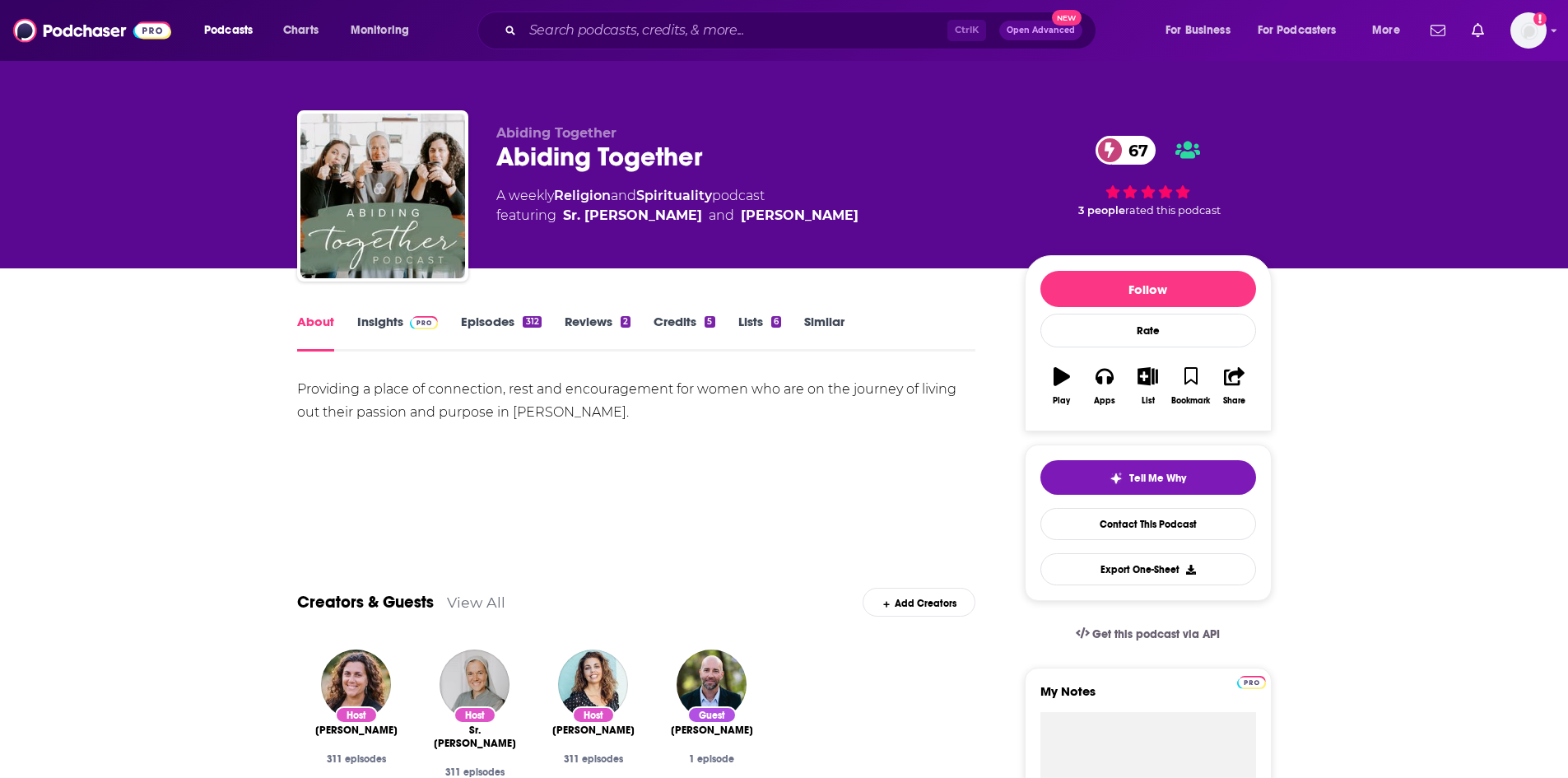
click at [377, 328] on link "Insights" at bounding box center [398, 332] width 81 height 38
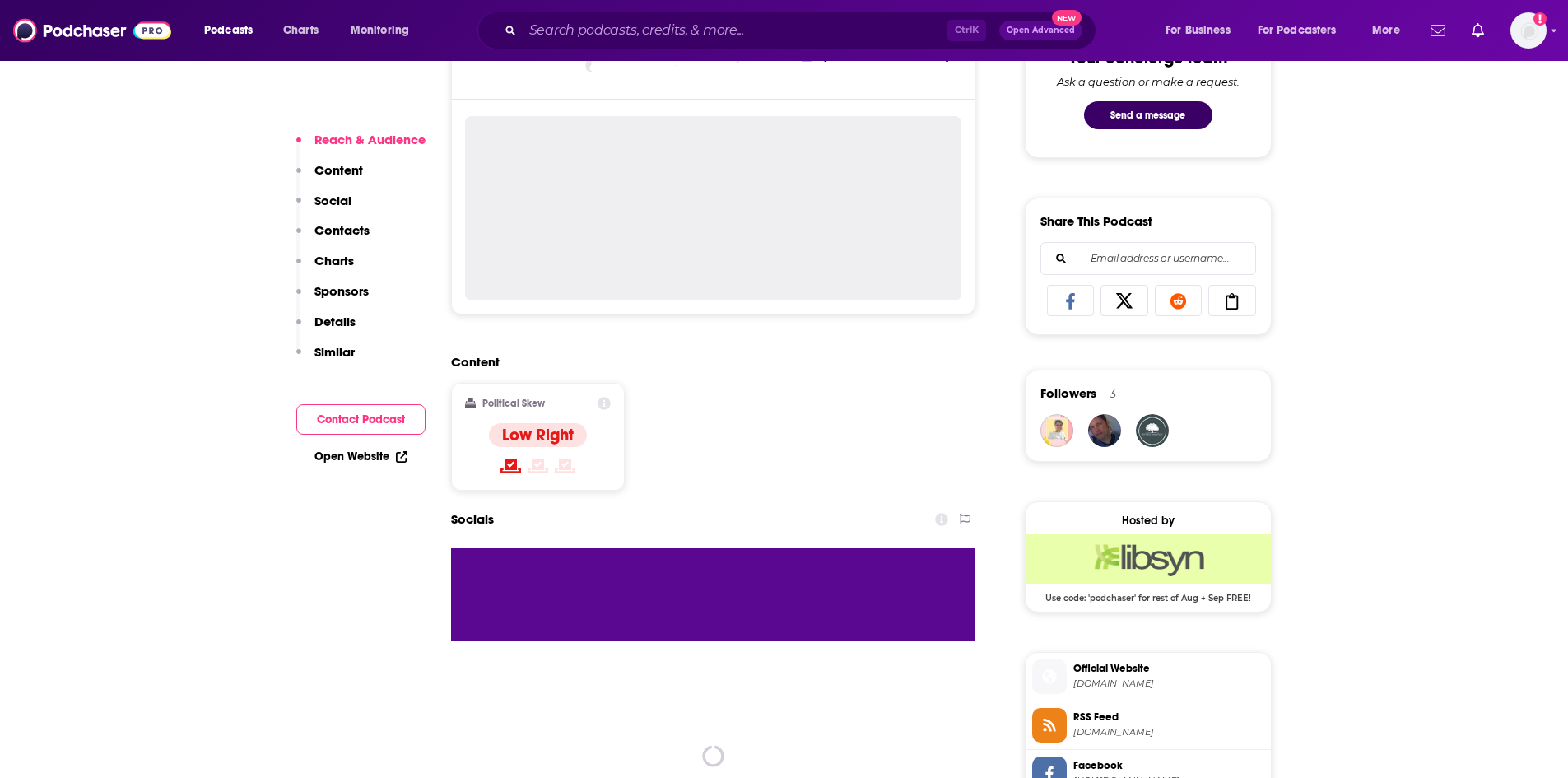
scroll to position [988, 0]
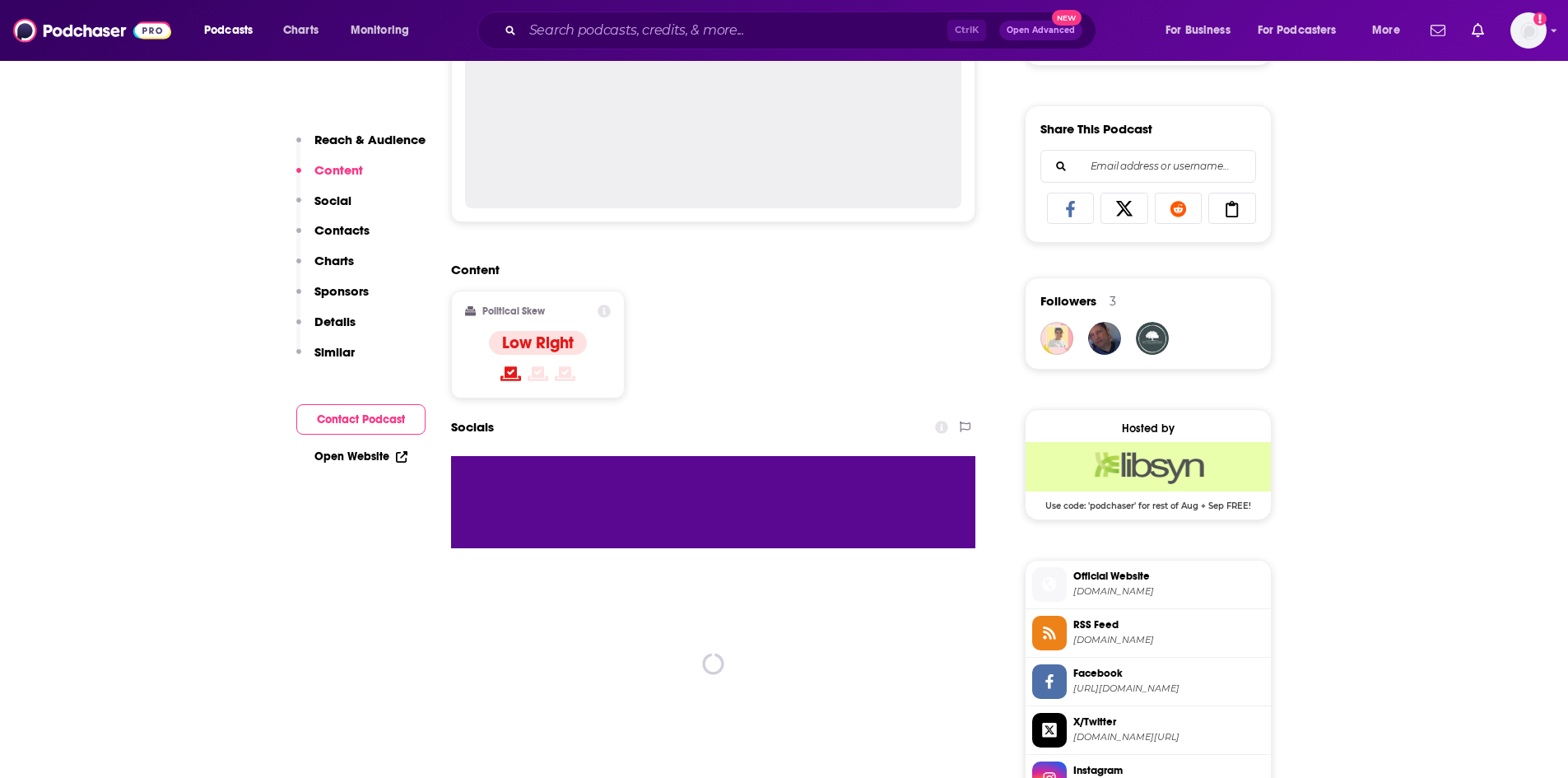
click at [339, 457] on link "Open Website" at bounding box center [360, 457] width 93 height 14
